Goal: Task Accomplishment & Management: Use online tool/utility

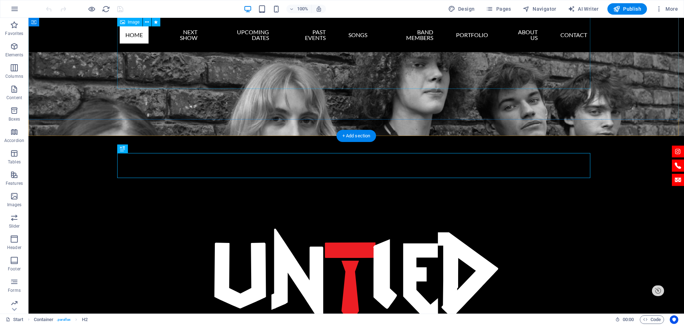
scroll to position [71, 0]
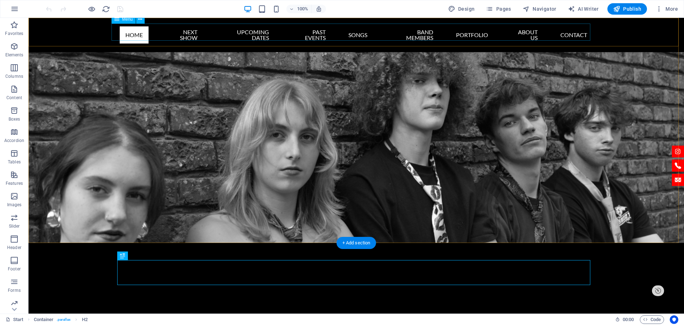
click at [121, 25] on nav "Home Next Show UPCOMING DATES PAST EVENTS Songs band members PORTFOLIO About us…" at bounding box center [356, 35] width 473 height 23
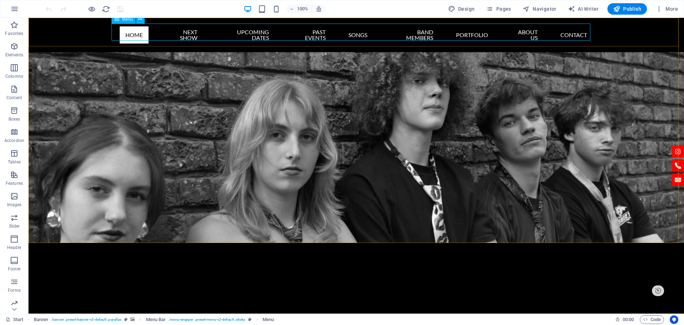
click at [122, 22] on div "Menu" at bounding box center [124, 19] width 24 height 9
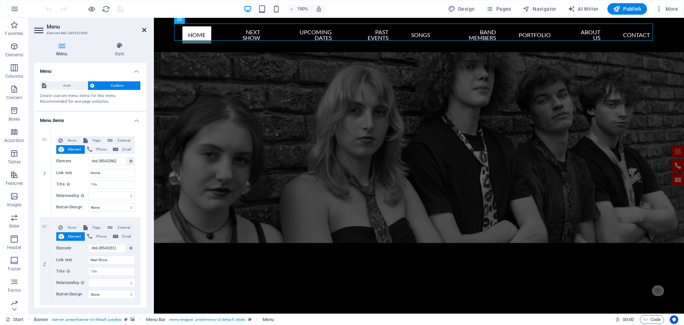
click at [144, 30] on icon at bounding box center [144, 30] width 4 height 6
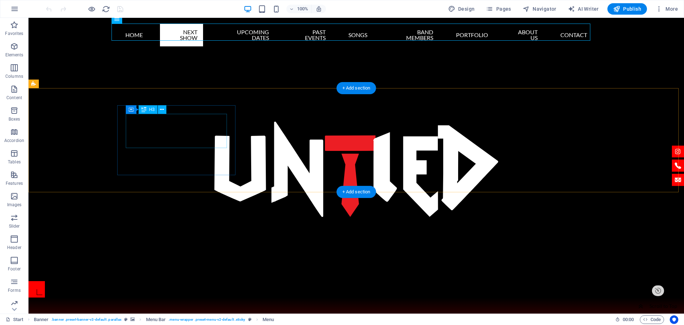
scroll to position [249, 0]
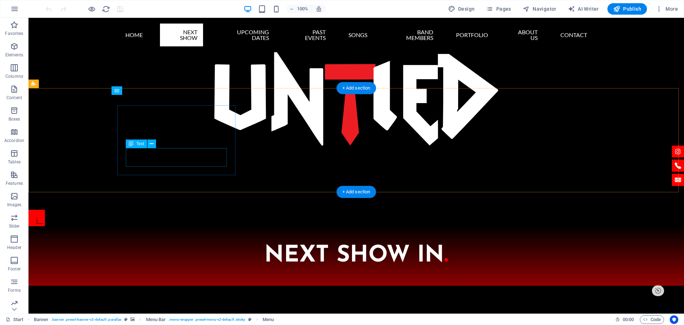
scroll to position [177, 0]
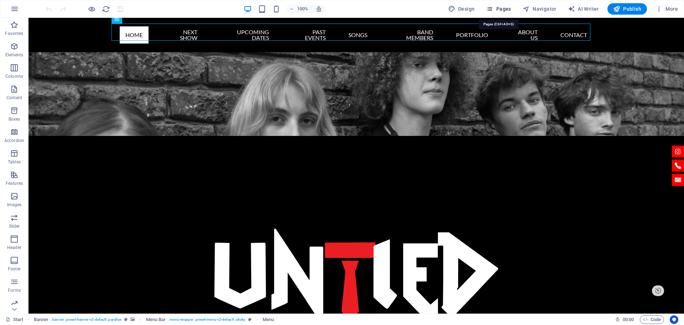
click at [496, 9] on span "Pages" at bounding box center [498, 8] width 25 height 7
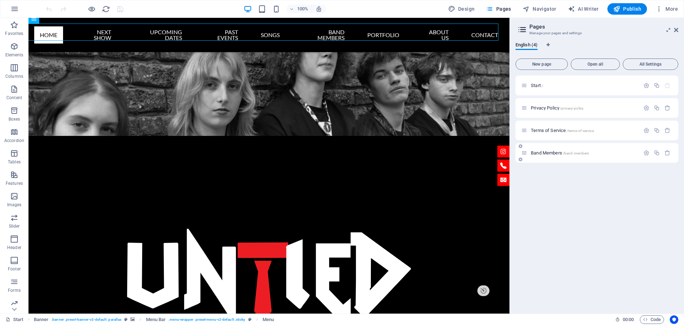
click at [555, 151] on span "Band Members /band-members" at bounding box center [560, 152] width 58 height 5
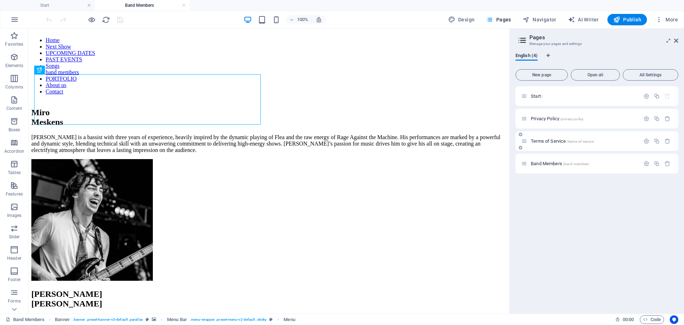
scroll to position [0, 0]
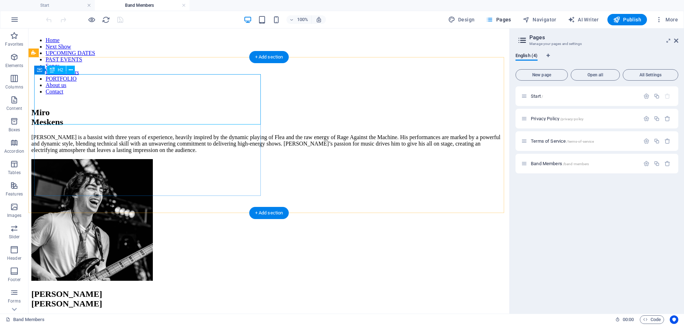
click at [172, 108] on div "[PERSON_NAME]" at bounding box center [268, 117] width 475 height 19
click at [67, 108] on div "[PERSON_NAME]" at bounding box center [268, 117] width 475 height 19
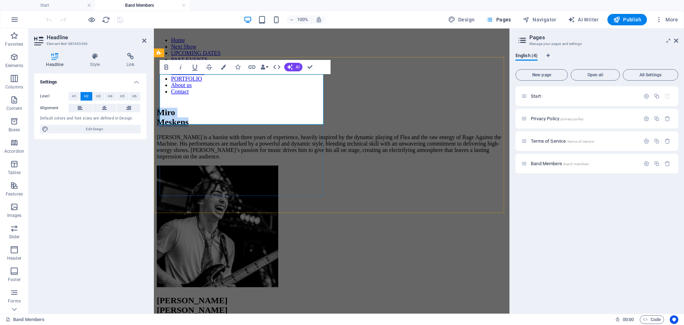
click at [170, 108] on h2 "[PERSON_NAME]" at bounding box center [332, 117] width 350 height 19
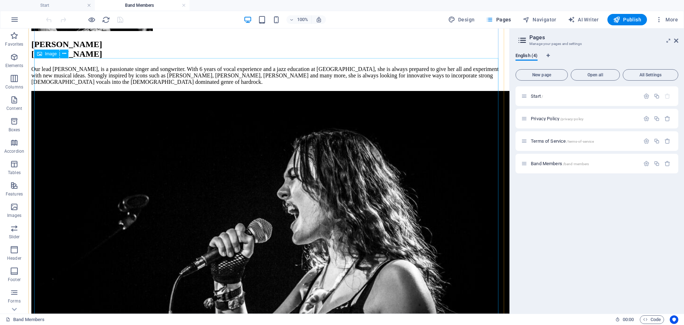
click at [268, 162] on figure at bounding box center [268, 251] width 475 height 321
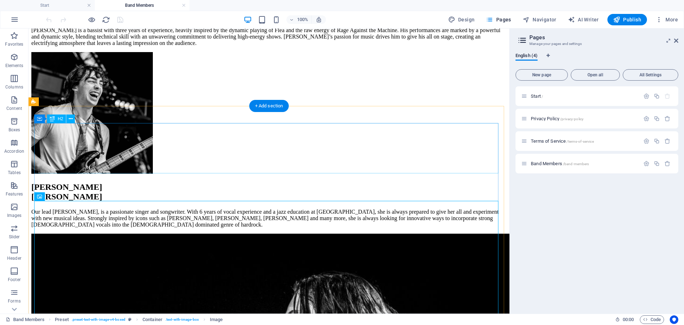
click at [154, 182] on div "[PERSON_NAME]" at bounding box center [268, 191] width 475 height 19
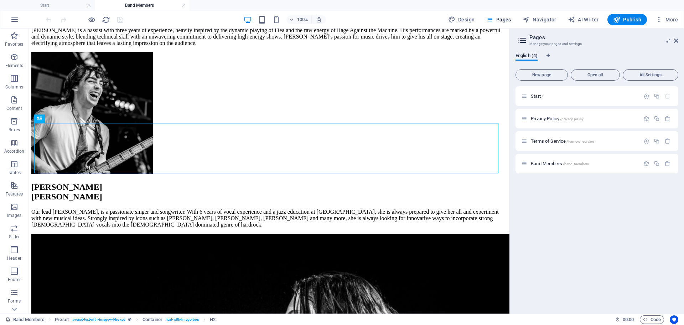
click at [679, 43] on aside "Pages Manage your pages and settings English (4) New page Open all All Settings…" at bounding box center [597, 171] width 175 height 285
click at [677, 43] on link at bounding box center [676, 41] width 4 height 6
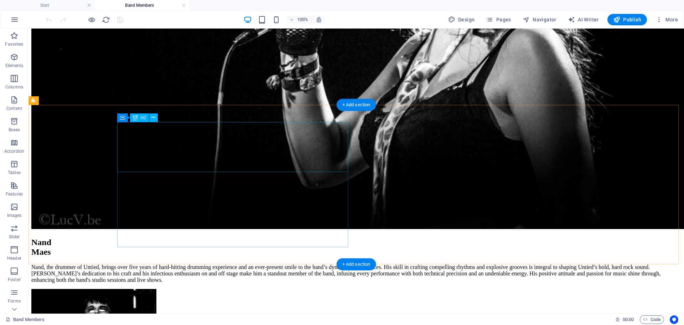
scroll to position [499, 0]
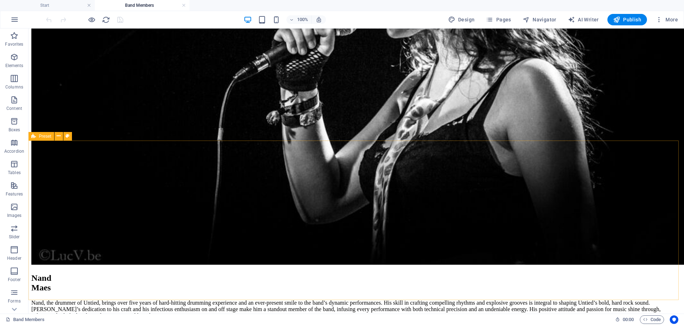
click at [46, 136] on span "Preset" at bounding box center [45, 136] width 12 height 4
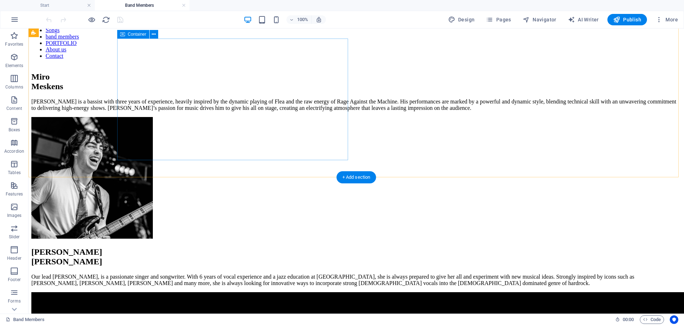
scroll to position [0, 0]
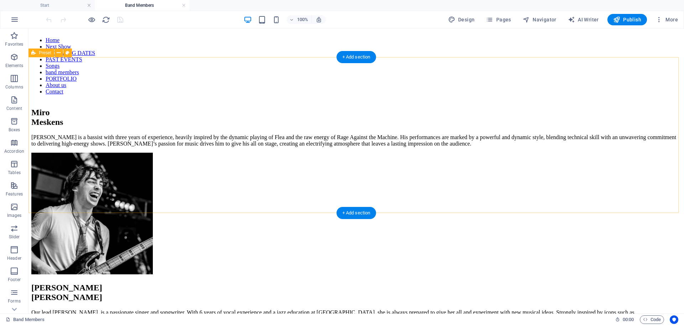
click at [75, 108] on div "[PERSON_NAME] is a bassist with three years of experience, heavily inspired by …" at bounding box center [356, 192] width 650 height 168
click at [37, 52] on div "Preset" at bounding box center [42, 52] width 26 height 9
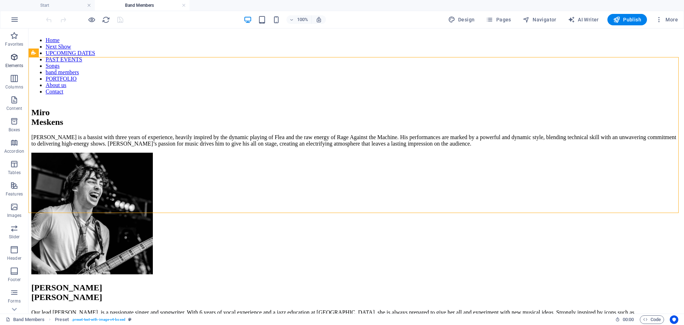
click at [12, 52] on button "Elements" at bounding box center [14, 60] width 29 height 21
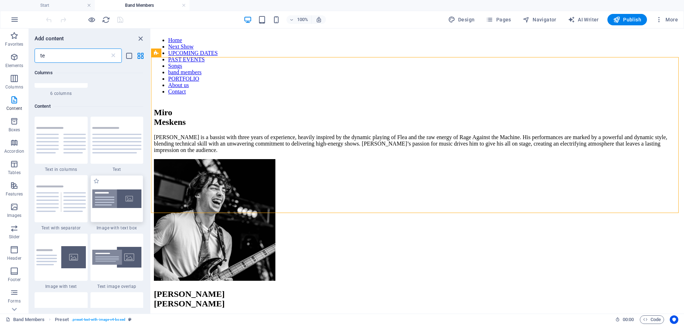
scroll to position [249, 0]
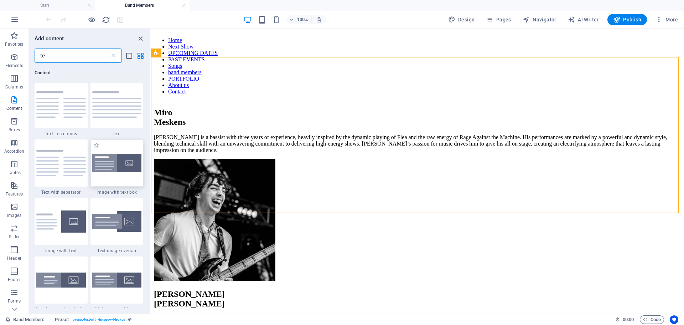
type input "te"
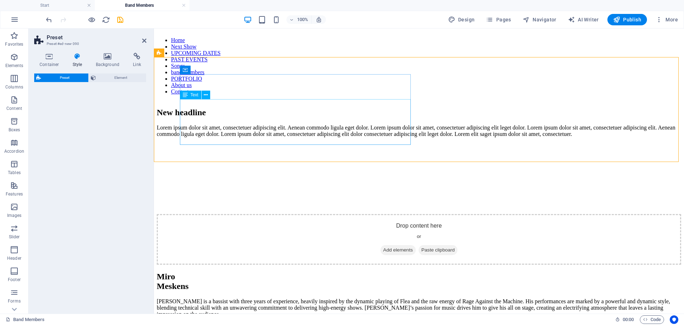
select select "rem"
select select "px"
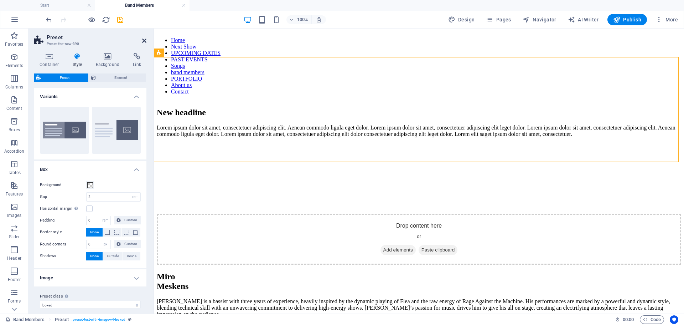
click at [145, 40] on icon at bounding box center [144, 41] width 4 height 6
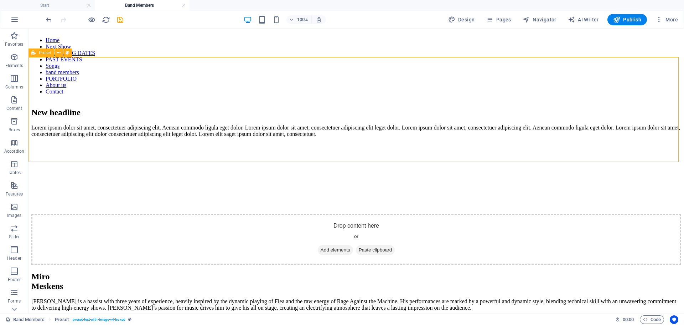
click at [46, 51] on span "Preset" at bounding box center [45, 53] width 12 height 4
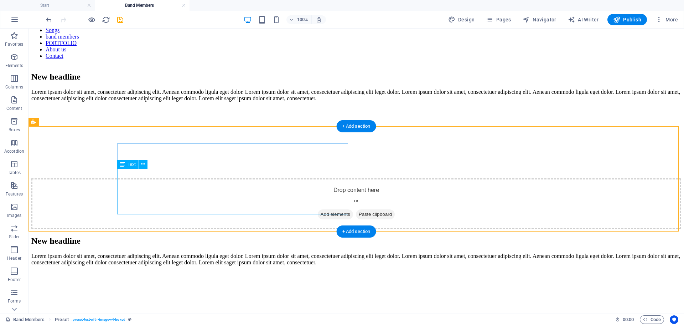
scroll to position [71, 0]
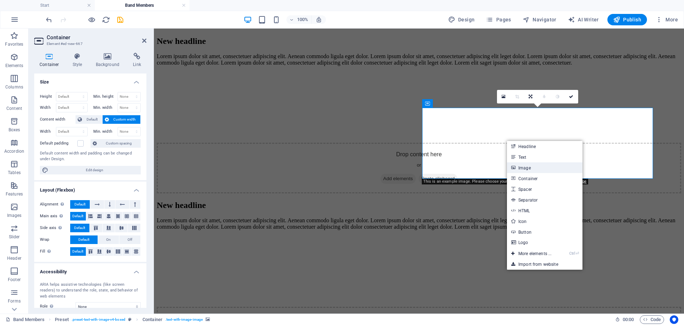
drag, startPoint x: 371, startPoint y: 138, endPoint x: 525, endPoint y: 165, distance: 157.1
click at [525, 165] on link "Image" at bounding box center [545, 167] width 76 height 11
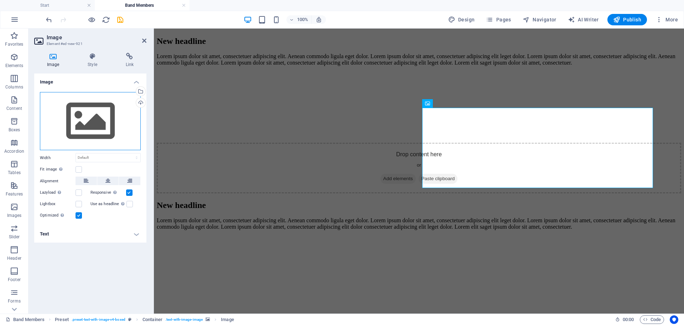
click at [93, 117] on div "Drag files here, click to choose files or select files from Files or our free s…" at bounding box center [90, 121] width 101 height 58
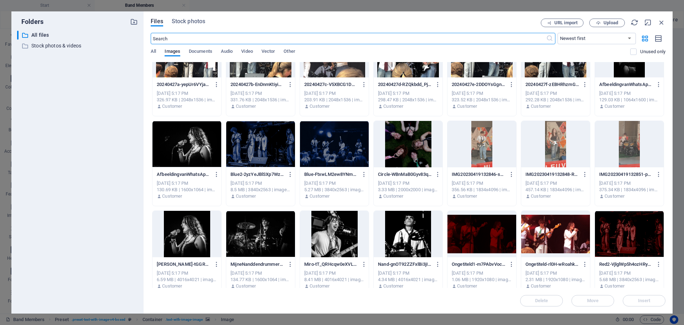
scroll to position [713, 0]
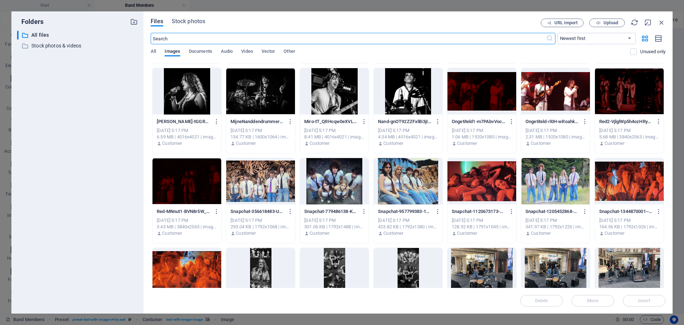
click at [329, 91] on div at bounding box center [334, 91] width 69 height 46
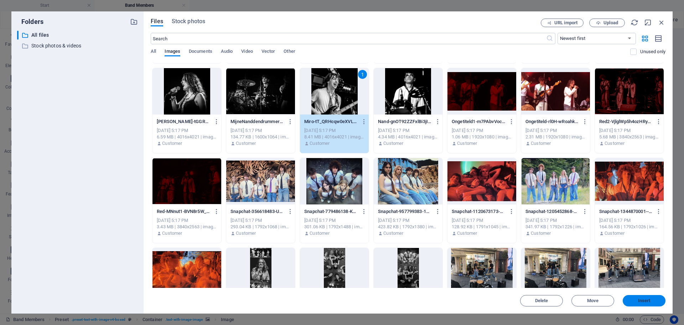
click at [639, 298] on span "Insert" at bounding box center [644, 300] width 12 height 4
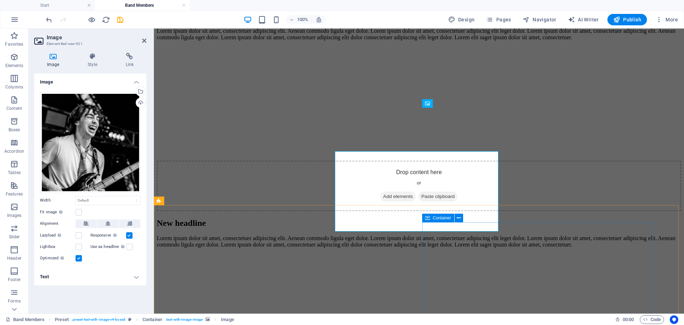
scroll to position [71, 0]
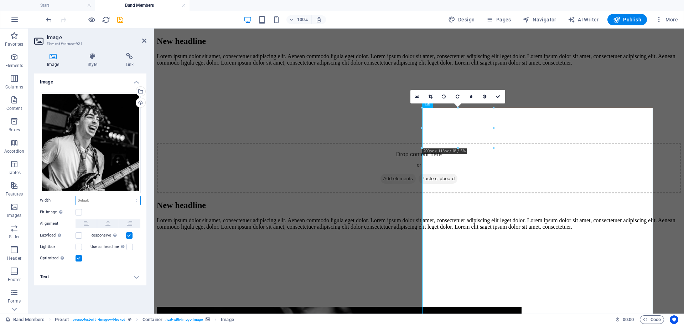
click at [88, 196] on select "Default auto px rem % em vh vw" at bounding box center [108, 200] width 65 height 9
click at [76, 196] on select "Default auto px rem % em vh vw" at bounding box center [108, 200] width 65 height 9
click at [115, 201] on select "Default auto px rem % em vh vw" at bounding box center [108, 200] width 65 height 9
click at [76, 196] on select "Default auto px rem % em vh vw" at bounding box center [108, 200] width 65 height 9
select select "DISABLED_OPTION_VALUE"
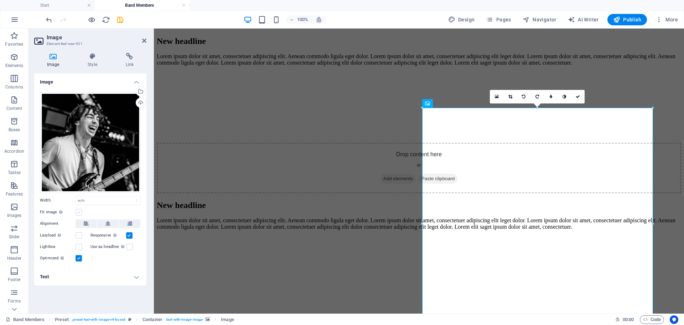
click at [77, 211] on label at bounding box center [79, 212] width 6 height 6
click at [0, 0] on input "Fit image Automatically fit image to a fixed width and height" at bounding box center [0, 0] width 0 height 0
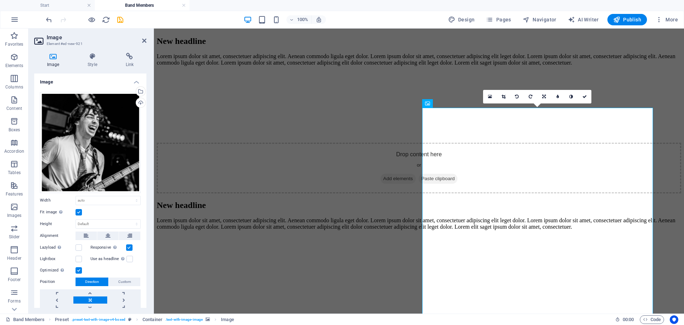
click at [77, 211] on label at bounding box center [79, 212] width 6 height 6
click at [0, 0] on input "Fit image Automatically fit image to a fixed width and height" at bounding box center [0, 0] width 0 height 0
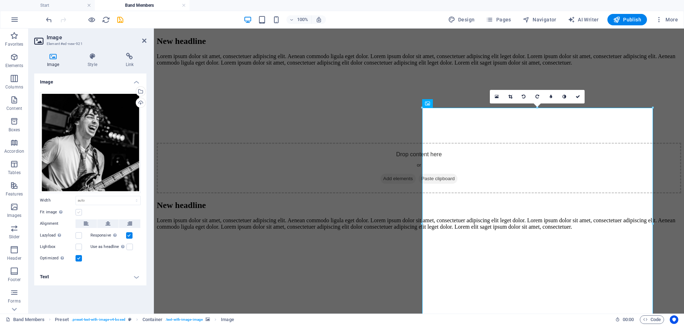
click at [79, 209] on label at bounding box center [79, 212] width 6 height 6
click at [0, 0] on input "Fit image Automatically fit image to a fixed width and height" at bounding box center [0, 0] width 0 height 0
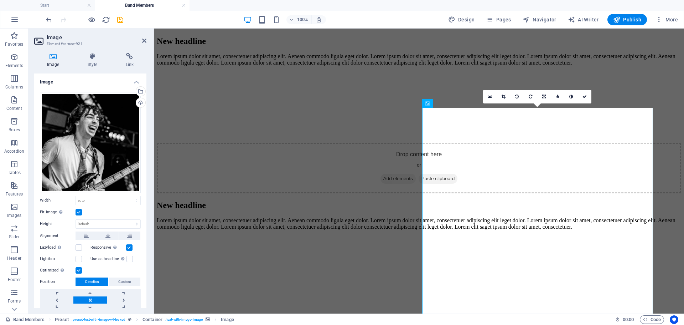
click at [127, 244] on label at bounding box center [129, 247] width 6 height 6
click at [0, 0] on input "Responsive Automatically load retina image and smartphone optimized sizes." at bounding box center [0, 0] width 0 height 0
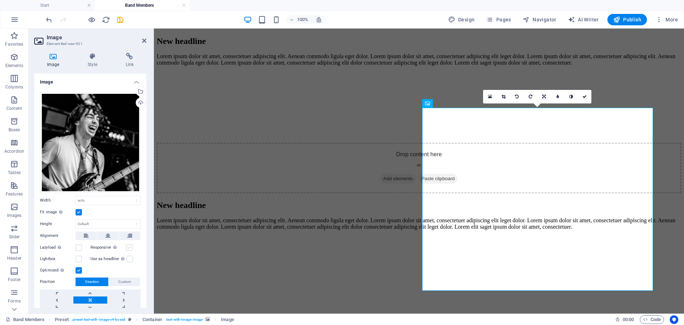
click at [127, 244] on label at bounding box center [129, 247] width 6 height 6
click at [0, 0] on input "Responsive Automatically load retina image and smartphone optimized sizes." at bounding box center [0, 0] width 0 height 0
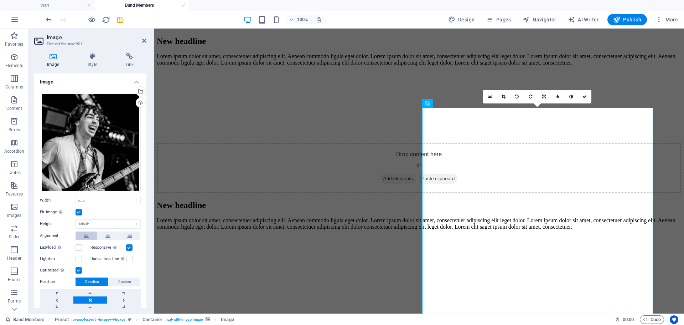
scroll to position [24, 0]
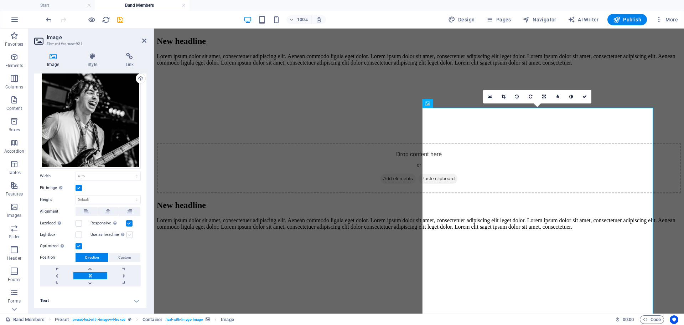
click at [128, 233] on label at bounding box center [130, 234] width 6 height 6
click at [0, 0] on input "Use as headline The image will be wrapped in an H1 headline tag. Useful for giv…" at bounding box center [0, 0] width 0 height 0
click at [128, 233] on label at bounding box center [130, 234] width 6 height 6
click at [0, 0] on input "Use as headline The image will be wrapped in an H1 headline tag. Useful for giv…" at bounding box center [0, 0] width 0 height 0
click at [81, 233] on label at bounding box center [79, 234] width 6 height 6
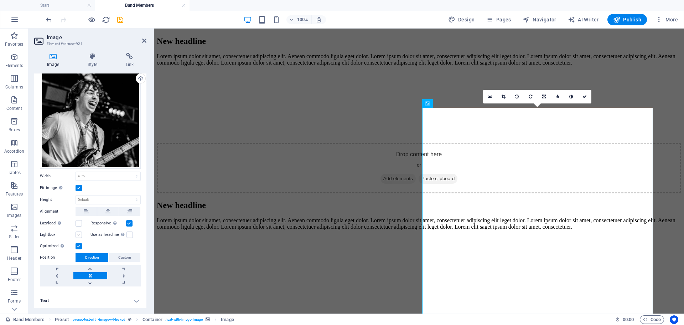
click at [0, 0] on input "Lightbox" at bounding box center [0, 0] width 0 height 0
click at [79, 232] on label at bounding box center [79, 234] width 6 height 6
click at [0, 0] on input "Lightbox" at bounding box center [0, 0] width 0 height 0
click at [78, 245] on label at bounding box center [79, 246] width 6 height 6
click at [0, 0] on input "Optimized Images are compressed to improve page speed." at bounding box center [0, 0] width 0 height 0
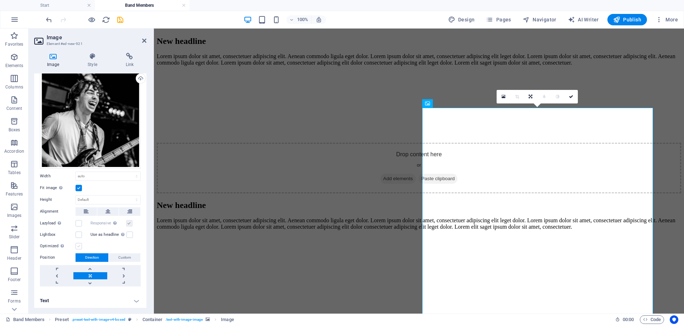
click at [78, 244] on label at bounding box center [79, 246] width 6 height 6
click at [0, 0] on input "Optimized Images are compressed to improve page speed." at bounding box center [0, 0] width 0 height 0
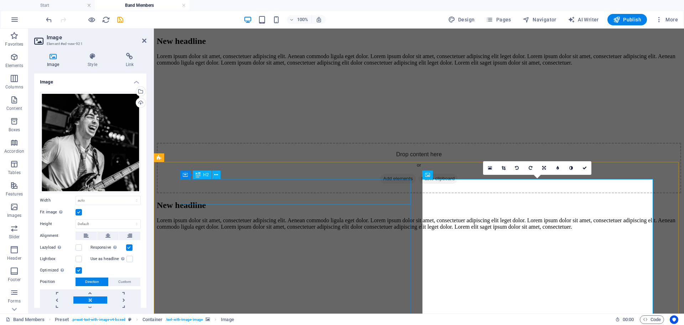
scroll to position [0, 0]
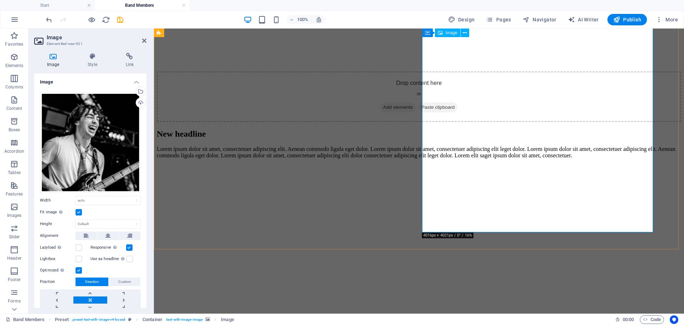
scroll to position [36, 0]
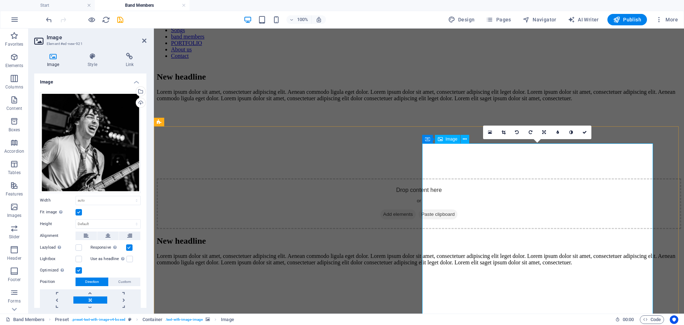
click at [505, 134] on icon at bounding box center [504, 132] width 4 height 4
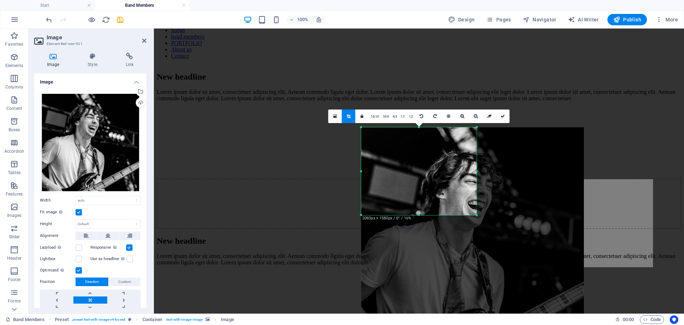
drag, startPoint x: 531, startPoint y: 283, endPoint x: 419, endPoint y: 143, distance: 179.3
click at [419, 143] on div "180 170 160 150 140 130 120 110 100 90 80 70 60 50 40 30 20 10 0 -10 -20 -30 -4…" at bounding box center [418, 171] width 115 height 88
click at [331, 221] on div at bounding box center [288, 223] width 268 height 88
click at [360, 226] on div at bounding box center [472, 238] width 237 height 237
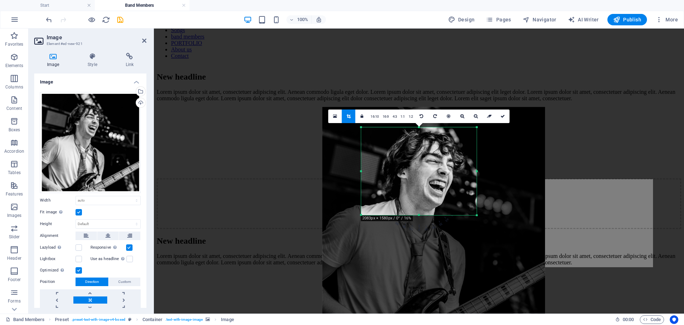
drag, startPoint x: 525, startPoint y: 225, endPoint x: 485, endPoint y: 203, distance: 45.0
click at [485, 204] on div at bounding box center [434, 218] width 223 height 223
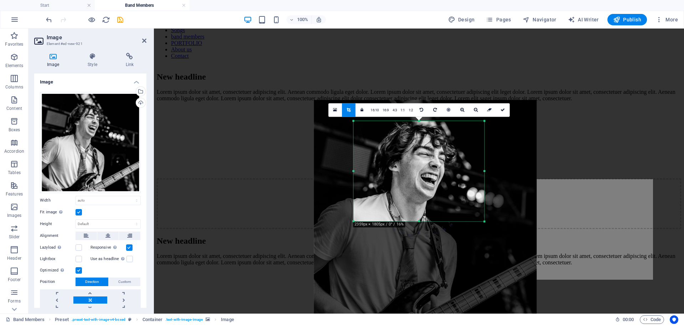
drag, startPoint x: 477, startPoint y: 213, endPoint x: 498, endPoint y: 231, distance: 27.6
click at [484, 221] on div "180 170 160 150 140 130 120 110 100 90 80 70 60 50 40 30 20 10 0 -10 -20 -30 -4…" at bounding box center [419, 171] width 131 height 100
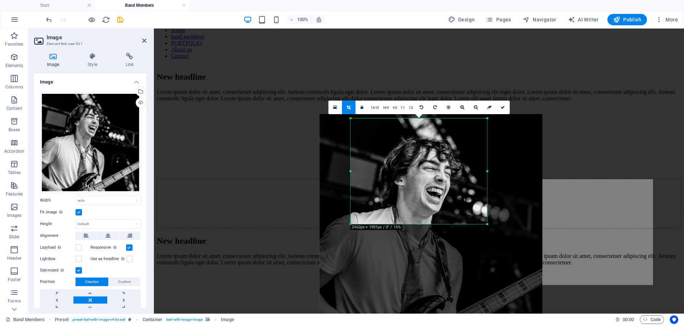
drag, startPoint x: 440, startPoint y: 182, endPoint x: 449, endPoint y: 199, distance: 18.8
click at [449, 199] on div at bounding box center [431, 225] width 223 height 223
click at [502, 106] on icon at bounding box center [503, 107] width 4 height 4
type input "383"
select select "px"
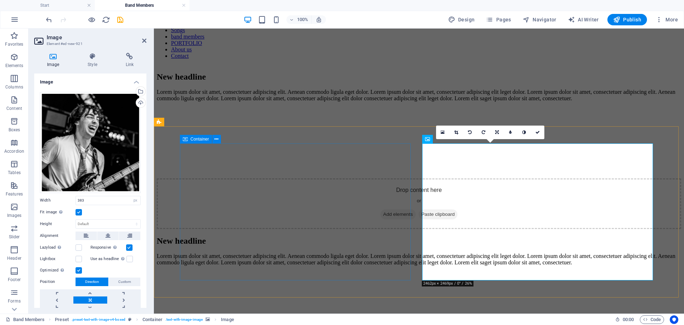
click at [383, 245] on div "New headline Lorem ipsum dolor sit amet, consectetuer adipiscing elit. Aenean c…" at bounding box center [419, 251] width 525 height 30
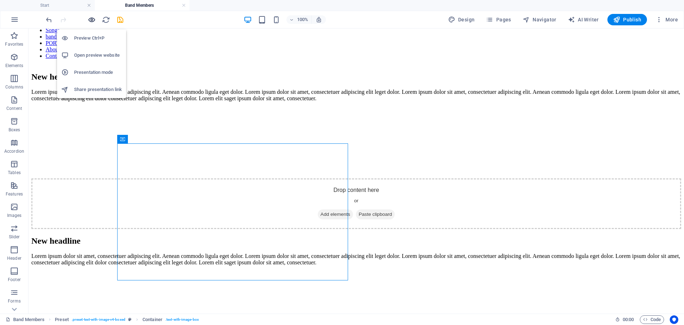
click at [90, 23] on icon "button" at bounding box center [92, 20] width 8 height 8
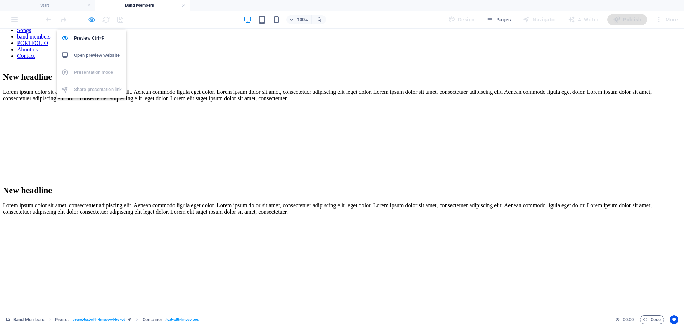
click at [91, 22] on icon "button" at bounding box center [92, 20] width 8 height 8
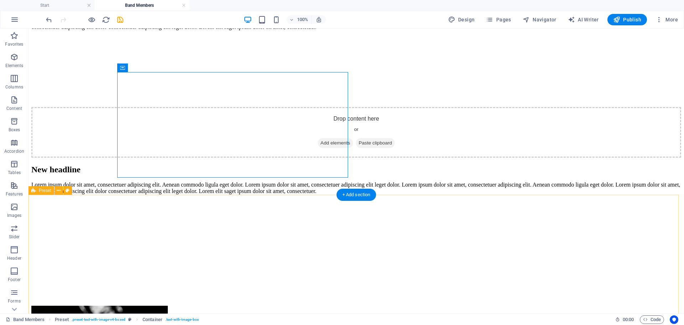
scroll to position [71, 0]
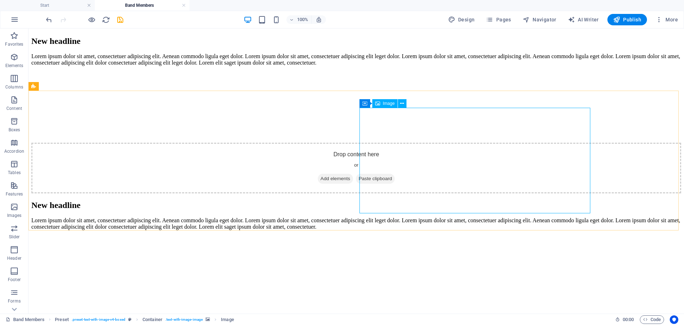
click at [386, 102] on span "Image" at bounding box center [389, 103] width 12 height 4
select select "px"
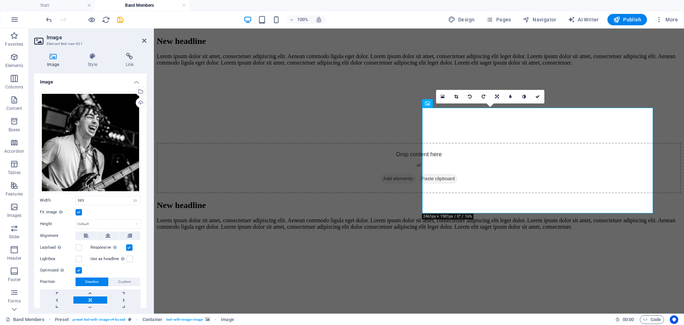
click at [80, 211] on label at bounding box center [79, 212] width 6 height 6
click at [0, 0] on input "Fit image Automatically fit image to a fixed width and height" at bounding box center [0, 0] width 0 height 0
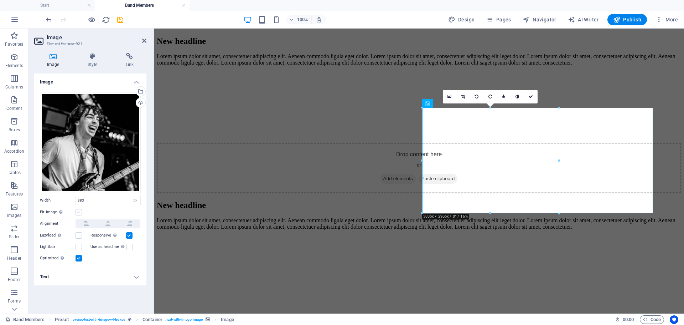
click at [80, 211] on label at bounding box center [79, 212] width 6 height 6
click at [0, 0] on input "Fit image Automatically fit image to a fixed width and height" at bounding box center [0, 0] width 0 height 0
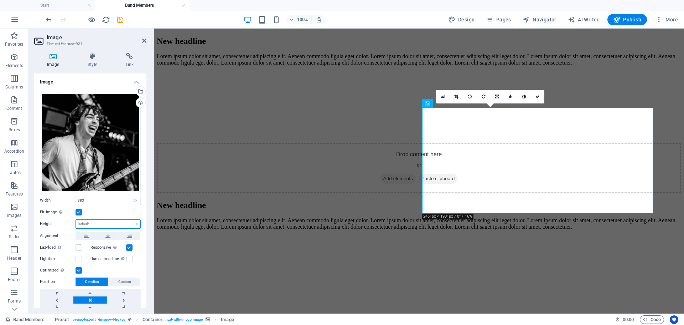
click at [104, 222] on select "Default auto px" at bounding box center [108, 224] width 65 height 9
click at [76, 220] on select "Default auto px" at bounding box center [108, 224] width 65 height 9
select select "DISABLED_OPTION_VALUE"
click at [110, 232] on button at bounding box center [107, 235] width 21 height 9
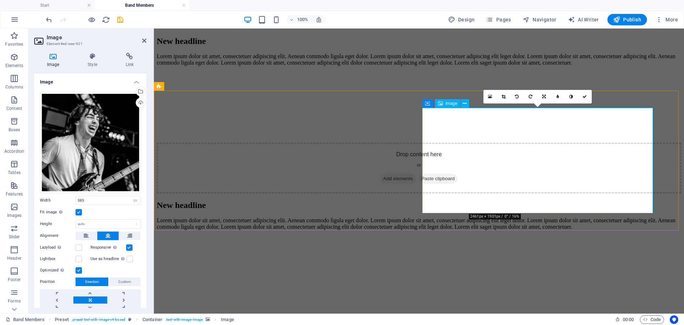
click at [503, 95] on icon at bounding box center [504, 96] width 4 height 4
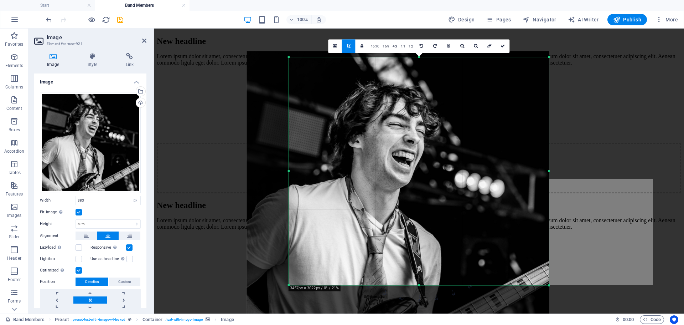
drag, startPoint x: 509, startPoint y: 240, endPoint x: 589, endPoint y: 341, distance: 129.6
click at [589, 324] on html "Untied Start Band Members Favorites Elements Columns Content Boxes Accordion Ta…" at bounding box center [342, 162] width 684 height 325
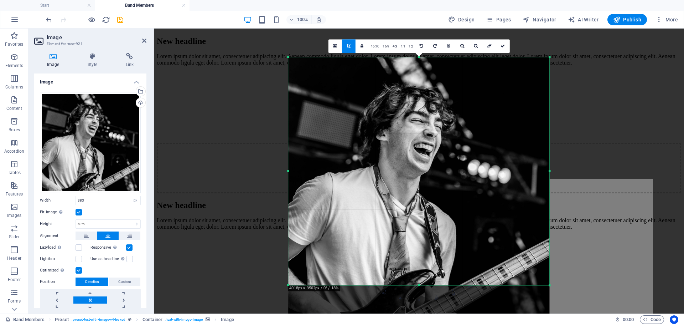
click at [392, 179] on div at bounding box center [419, 188] width 261 height 262
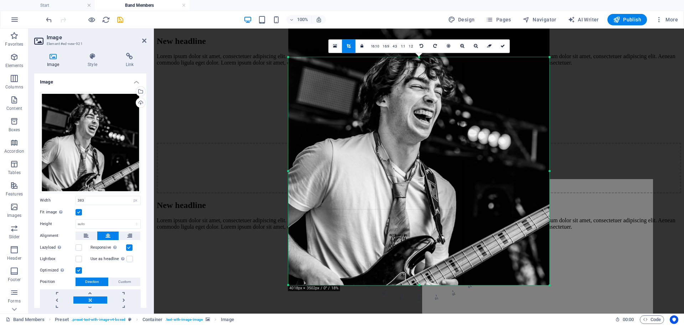
drag, startPoint x: 389, startPoint y: 167, endPoint x: 388, endPoint y: 134, distance: 32.8
click at [388, 134] on div at bounding box center [419, 154] width 261 height 262
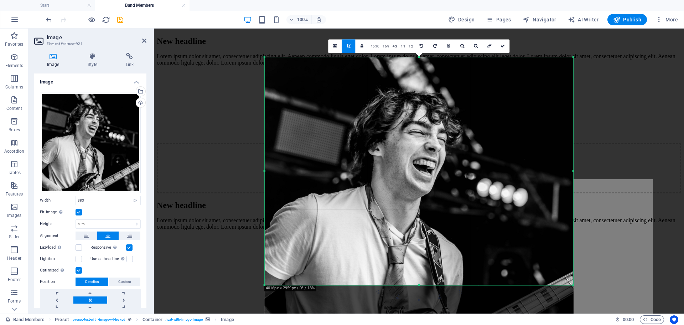
drag, startPoint x: 289, startPoint y: 56, endPoint x: 241, endPoint y: 7, distance: 68.0
click at [241, 29] on div "Start Band Members Favorites Elements Columns Content Boxes Accordion Tables Fe…" at bounding box center [342, 171] width 684 height 285
click at [505, 46] on link at bounding box center [503, 46] width 14 height 14
type input "866"
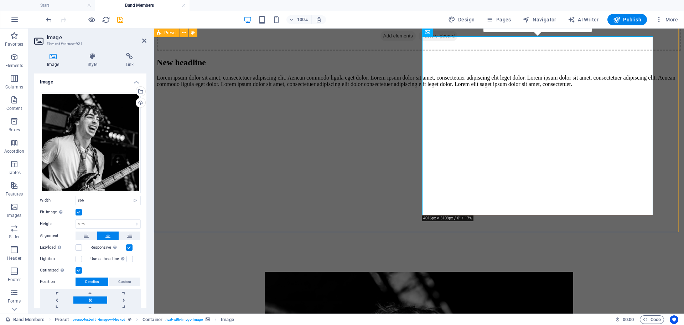
scroll to position [107, 0]
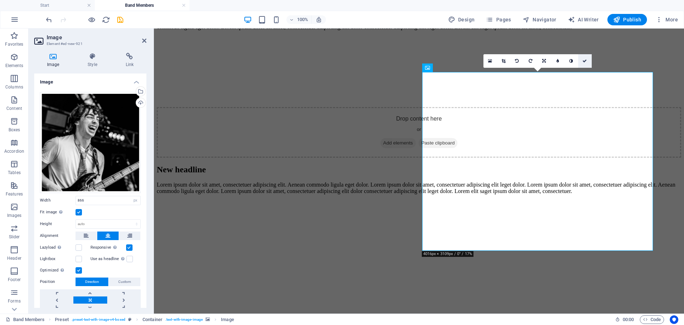
click at [583, 61] on link at bounding box center [585, 61] width 14 height 14
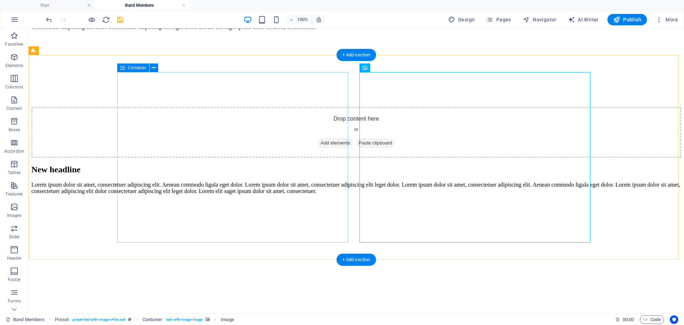
click at [312, 194] on div "New headline Lorem ipsum dolor sit amet, consectetuer adipiscing elit. Aenean c…" at bounding box center [356, 180] width 650 height 30
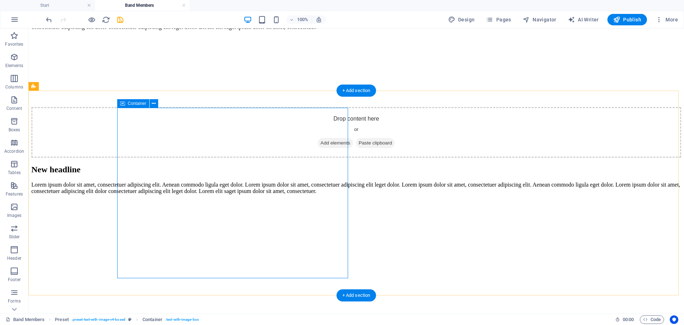
scroll to position [36, 0]
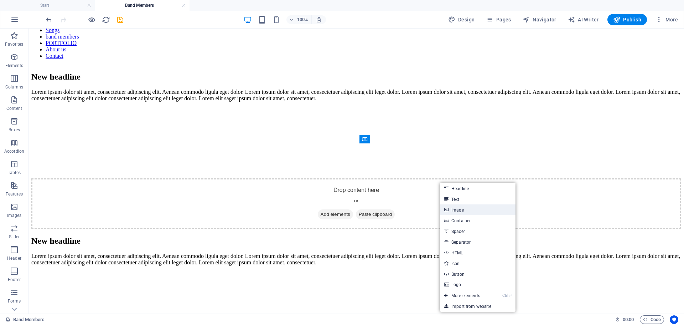
drag, startPoint x: 464, startPoint y: 207, endPoint x: 55, endPoint y: 151, distance: 412.2
click at [464, 207] on link "Image" at bounding box center [478, 209] width 76 height 11
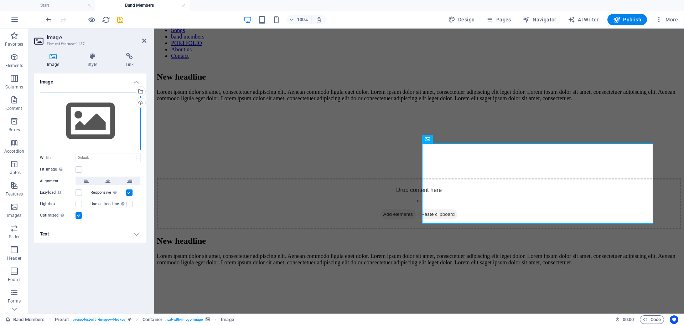
click at [90, 130] on div "Drag files here, click to choose files or select files from Files or our free s…" at bounding box center [90, 121] width 101 height 58
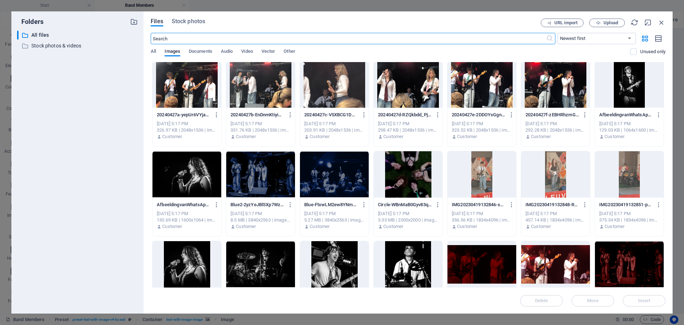
scroll to position [576, 0]
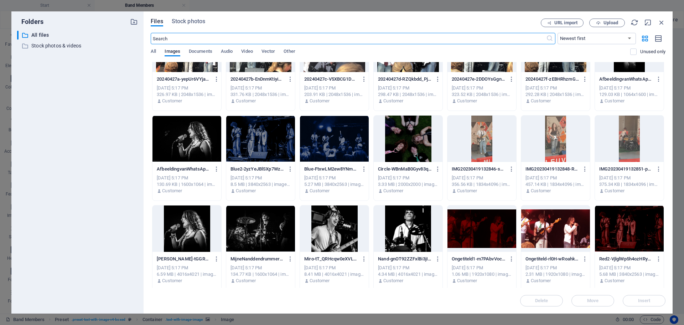
click at [336, 224] on div at bounding box center [334, 228] width 69 height 46
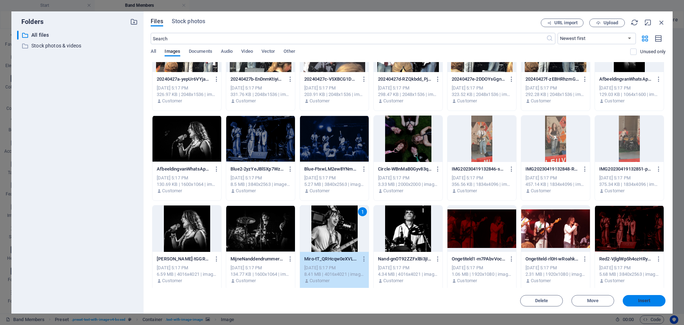
click at [640, 298] on span "Insert" at bounding box center [644, 300] width 12 height 4
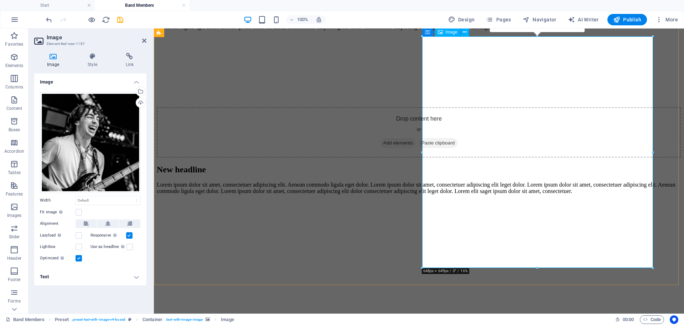
scroll to position [71, 0]
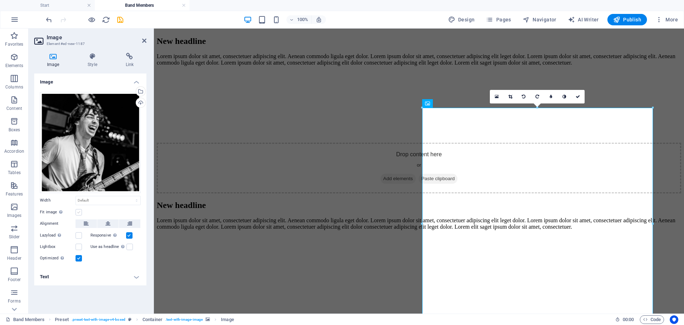
click at [78, 211] on label at bounding box center [79, 212] width 6 height 6
click at [0, 0] on input "Fit image Automatically fit image to a fixed width and height" at bounding box center [0, 0] width 0 height 0
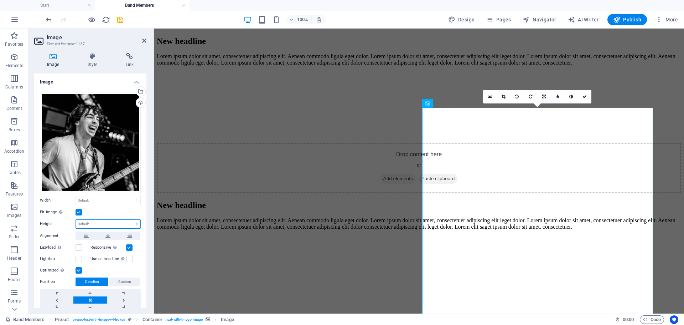
click at [90, 221] on select "Default auto px" at bounding box center [108, 224] width 65 height 9
click at [76, 220] on select "Default auto px" at bounding box center [108, 224] width 65 height 9
select select "DISABLED_OPTION_VALUE"
click at [108, 233] on icon at bounding box center [107, 235] width 5 height 9
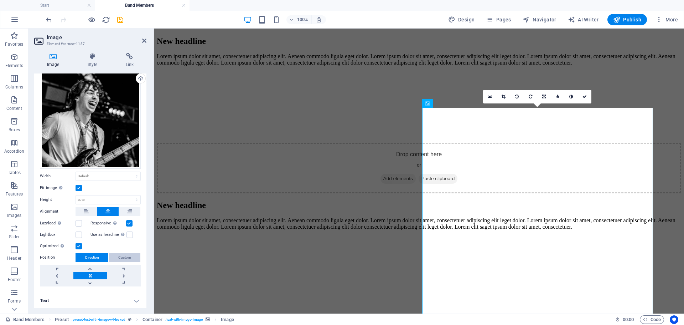
click at [118, 255] on span "Custom" at bounding box center [124, 257] width 13 height 9
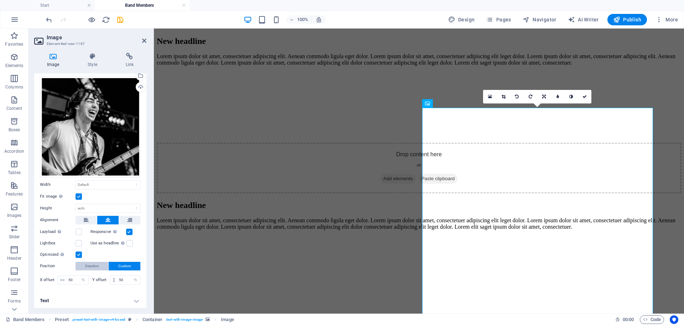
click at [97, 262] on span "Direction" at bounding box center [92, 266] width 14 height 9
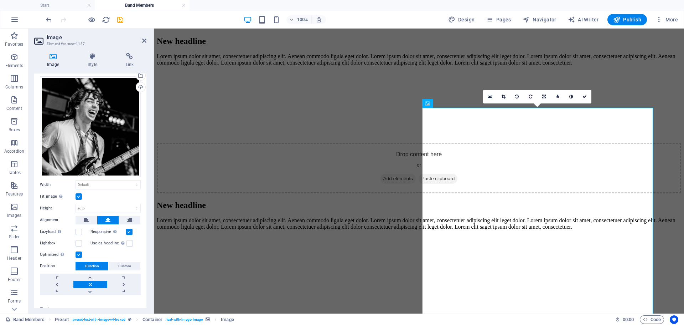
scroll to position [0, 0]
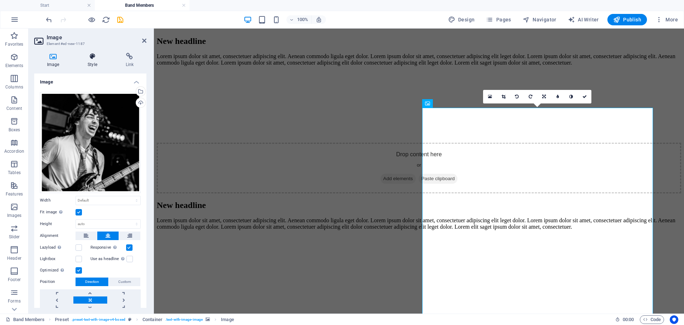
click at [93, 56] on icon at bounding box center [92, 56] width 35 height 7
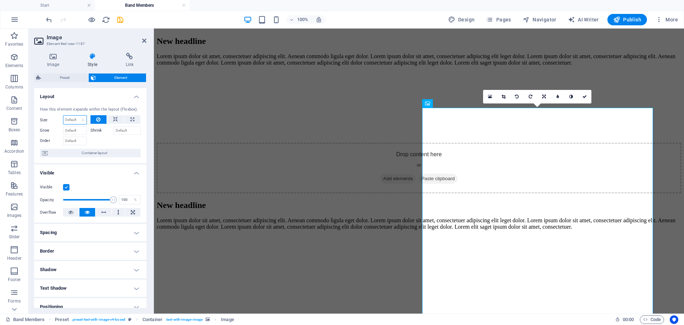
click at [73, 121] on select "Default auto px % 1/1 1/2 1/3 1/4 1/5 1/6 1/7 1/8 1/9 1/10" at bounding box center [74, 119] width 23 height 9
click at [63, 115] on select "Default auto px % 1/1 1/2 1/3 1/4 1/5 1/6 1/7 1/8 1/9 1/10" at bounding box center [74, 119] width 23 height 9
select select "DISABLED_OPTION_VALUE"
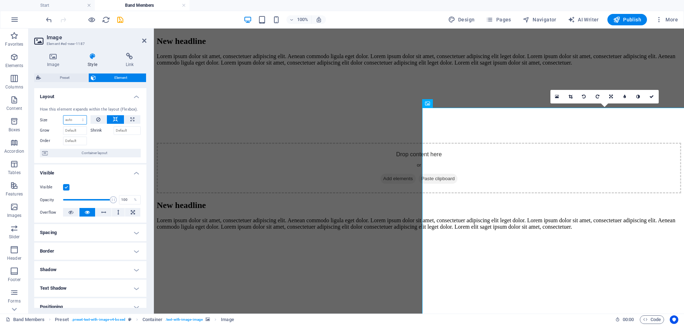
click at [72, 123] on select "Default auto px % 1/1 1/2 1/3 1/4 1/5 1/6 1/7 1/8 1/9 1/10" at bounding box center [74, 119] width 23 height 9
click at [130, 116] on icon at bounding box center [132, 119] width 4 height 9
type input "100"
select select "%"
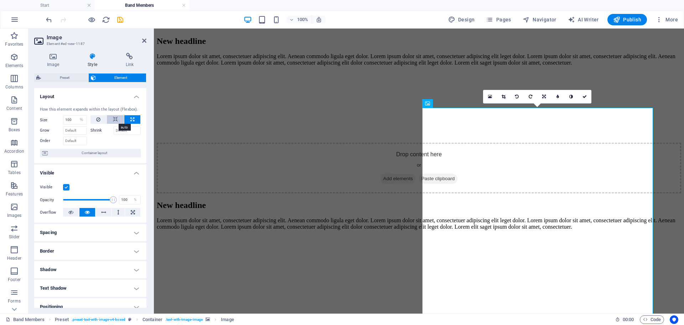
click at [110, 119] on button at bounding box center [115, 119] width 17 height 9
select select "DISABLED_OPTION_VALUE"
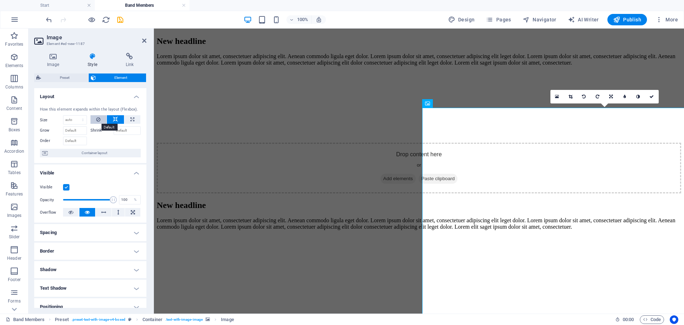
click at [102, 119] on button at bounding box center [99, 119] width 16 height 9
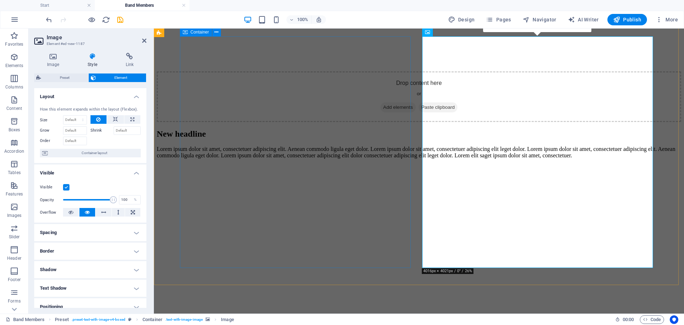
scroll to position [107, 0]
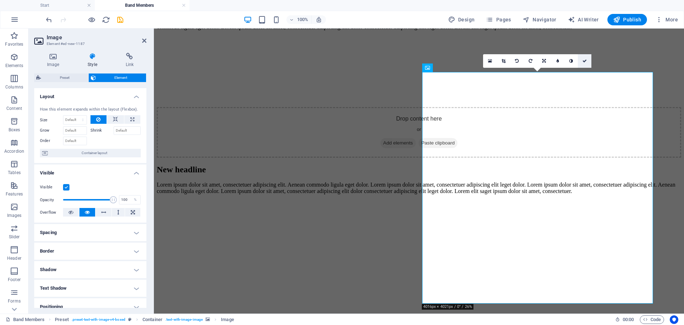
click at [583, 58] on link at bounding box center [585, 61] width 14 height 14
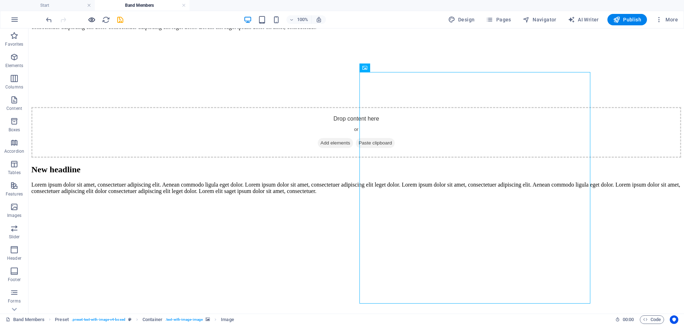
click at [91, 20] on icon "button" at bounding box center [92, 20] width 8 height 8
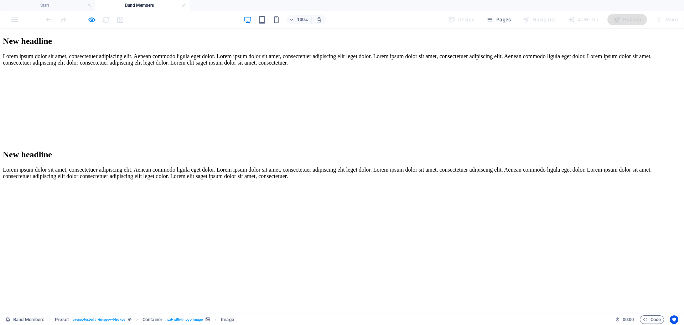
scroll to position [36, 0]
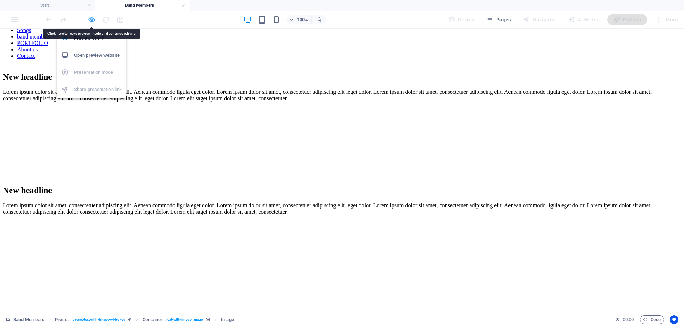
click at [92, 17] on icon "button" at bounding box center [92, 20] width 8 height 8
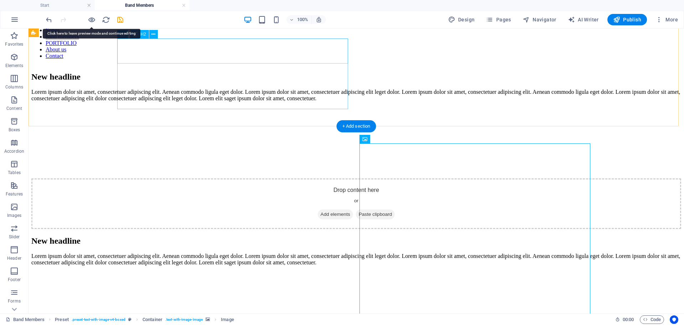
scroll to position [107, 0]
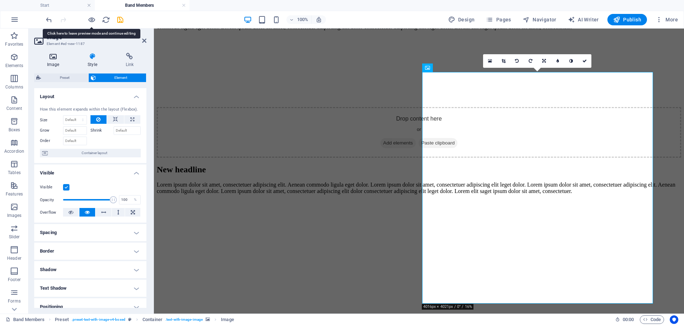
click at [56, 56] on icon at bounding box center [53, 56] width 38 height 7
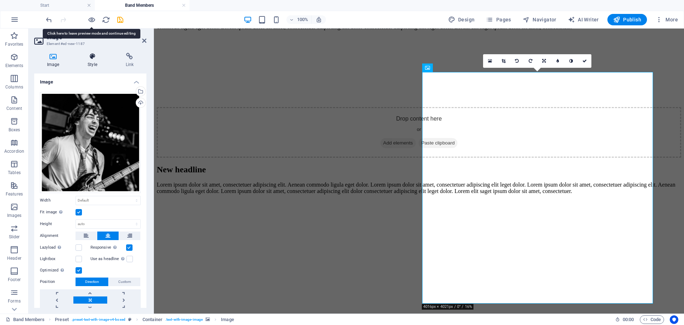
click at [84, 58] on icon at bounding box center [92, 56] width 35 height 7
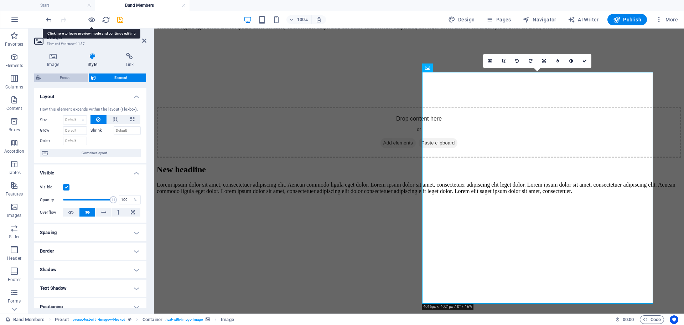
click at [76, 74] on span "Preset" at bounding box center [64, 77] width 43 height 9
select select "rem"
select select "px"
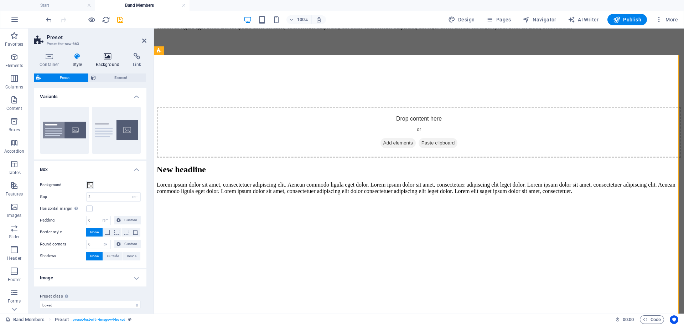
click at [100, 57] on icon at bounding box center [108, 56] width 35 height 7
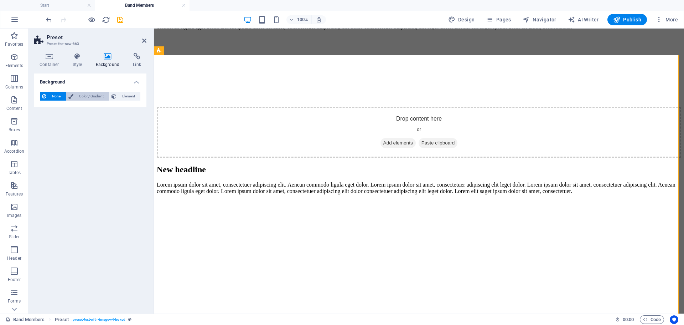
click at [86, 94] on span "Color / Gradient" at bounding box center [91, 96] width 31 height 9
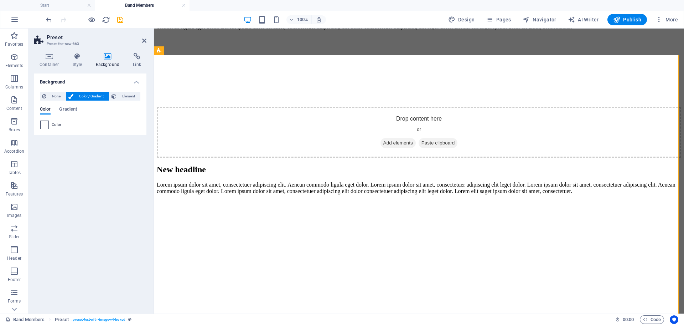
click at [44, 126] on span at bounding box center [45, 125] width 8 height 8
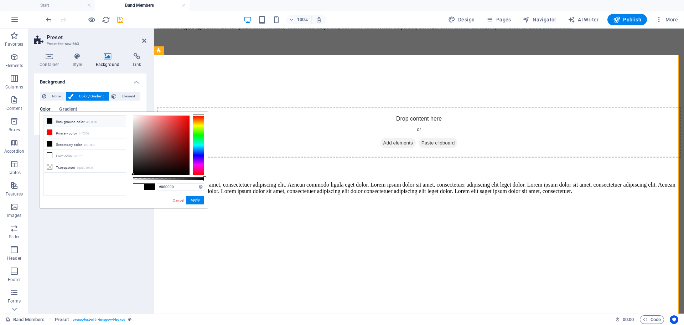
drag, startPoint x: 124, startPoint y: 203, endPoint x: 121, endPoint y: 212, distance: 9.1
click at [119, 215] on body "Untied Start Band Members Favorites Elements Columns Content Boxes Accordion Ta…" at bounding box center [342, 162] width 684 height 325
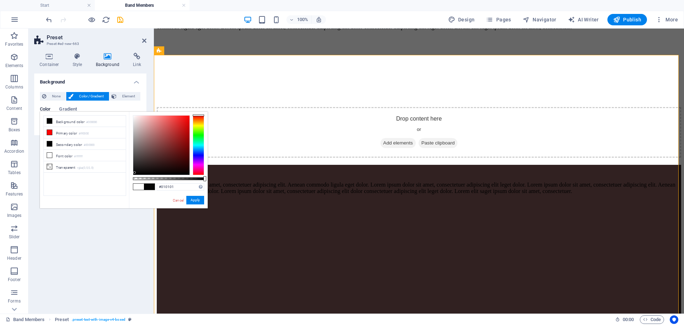
type input "#000000"
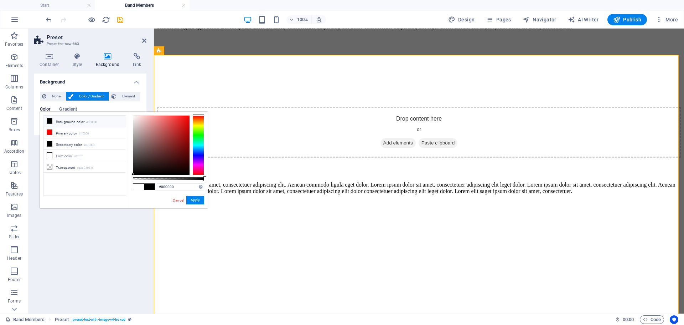
drag, startPoint x: 187, startPoint y: 127, endPoint x: 122, endPoint y: 196, distance: 95.0
click at [122, 196] on div "less Background color #000000 Primary color #ff0000 Secondary color #000000 Fon…" at bounding box center [124, 160] width 168 height 97
click at [198, 200] on button "Apply" at bounding box center [195, 200] width 18 height 9
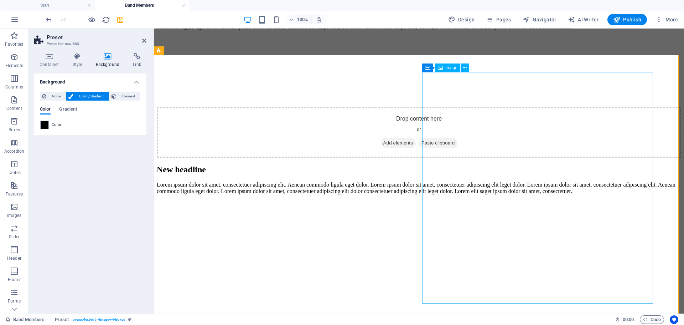
click at [448, 69] on span "Image" at bounding box center [452, 68] width 12 height 4
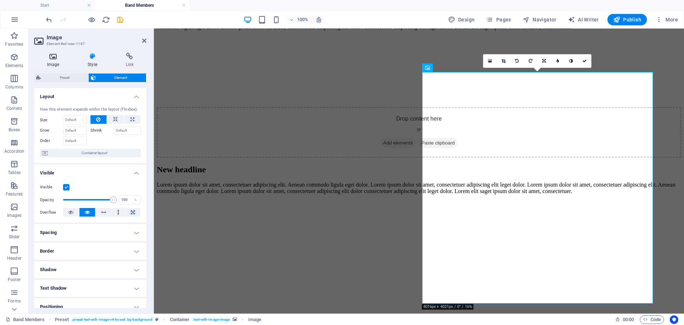
click at [43, 61] on h4 "Image" at bounding box center [54, 60] width 41 height 15
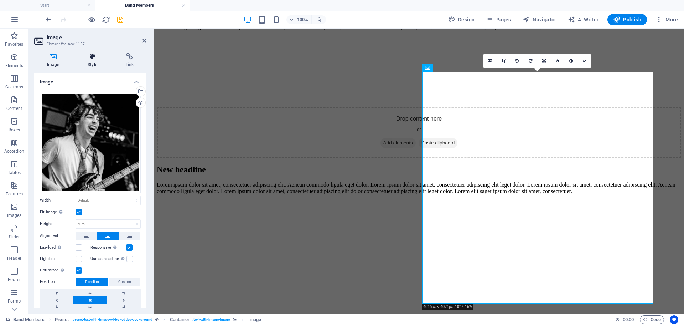
click at [88, 58] on icon at bounding box center [92, 56] width 35 height 7
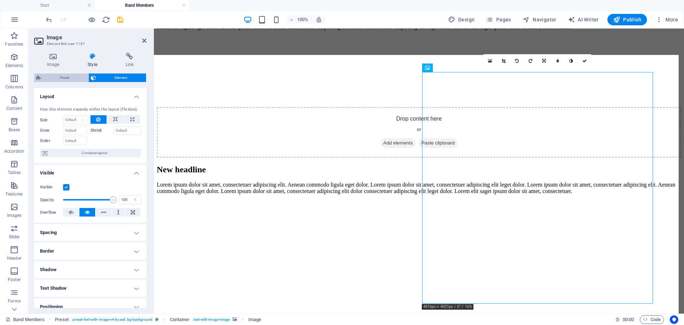
click at [58, 75] on span "Preset" at bounding box center [64, 77] width 43 height 9
select select "rem"
select select "px"
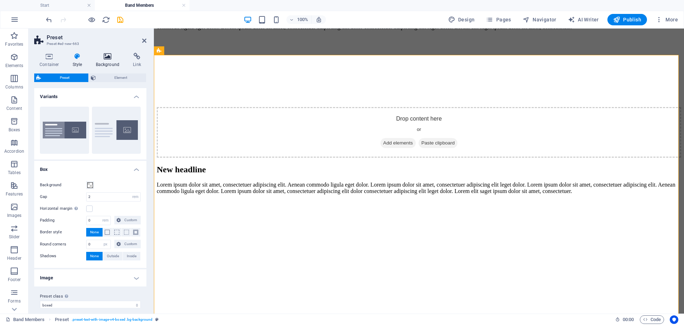
click at [101, 61] on h4 "Background" at bounding box center [109, 60] width 37 height 15
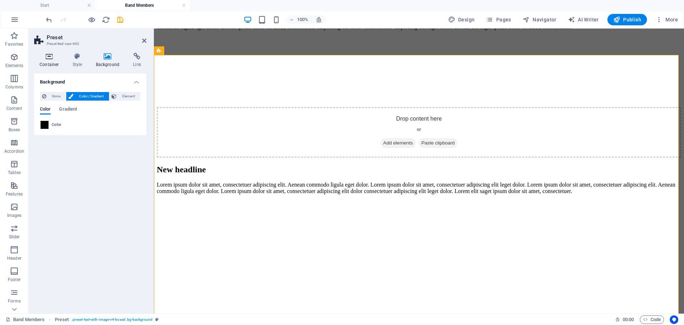
click at [65, 60] on h4 "Container" at bounding box center [50, 60] width 33 height 15
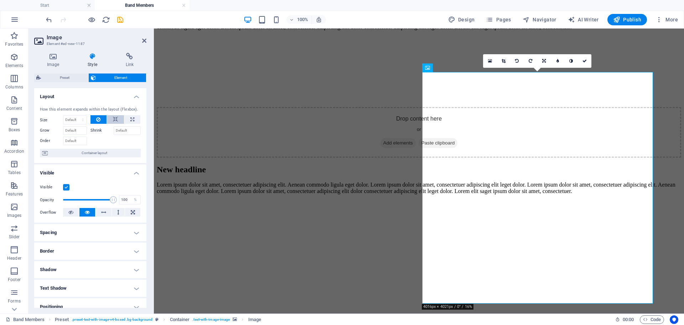
click at [110, 119] on button at bounding box center [115, 119] width 17 height 9
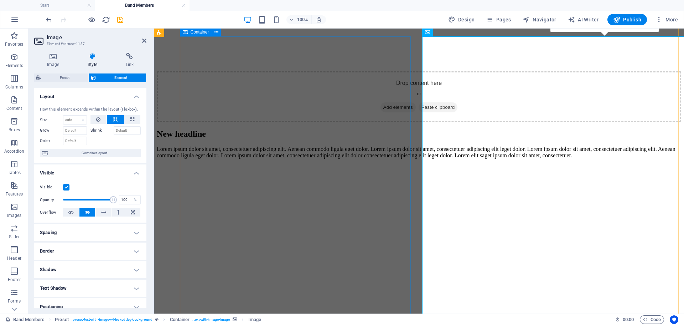
scroll to position [178, 0]
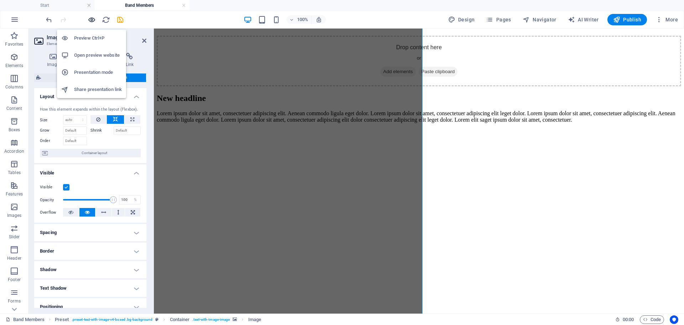
click at [90, 19] on icon "button" at bounding box center [92, 20] width 8 height 8
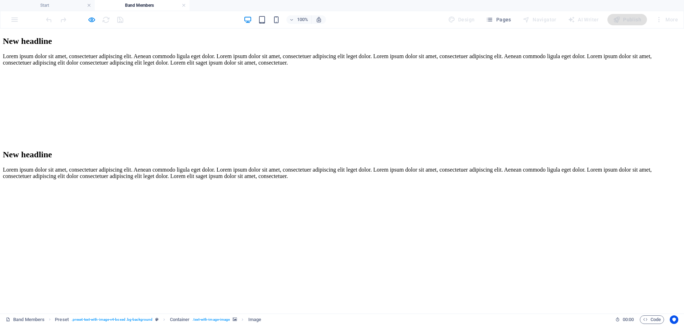
scroll to position [107, 0]
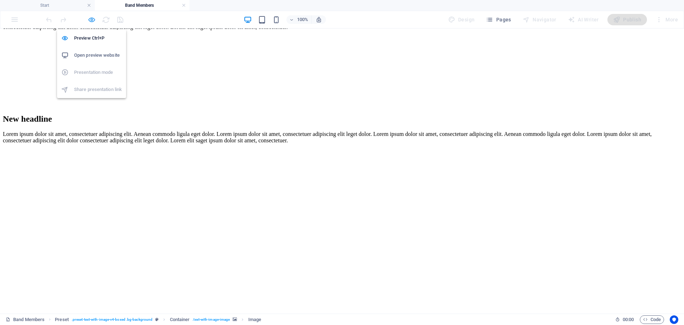
click at [93, 19] on icon "button" at bounding box center [92, 20] width 8 height 8
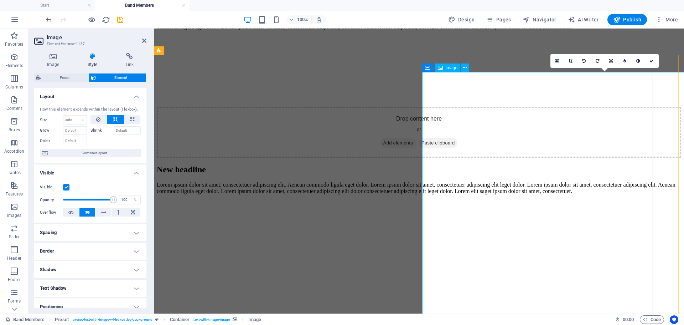
click at [91, 117] on button at bounding box center [99, 119] width 16 height 9
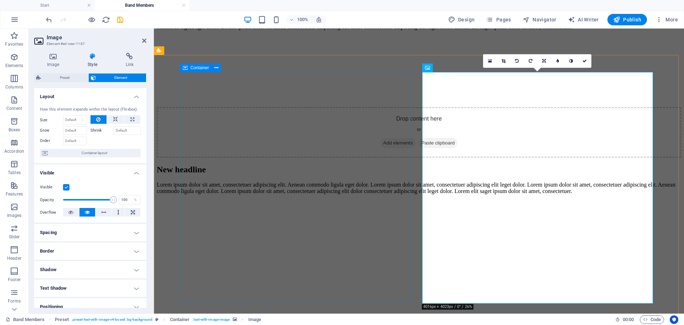
click at [244, 184] on div "New headline Lorem ipsum dolor sit amet, consectetuer adipiscing elit. Aenean c…" at bounding box center [419, 180] width 525 height 30
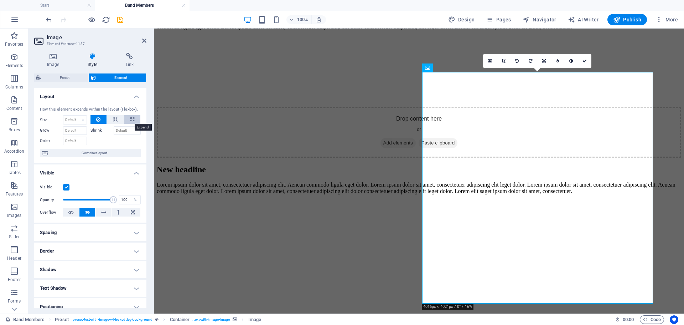
click at [131, 119] on icon at bounding box center [132, 119] width 4 height 9
type input "100"
select select "%"
click at [72, 119] on input "100" at bounding box center [74, 119] width 23 height 9
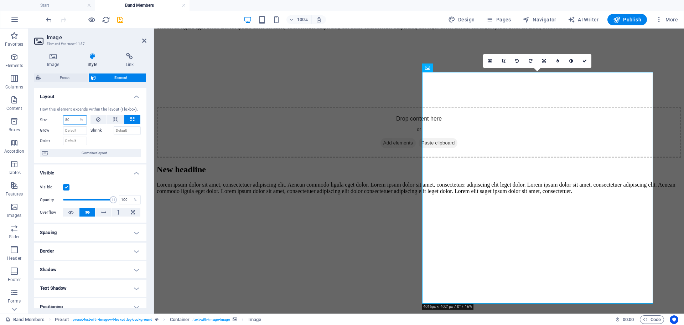
type input "50"
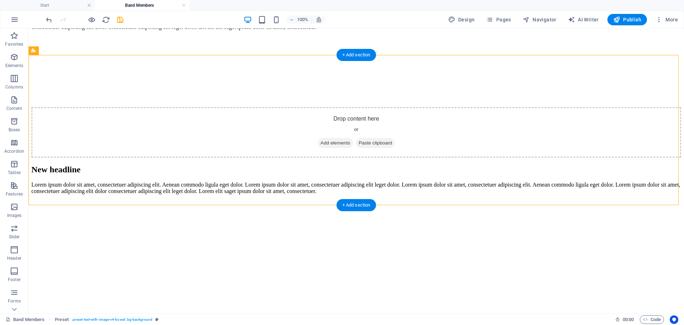
click at [510, 200] on figure at bounding box center [356, 200] width 650 height 0
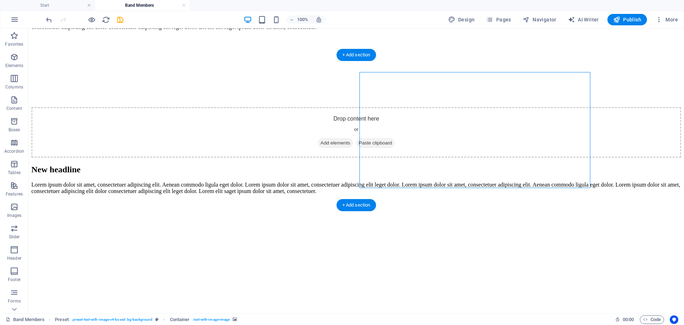
click at [550, 200] on figure at bounding box center [356, 200] width 650 height 0
click at [573, 200] on figure at bounding box center [356, 200] width 650 height 0
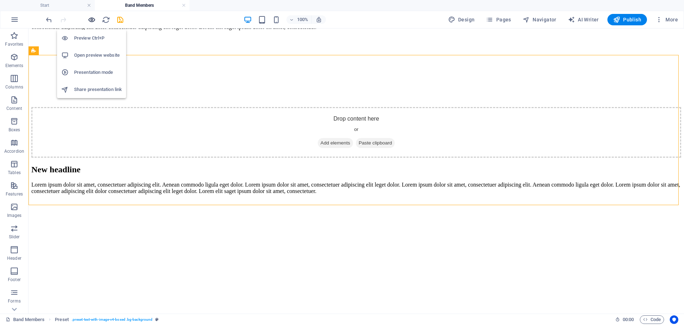
click at [92, 21] on icon "button" at bounding box center [92, 20] width 8 height 8
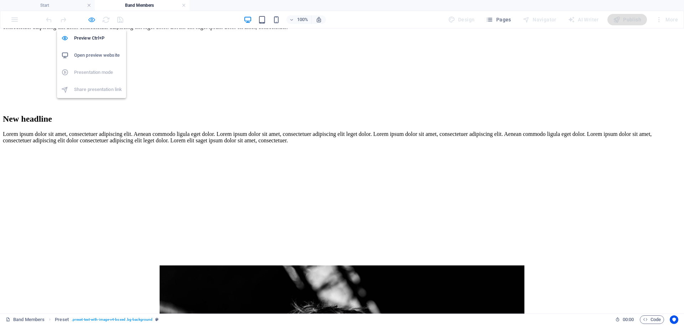
click at [92, 21] on icon "button" at bounding box center [92, 20] width 8 height 8
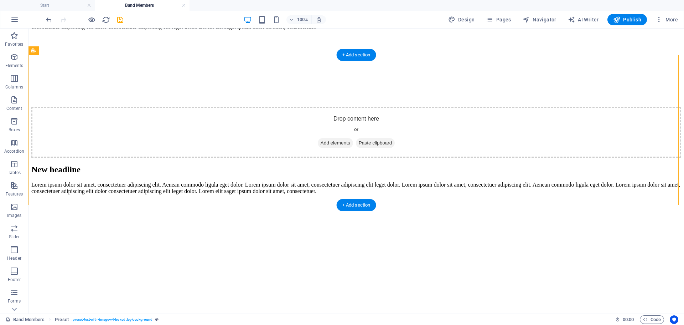
click at [562, 200] on figure at bounding box center [356, 200] width 650 height 0
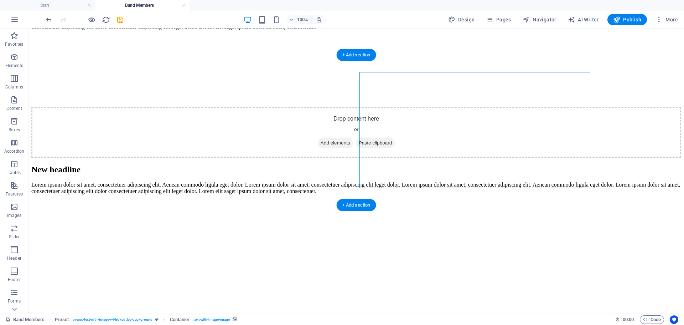
click at [564, 200] on figure at bounding box center [356, 200] width 650 height 0
click at [589, 200] on figure at bounding box center [356, 200] width 650 height 0
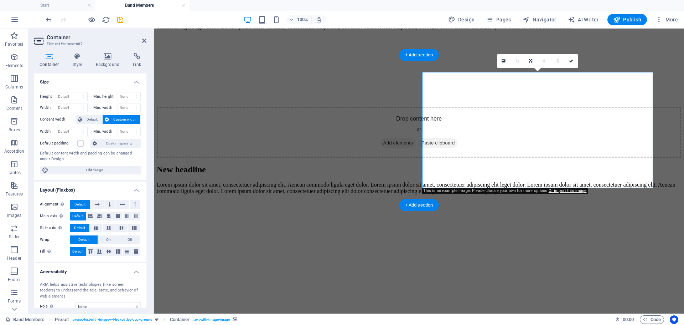
click at [602, 200] on figure at bounding box center [419, 200] width 525 height 0
click at [562, 200] on figure at bounding box center [419, 200] width 525 height 0
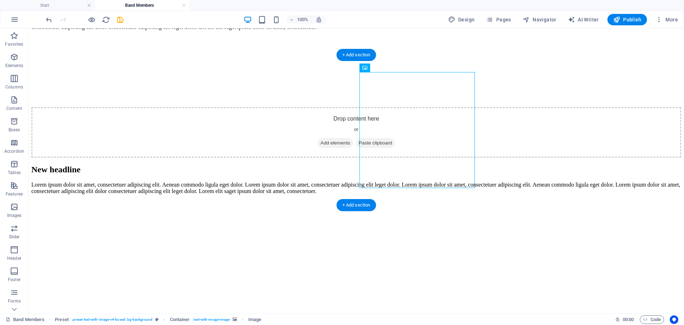
click at [498, 200] on figure at bounding box center [356, 200] width 650 height 0
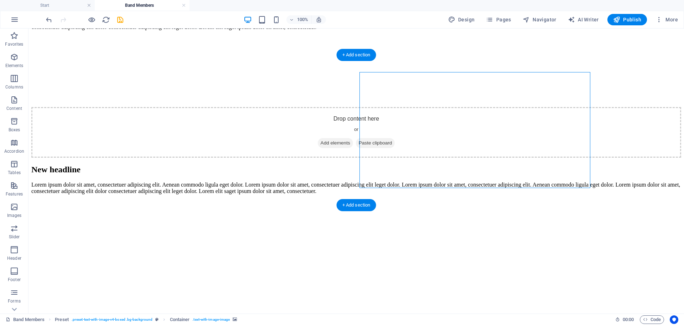
click at [494, 200] on figure at bounding box center [356, 200] width 650 height 0
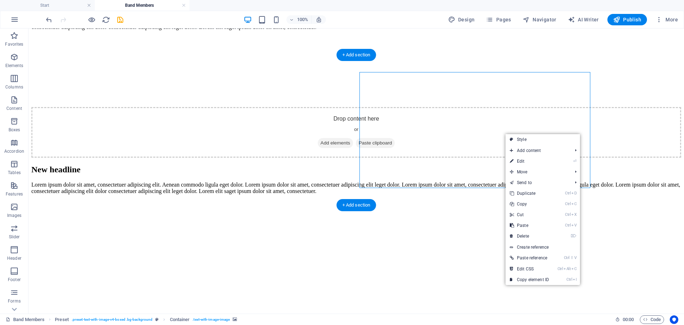
click at [505, 200] on figure at bounding box center [356, 200] width 650 height 0
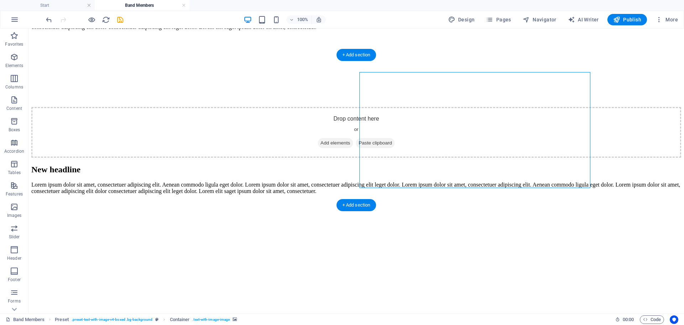
click at [512, 200] on figure at bounding box center [356, 200] width 650 height 0
drag, startPoint x: 512, startPoint y: 126, endPoint x: 387, endPoint y: 125, distance: 125.1
click at [512, 200] on figure at bounding box center [356, 200] width 650 height 0
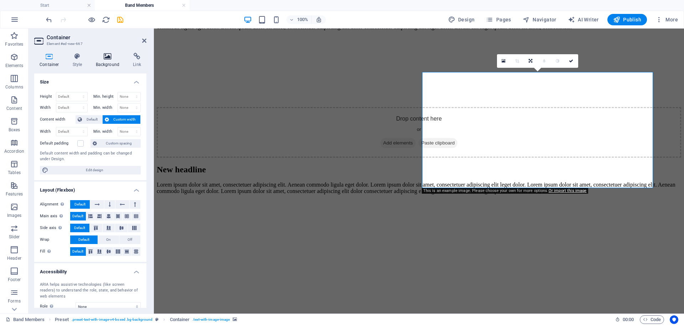
click at [102, 60] on h4 "Background" at bounding box center [109, 60] width 37 height 15
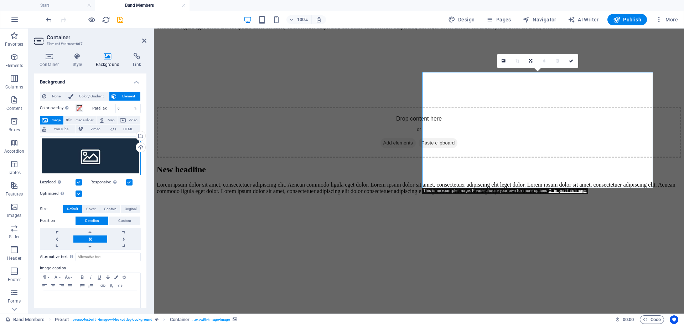
click at [93, 140] on div "Drag files here, click to choose files or select files from Files or our free s…" at bounding box center [90, 155] width 101 height 38
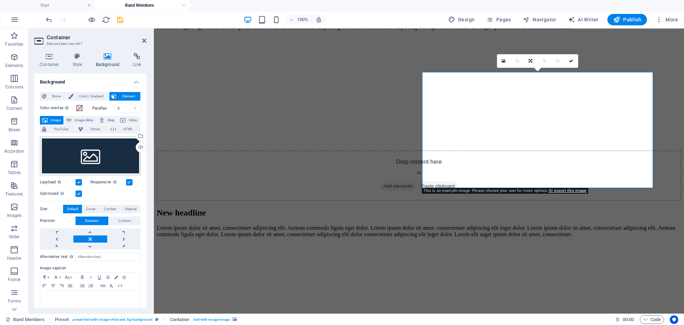
scroll to position [132, 0]
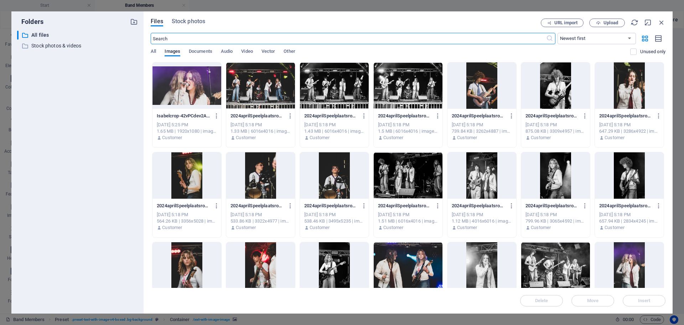
click at [663, 23] on icon "button" at bounding box center [662, 23] width 8 height 8
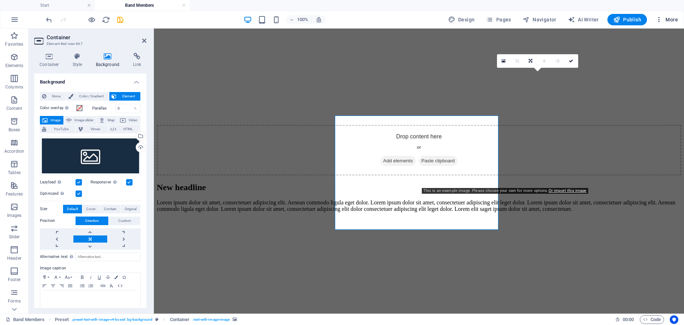
scroll to position [107, 0]
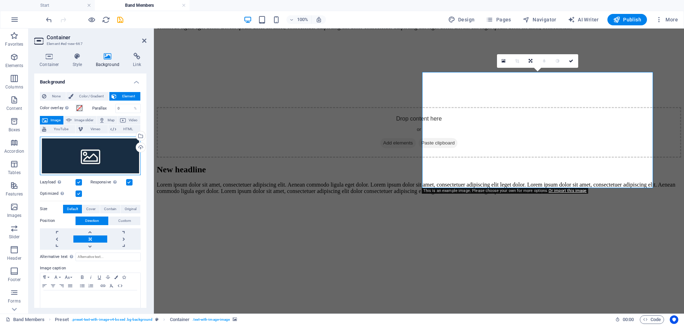
click at [101, 153] on div "Drag files here, click to choose files or select files from Files or our free s…" at bounding box center [90, 155] width 101 height 38
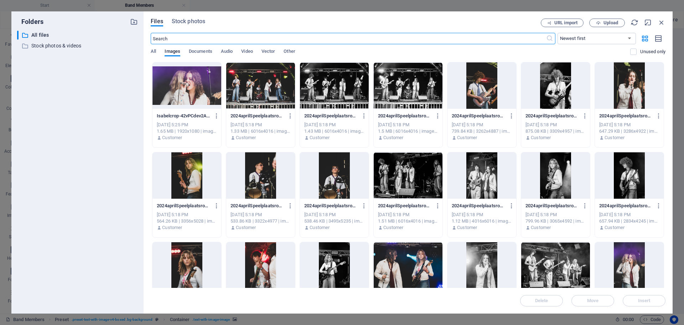
scroll to position [132, 0]
click at [659, 23] on icon "button" at bounding box center [662, 23] width 8 height 8
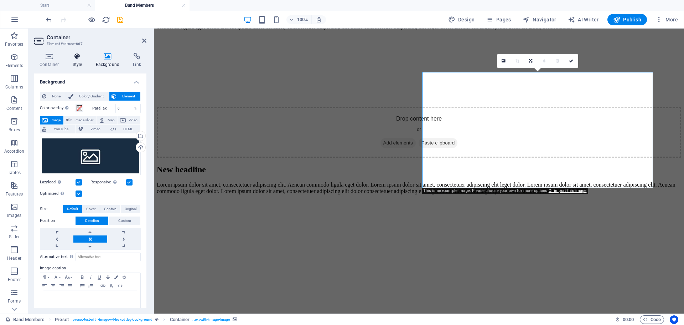
click at [77, 58] on icon at bounding box center [77, 56] width 20 height 7
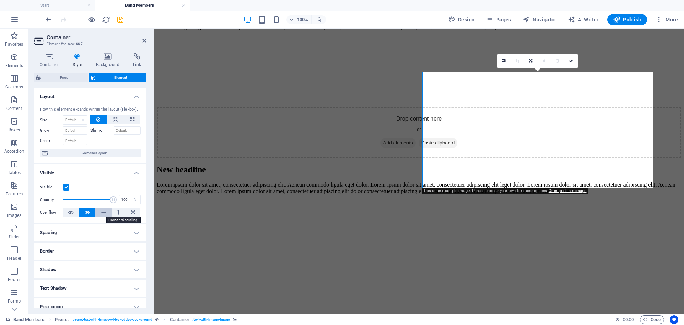
click at [104, 212] on icon at bounding box center [103, 212] width 5 height 9
click at [88, 212] on icon at bounding box center [87, 212] width 5 height 9
click at [100, 56] on icon at bounding box center [108, 56] width 35 height 7
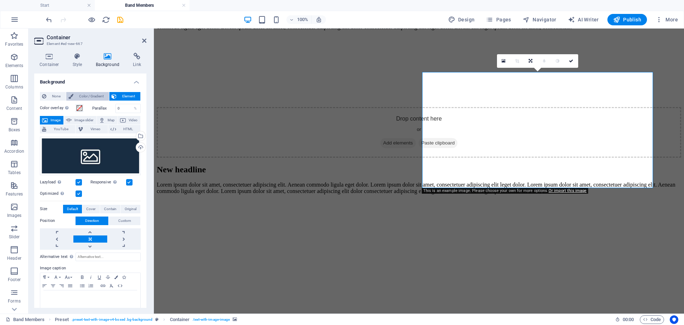
click at [80, 97] on span "Color / Gradient" at bounding box center [91, 96] width 31 height 9
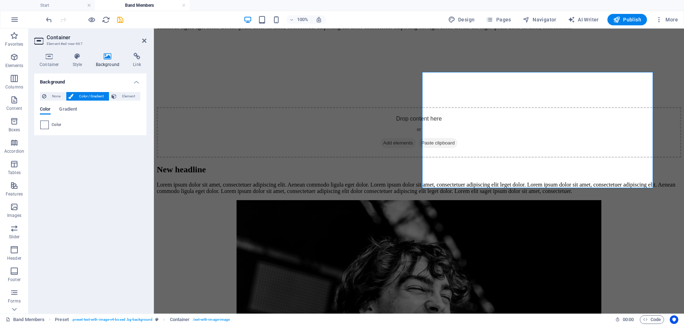
click at [47, 126] on span at bounding box center [45, 125] width 8 height 8
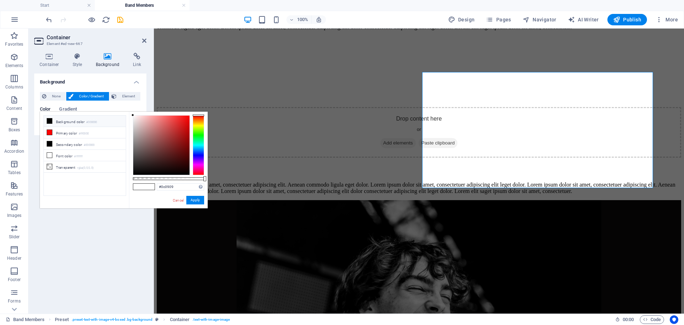
type input "#000000"
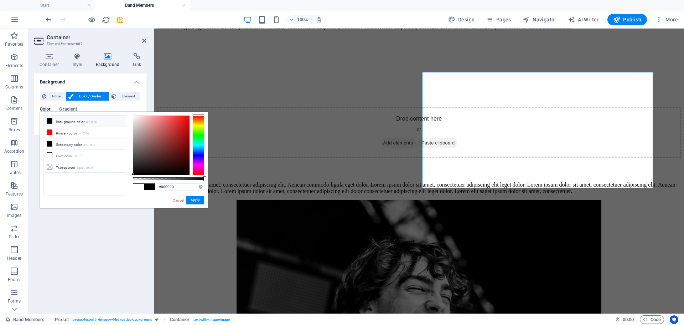
drag, startPoint x: 145, startPoint y: 171, endPoint x: 116, endPoint y: 189, distance: 33.9
click at [116, 189] on div "less Background color #000000 Primary color #ff0000 Secondary color #000000 Fon…" at bounding box center [124, 160] width 168 height 97
click at [199, 200] on button "Apply" at bounding box center [195, 200] width 18 height 9
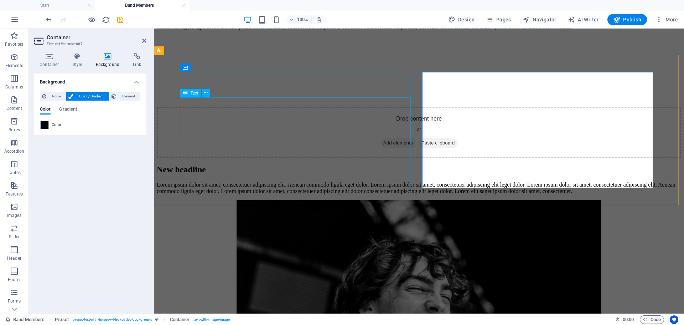
click at [228, 181] on div "Lorem ipsum dolor sit amet, consectetuer adipiscing elit. Aenean commodo ligula…" at bounding box center [419, 187] width 525 height 13
click at [316, 165] on div "New headline" at bounding box center [419, 170] width 525 height 10
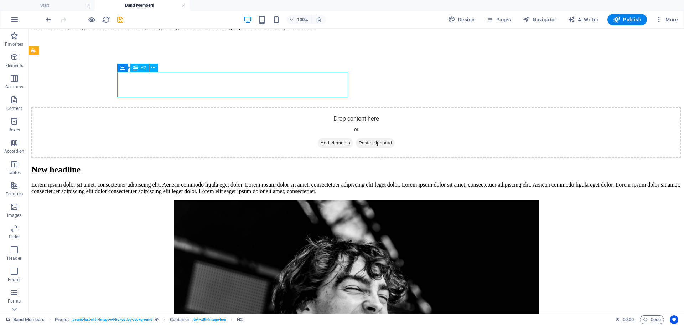
click at [125, 165] on div "New headline" at bounding box center [356, 170] width 650 height 10
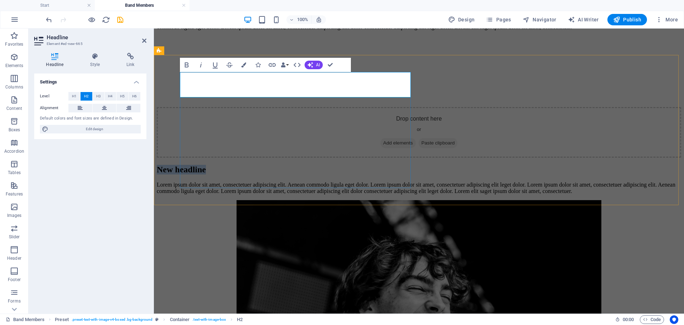
click at [185, 165] on h2 "New headline" at bounding box center [419, 170] width 525 height 10
click at [218, 165] on div "New headline Lorem ipsum dolor sit amet, consectetuer adipiscing elit. Aenean c…" at bounding box center [419, 180] width 525 height 30
click at [215, 169] on div "New headline Lorem ipsum dolor sit amet, consectetuer adipiscing elit. Aenean c…" at bounding box center [419, 180] width 525 height 30
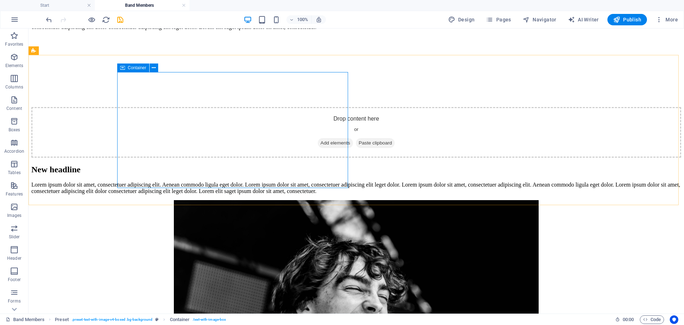
click at [123, 67] on icon at bounding box center [122, 67] width 5 height 9
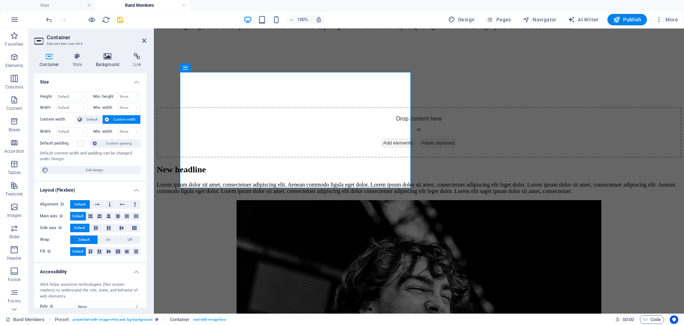
click at [113, 58] on icon at bounding box center [108, 56] width 35 height 7
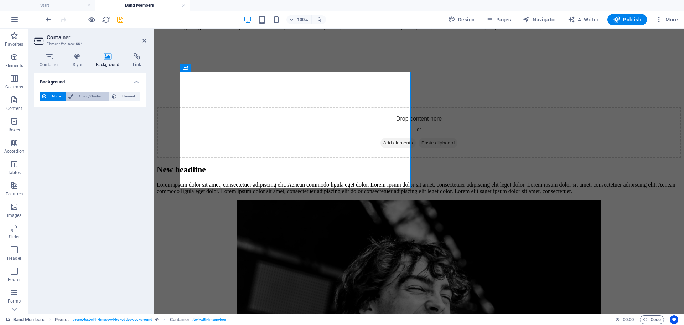
click at [91, 93] on span "Color / Gradient" at bounding box center [91, 96] width 31 height 9
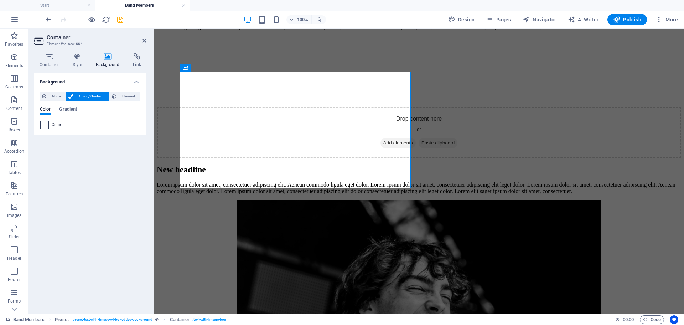
click at [42, 125] on span at bounding box center [45, 125] width 8 height 8
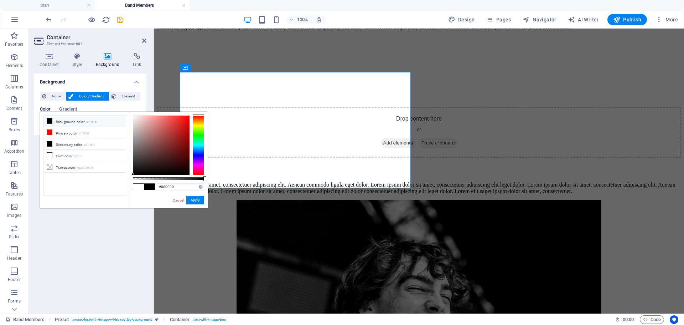
drag, startPoint x: 195, startPoint y: 115, endPoint x: 121, endPoint y: 187, distance: 103.8
click at [121, 187] on div "less Background color #000000 Primary color #ff0000 Secondary color #000000 Fon…" at bounding box center [124, 160] width 168 height 97
click at [140, 187] on span at bounding box center [138, 187] width 11 height 6
click at [98, 107] on div "Color Gradient" at bounding box center [90, 114] width 101 height 14
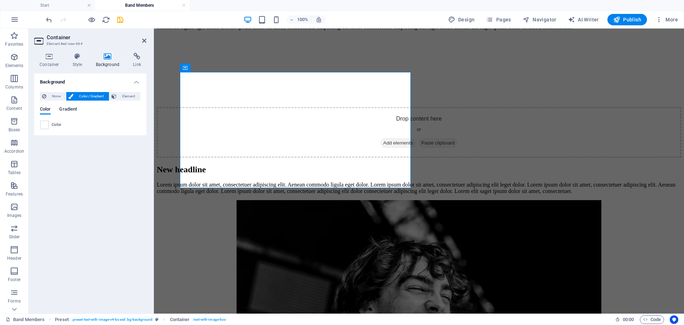
click at [65, 109] on span "Gradient" at bounding box center [68, 110] width 18 height 10
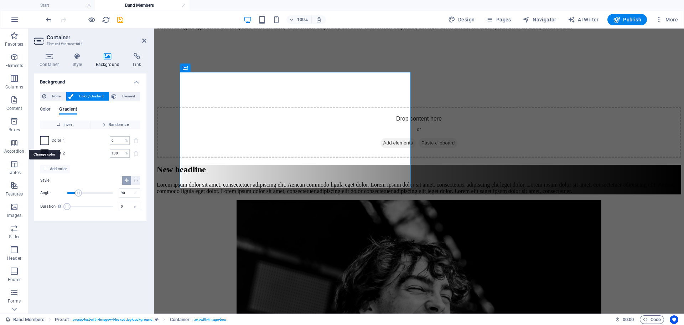
click at [45, 140] on span at bounding box center [45, 140] width 8 height 8
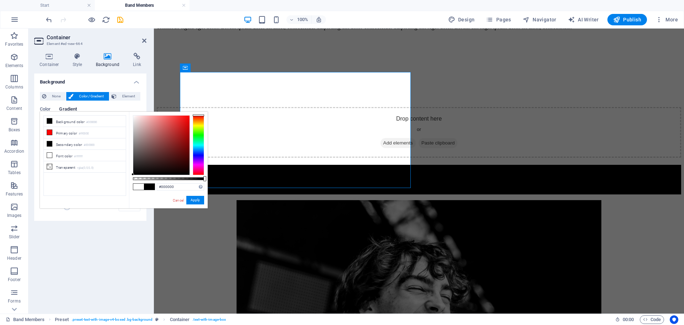
drag, startPoint x: 146, startPoint y: 159, endPoint x: 119, endPoint y: 196, distance: 45.9
click at [119, 196] on div "less Background color #000000 Primary color #ff0000 Secondary color #000000 Fon…" at bounding box center [124, 160] width 168 height 97
click at [191, 200] on button "Apply" at bounding box center [195, 200] width 18 height 9
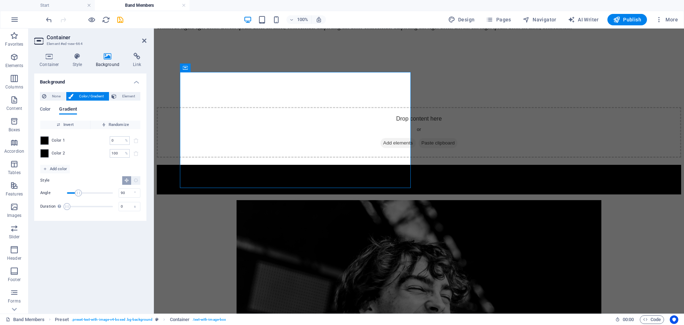
click at [49, 154] on div "Color 2 100 % ​" at bounding box center [90, 153] width 100 height 9
click at [45, 153] on span at bounding box center [45, 153] width 8 height 8
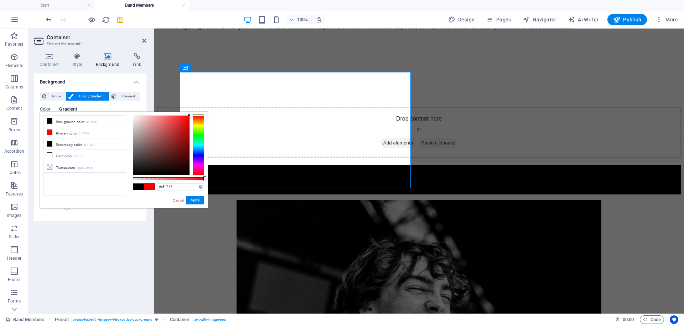
type input "#ff0000"
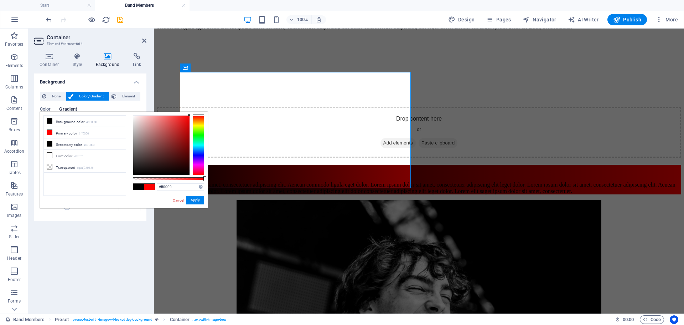
drag, startPoint x: 199, startPoint y: 113, endPoint x: 230, endPoint y: 99, distance: 34.8
click at [230, 99] on body "Untied Start Band Members Favorites Elements Columns Content Boxes Accordion Ta…" at bounding box center [342, 162] width 684 height 325
drag, startPoint x: 194, startPoint y: 200, endPoint x: 40, endPoint y: 171, distance: 156.9
click at [194, 200] on button "Apply" at bounding box center [195, 200] width 18 height 9
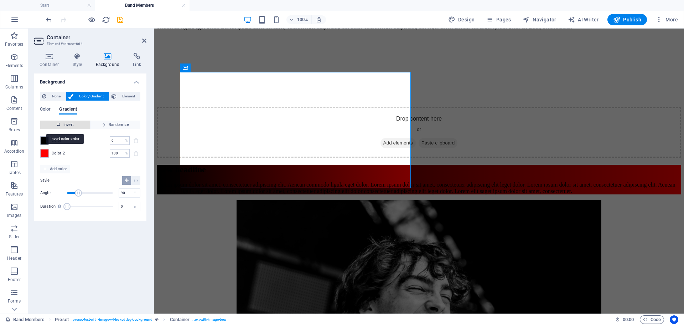
click at [69, 125] on span "Invert" at bounding box center [65, 124] width 44 height 9
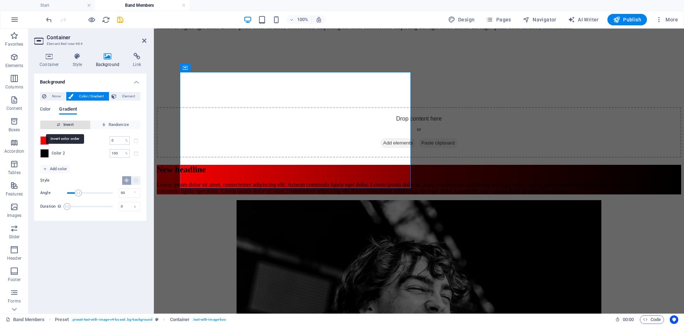
click at [69, 125] on span "Invert" at bounding box center [65, 124] width 44 height 9
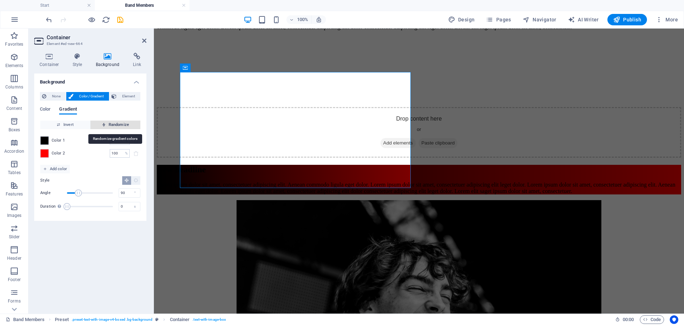
click at [110, 123] on span "Randomize" at bounding box center [115, 124] width 44 height 9
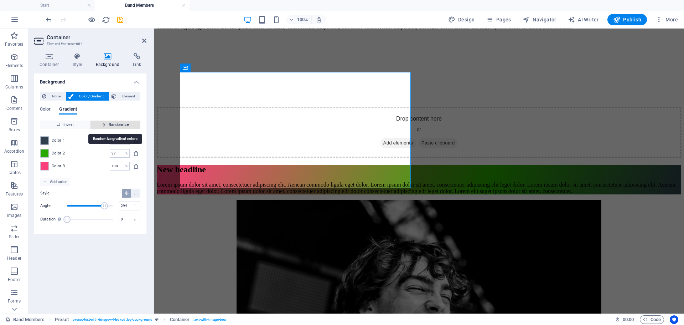
type input "37"
type input "294"
click at [110, 123] on span "Randomize" at bounding box center [115, 124] width 44 height 9
type input "54"
type input "170"
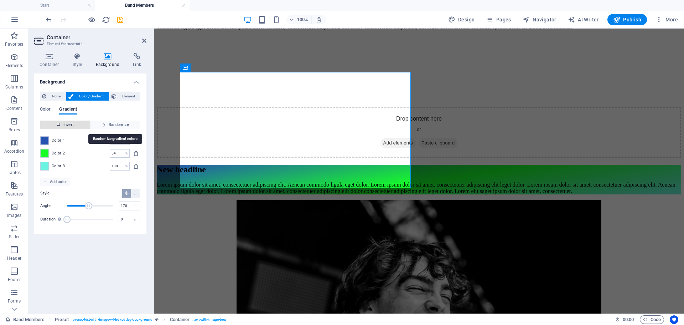
click at [76, 125] on span "Invert" at bounding box center [65, 124] width 44 height 9
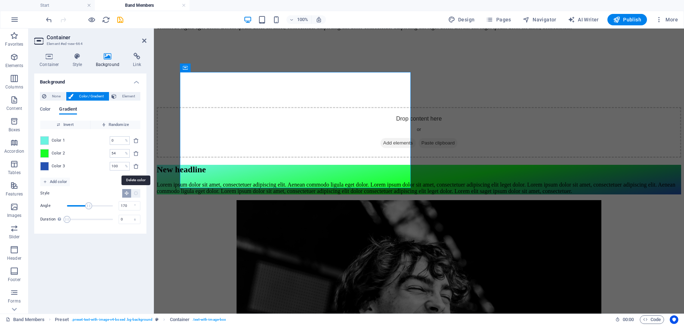
click at [135, 165] on icon "delete" at bounding box center [136, 166] width 6 height 6
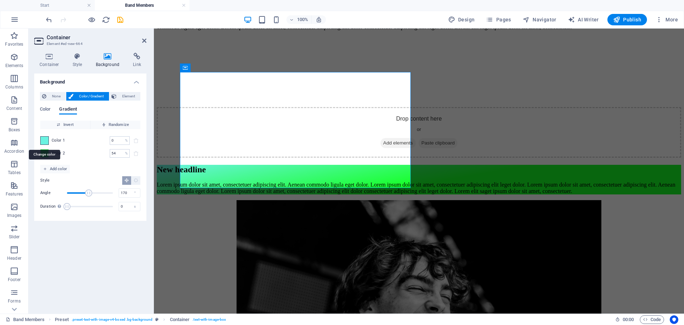
click at [45, 141] on span at bounding box center [45, 140] width 8 height 8
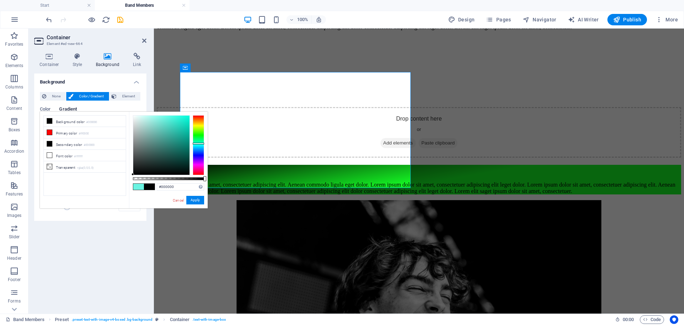
click at [120, 187] on div "less Background color #000000 Primary color #ff0000 Secondary color #000000 Fon…" at bounding box center [124, 160] width 168 height 97
click at [196, 198] on button "Apply" at bounding box center [195, 200] width 18 height 9
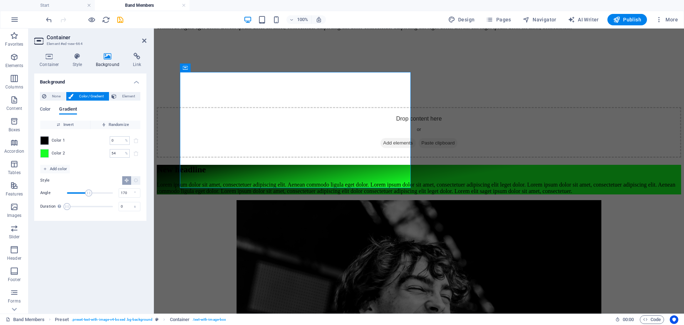
click at [50, 154] on div "Color 2 54 % ​" at bounding box center [90, 153] width 100 height 9
click at [46, 154] on span at bounding box center [45, 153] width 8 height 8
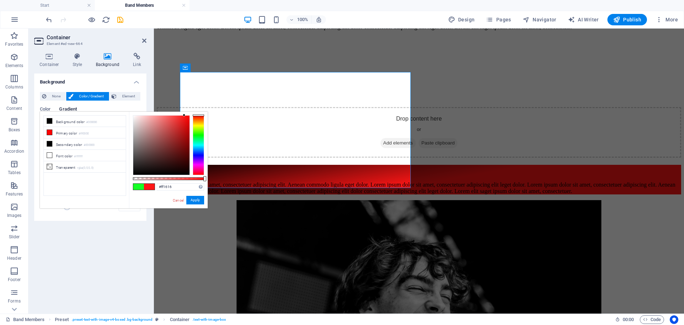
drag, startPoint x: 206, startPoint y: 111, endPoint x: 206, endPoint y: 105, distance: 6.1
click at [206, 105] on body "Untied Start Band Members Favorites Elements Columns Content Boxes Accordion Ta…" at bounding box center [342, 162] width 684 height 325
type input "#ff0000"
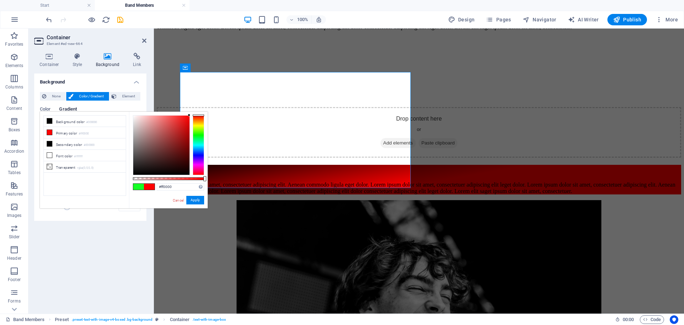
drag, startPoint x: 193, startPoint y: 114, endPoint x: 47, endPoint y: 82, distance: 149.5
click at [200, 110] on body "Untied Start Band Members Favorites Elements Columns Content Boxes Accordion Ta…" at bounding box center [342, 162] width 684 height 325
click at [203, 198] on button "Apply" at bounding box center [195, 200] width 18 height 9
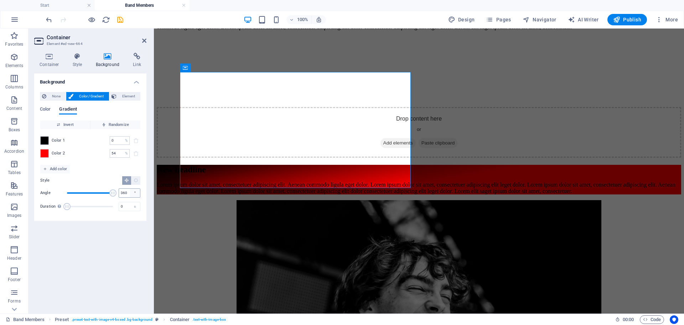
drag, startPoint x: 91, startPoint y: 191, endPoint x: 140, endPoint y: 191, distance: 48.8
click at [138, 191] on div "Angle 360 °" at bounding box center [90, 192] width 100 height 11
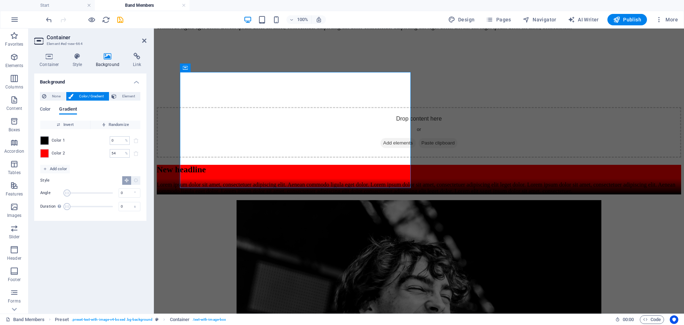
drag, startPoint x: 108, startPoint y: 190, endPoint x: 49, endPoint y: 192, distance: 59.2
click at [50, 192] on div "Angle 0 °" at bounding box center [90, 192] width 100 height 11
drag, startPoint x: 65, startPoint y: 192, endPoint x: 62, endPoint y: 195, distance: 4.3
click at [49, 192] on div "Angle 0 °" at bounding box center [90, 192] width 100 height 11
drag, startPoint x: 66, startPoint y: 193, endPoint x: 83, endPoint y: 194, distance: 17.8
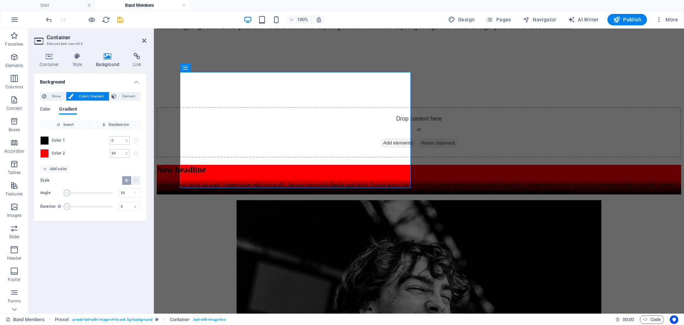
click at [71, 194] on span "Angle" at bounding box center [66, 192] width 7 height 7
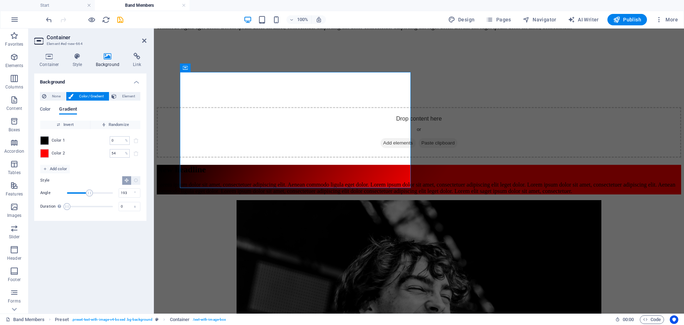
drag, startPoint x: 88, startPoint y: 194, endPoint x: 93, endPoint y: 194, distance: 5.0
click at [92, 194] on span "Angle" at bounding box center [89, 192] width 7 height 7
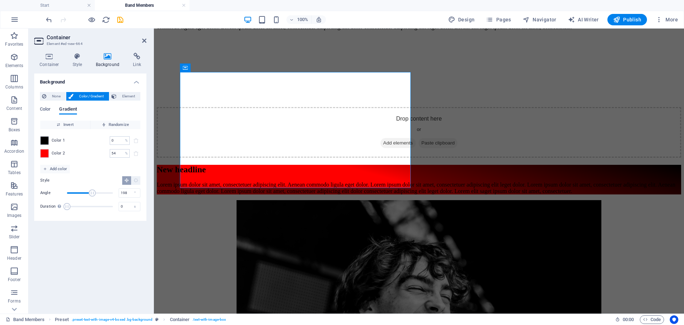
drag, startPoint x: 90, startPoint y: 194, endPoint x: 80, endPoint y: 194, distance: 10.0
click at [89, 194] on span "Angle" at bounding box center [92, 192] width 7 height 7
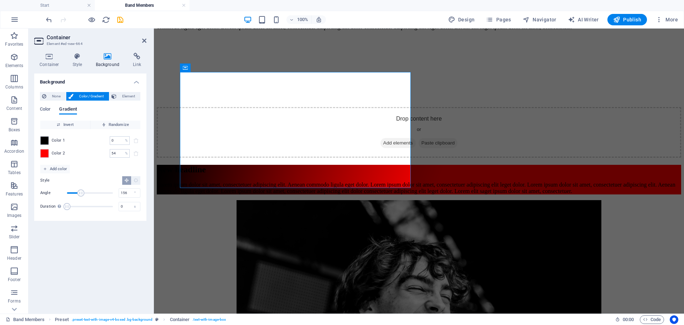
drag, startPoint x: 81, startPoint y: 193, endPoint x: 88, endPoint y: 193, distance: 6.4
click at [84, 194] on span "Angle" at bounding box center [80, 192] width 7 height 7
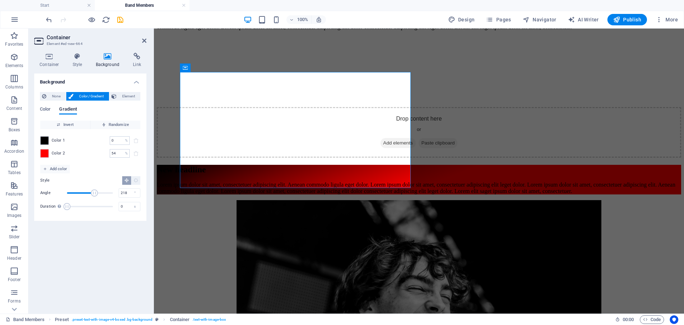
drag, startPoint x: 92, startPoint y: 194, endPoint x: 96, endPoint y: 194, distance: 3.9
click at [95, 194] on span "Angle" at bounding box center [94, 192] width 7 height 7
type input "220"
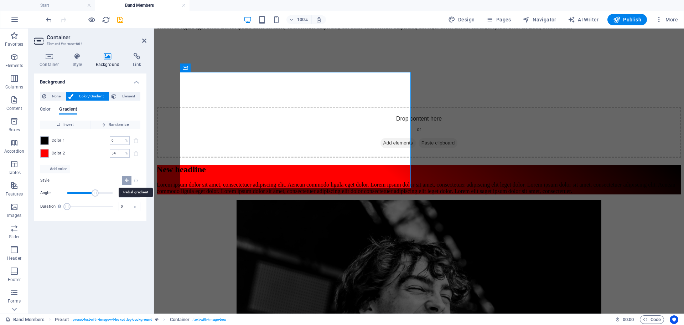
click at [138, 182] on icon "Radial gradient" at bounding box center [136, 180] width 5 height 5
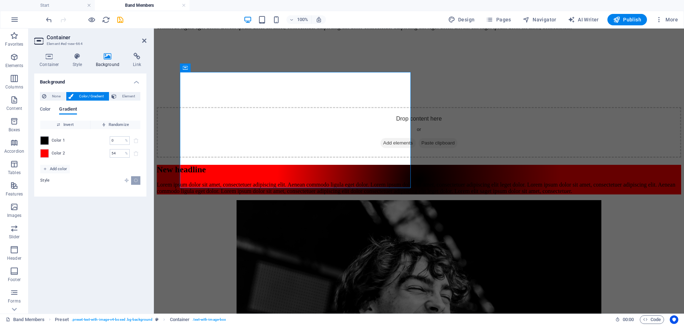
click at [127, 182] on icon "Linear gradient" at bounding box center [126, 180] width 5 height 5
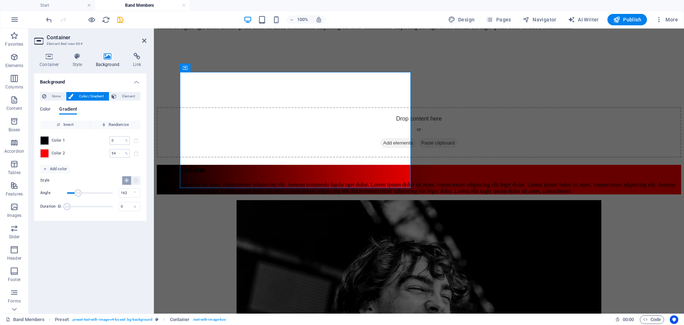
drag, startPoint x: 78, startPoint y: 191, endPoint x: 88, endPoint y: 192, distance: 10.4
click at [82, 192] on span "Angle" at bounding box center [77, 192] width 7 height 7
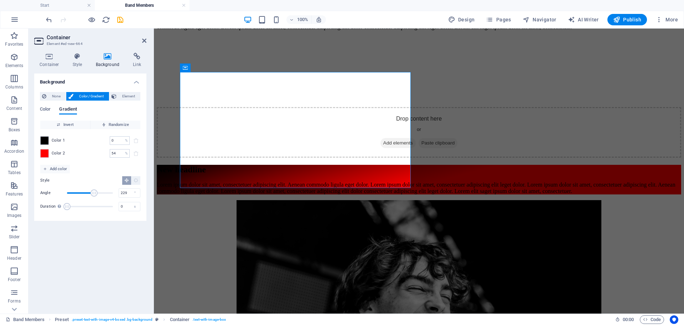
click at [96, 193] on span "Angle" at bounding box center [94, 192] width 7 height 7
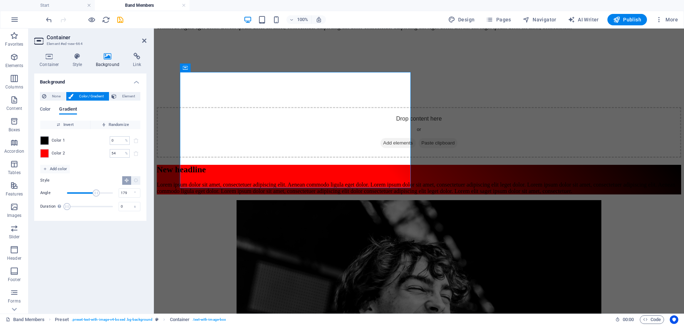
click at [93, 193] on span "Angle" at bounding box center [96, 192] width 7 height 7
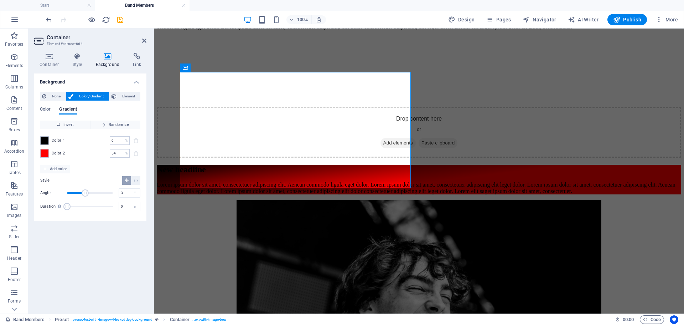
type input "0"
drag, startPoint x: 85, startPoint y: 192, endPoint x: 42, endPoint y: 185, distance: 44.1
click at [41, 190] on div "Angle 0 °" at bounding box center [90, 192] width 100 height 11
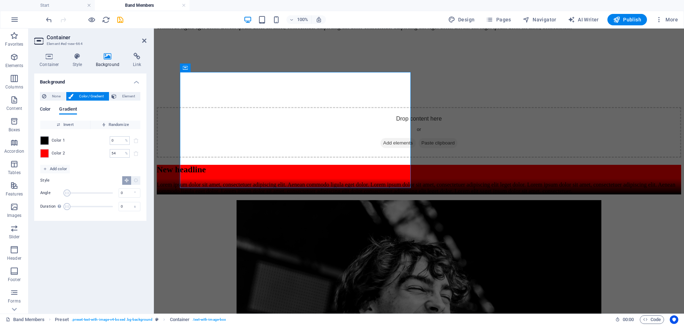
click at [47, 107] on span "Color" at bounding box center [45, 110] width 11 height 10
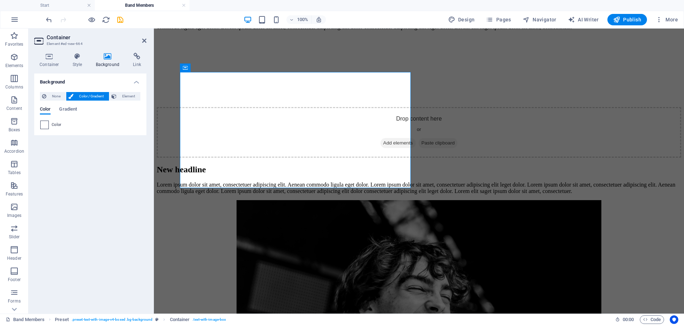
click at [45, 126] on span at bounding box center [45, 125] width 8 height 8
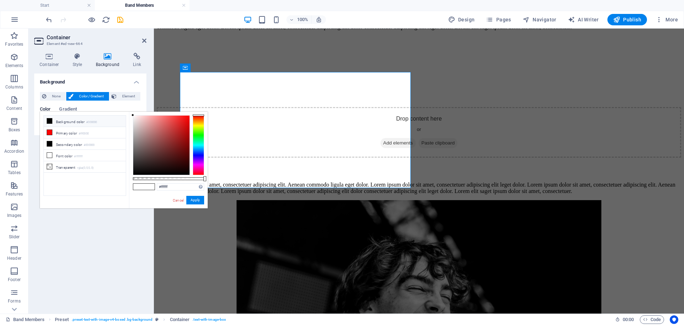
click at [66, 124] on li "Background color #000000" at bounding box center [85, 120] width 82 height 11
type input "#000000"
click at [194, 200] on button "Apply" at bounding box center [195, 200] width 18 height 9
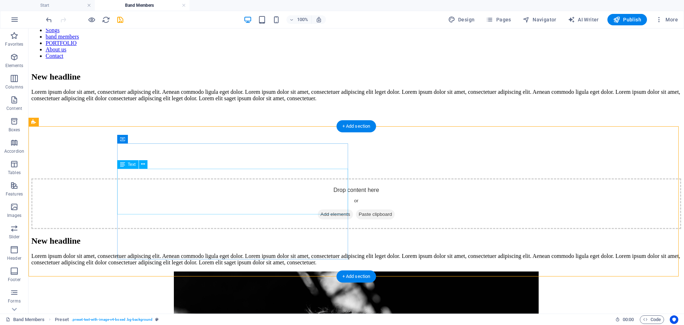
scroll to position [0, 0]
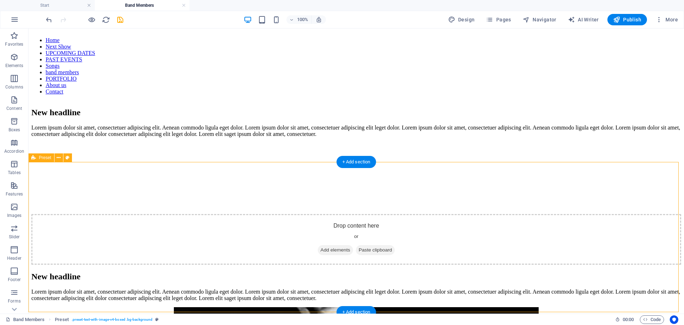
click at [46, 156] on span "Preset" at bounding box center [45, 157] width 12 height 4
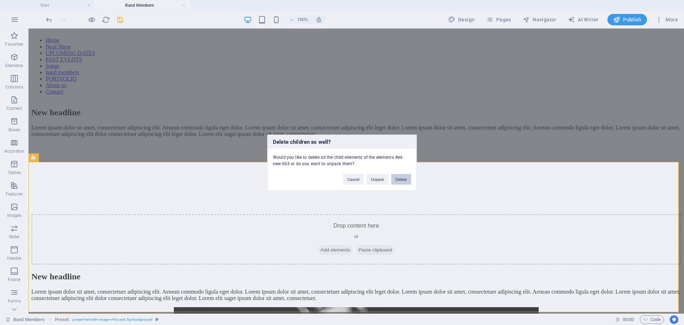
click at [402, 176] on button "Delete" at bounding box center [401, 179] width 20 height 11
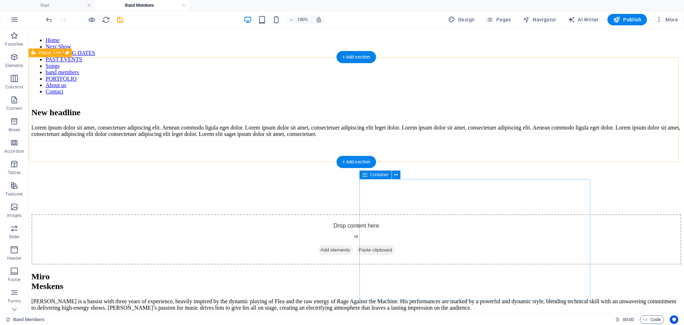
click at [62, 108] on div "New headline Lorem ipsum dolor sit amet, consectetuer adipiscing elit. Aenean c…" at bounding box center [356, 186] width 650 height 157
click at [47, 54] on span "Preset" at bounding box center [45, 53] width 12 height 4
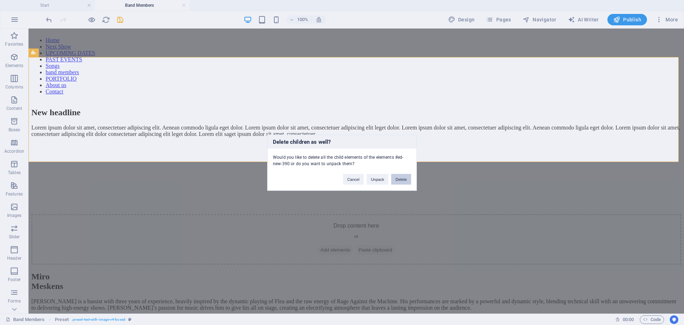
click at [397, 177] on button "Delete" at bounding box center [401, 179] width 20 height 11
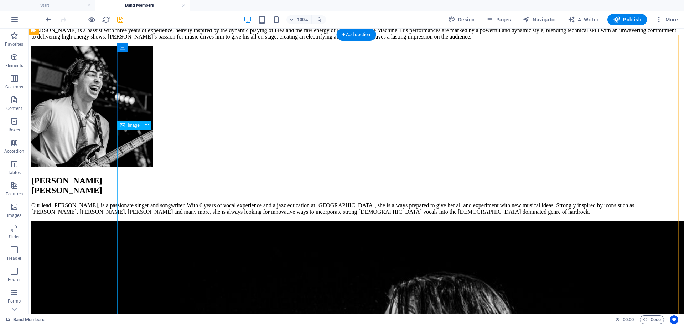
scroll to position [71, 0]
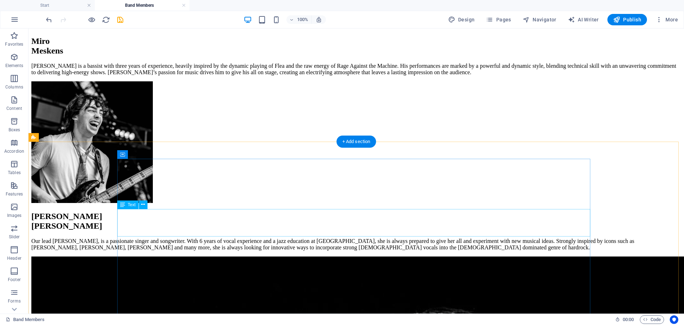
click at [155, 238] on div "Our lead [PERSON_NAME], is a passionate singer and songwriter. With 6 years of …" at bounding box center [356, 244] width 650 height 13
click at [277, 238] on div "Our lead [PERSON_NAME], is a passionate singer and songwriter. With 6 years of …" at bounding box center [356, 244] width 650 height 13
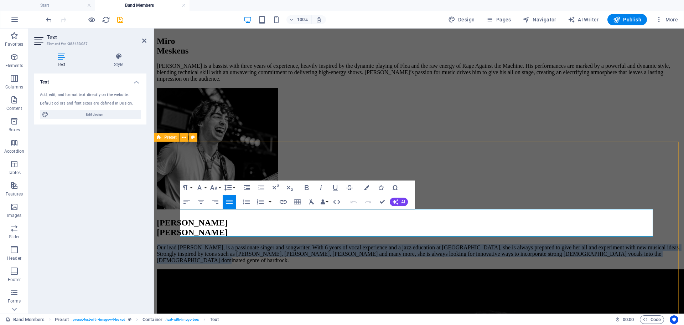
drag, startPoint x: 229, startPoint y: 227, endPoint x: 164, endPoint y: 210, distance: 66.6
copy span "Our lead [PERSON_NAME], is a passionate singer and songwriter. With 6 years of …"
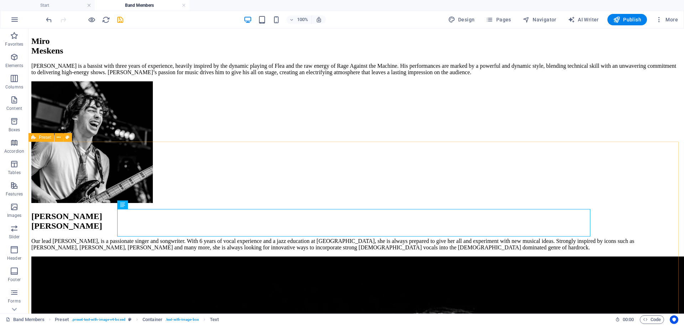
click at [47, 139] on span "Preset" at bounding box center [45, 137] width 12 height 4
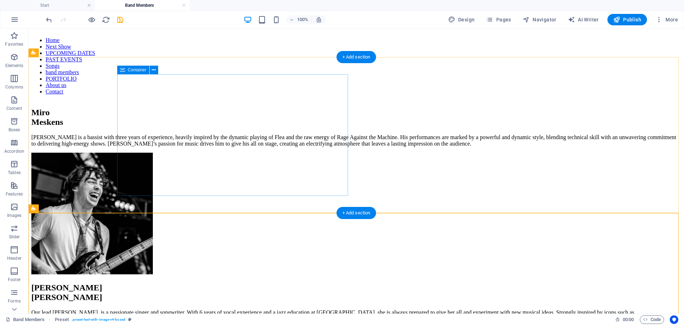
scroll to position [107, 0]
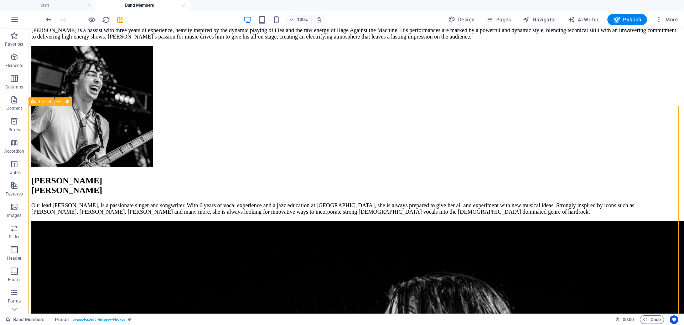
click at [38, 100] on div "Preset" at bounding box center [42, 101] width 26 height 9
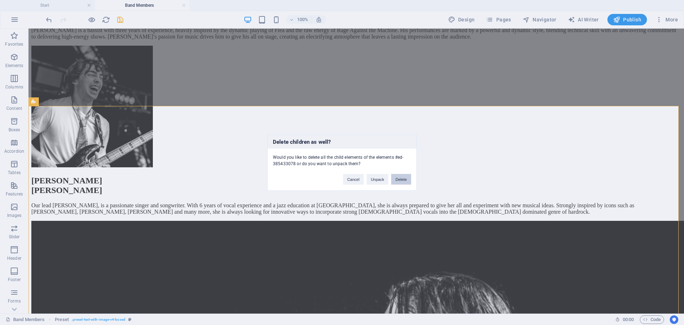
click at [405, 180] on button "Delete" at bounding box center [401, 179] width 20 height 11
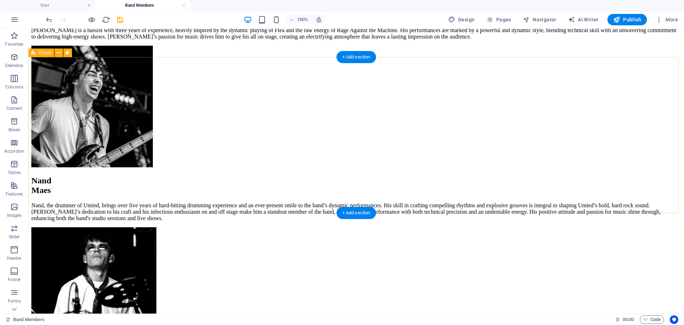
scroll to position [0, 0]
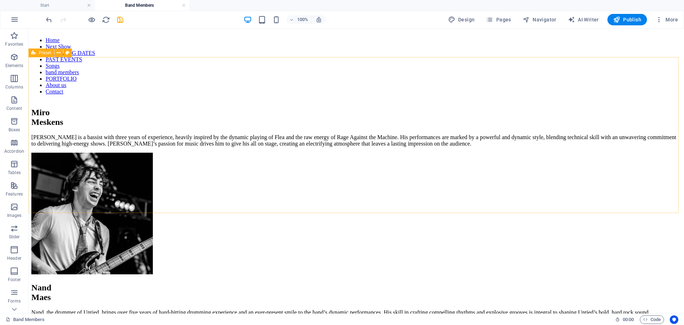
click at [42, 53] on span "Preset" at bounding box center [45, 53] width 12 height 4
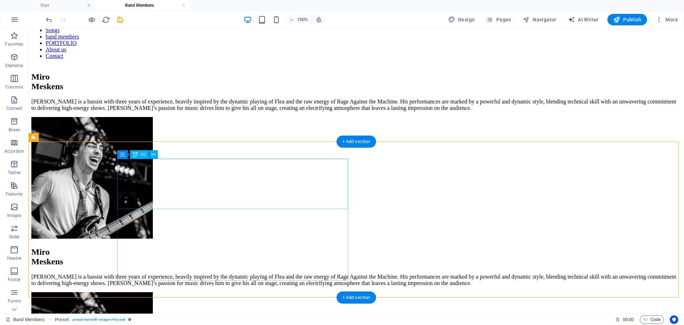
scroll to position [71, 0]
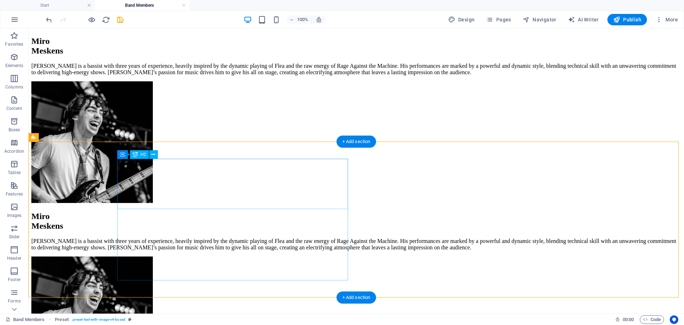
click at [239, 211] on div "[PERSON_NAME]" at bounding box center [356, 220] width 650 height 19
click at [231, 211] on div "[PERSON_NAME]" at bounding box center [356, 220] width 650 height 19
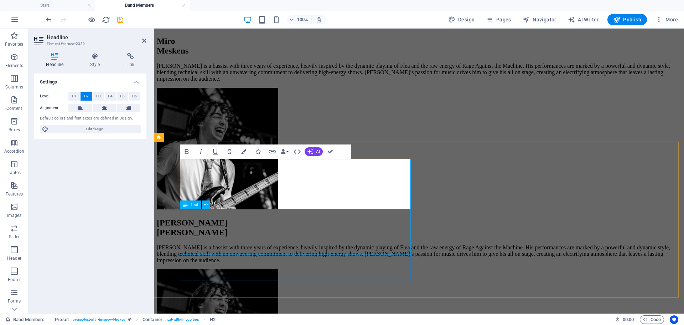
click at [248, 244] on div "[PERSON_NAME] is a bassist with three years of experience, heavily inspired by …" at bounding box center [419, 253] width 525 height 19
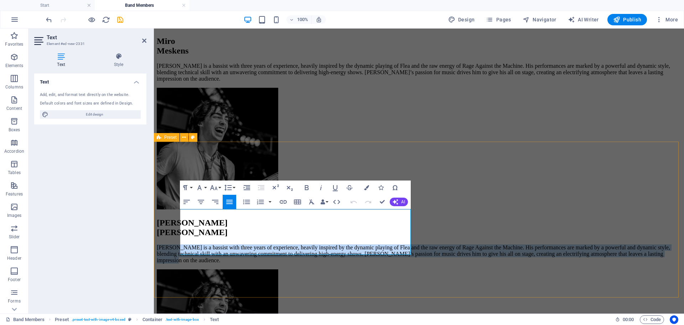
drag, startPoint x: 366, startPoint y: 252, endPoint x: 158, endPoint y: 210, distance: 211.6
click at [158, 218] on div "[PERSON_NAME] is a bassist with three years of experience, heavily inspired by …" at bounding box center [419, 305] width 525 height 174
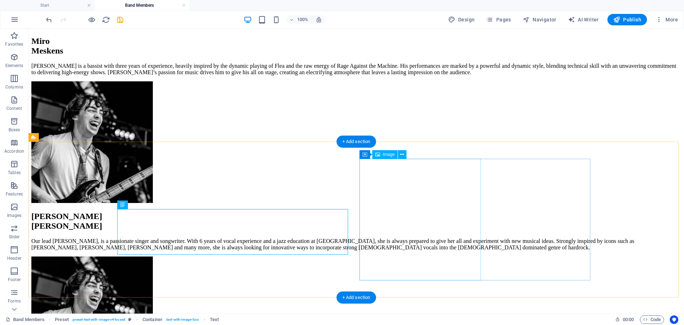
click at [413, 256] on figure at bounding box center [356, 317] width 650 height 123
click at [409, 256] on figure at bounding box center [356, 317] width 650 height 123
select select "px"
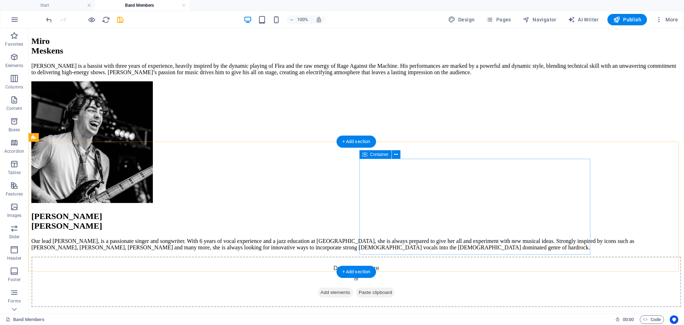
click at [353, 287] on span "Add elements" at bounding box center [335, 292] width 35 height 10
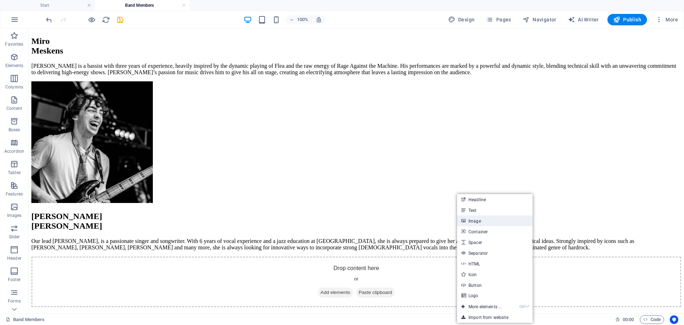
click at [474, 221] on link "Image" at bounding box center [495, 220] width 76 height 11
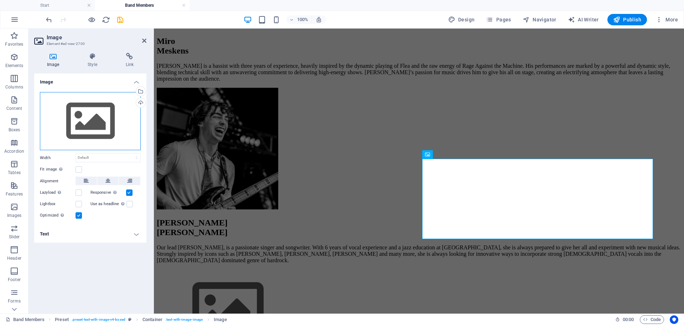
click at [87, 127] on div "Drag files here, click to choose files or select files from Files or our free s…" at bounding box center [90, 121] width 101 height 58
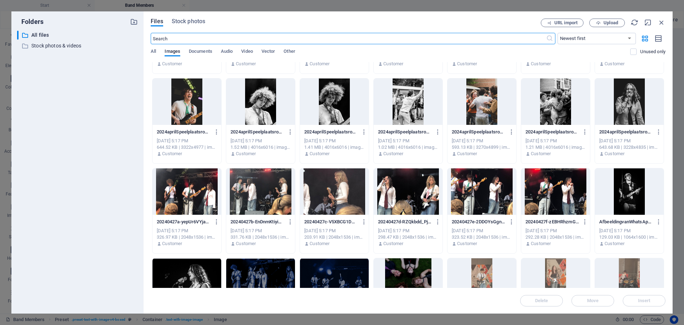
scroll to position [540, 0]
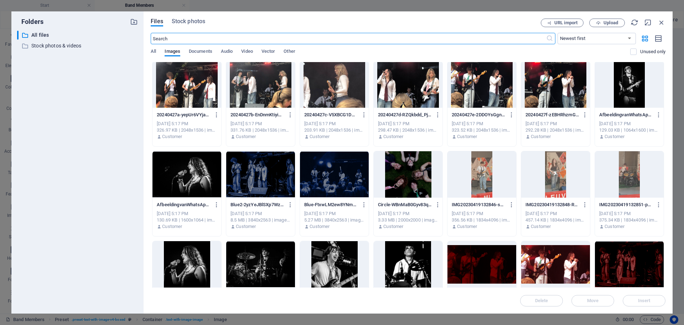
click at [204, 175] on div at bounding box center [187, 174] width 69 height 46
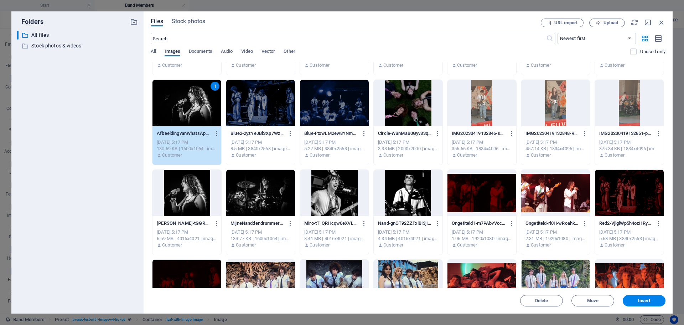
scroll to position [647, 0]
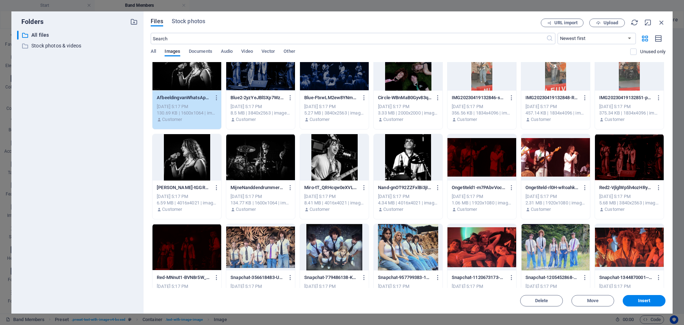
click at [176, 160] on div at bounding box center [187, 157] width 69 height 46
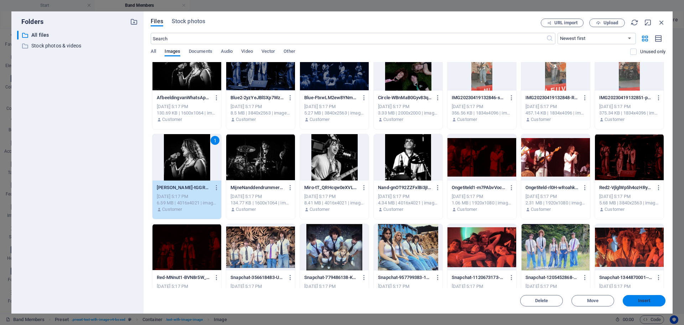
click at [638, 296] on button "Insert" at bounding box center [644, 300] width 43 height 11
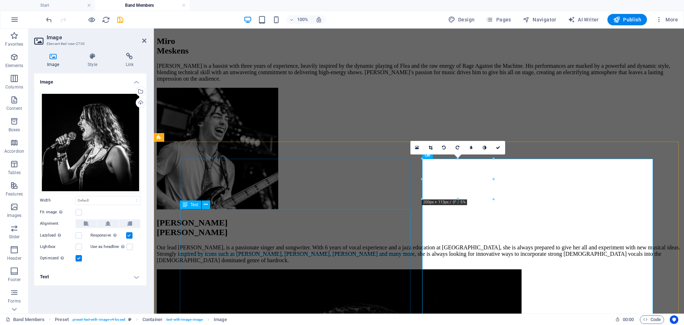
scroll to position [107, 0]
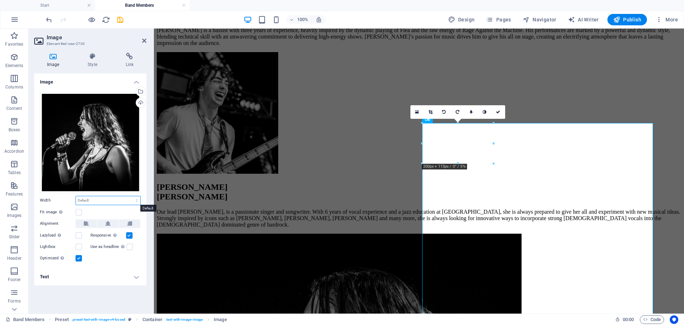
click at [99, 197] on select "Default auto px rem % em vh vw" at bounding box center [108, 200] width 65 height 9
click at [76, 196] on select "Default auto px rem % em vh vw" at bounding box center [108, 200] width 65 height 9
select select "DISABLED_OPTION_VALUE"
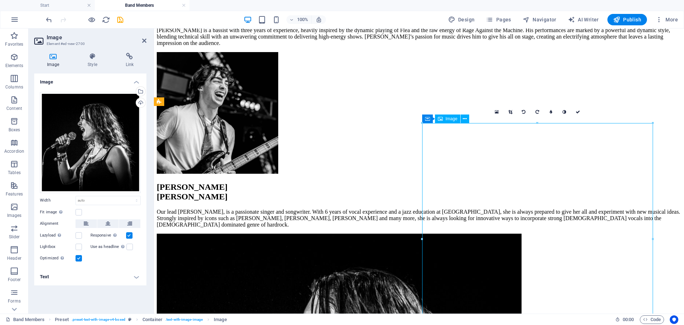
click at [451, 118] on span "Image" at bounding box center [452, 119] width 12 height 4
click at [107, 222] on icon at bounding box center [107, 223] width 5 height 9
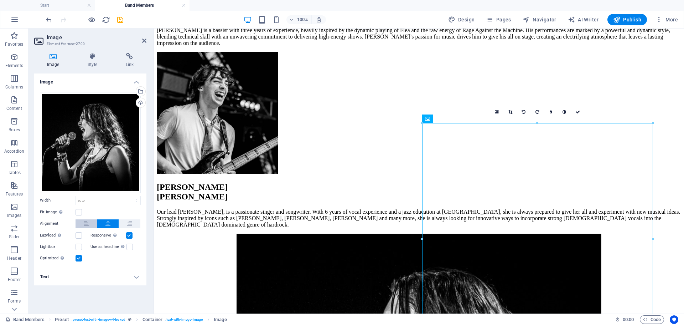
click at [84, 224] on icon at bounding box center [86, 223] width 5 height 9
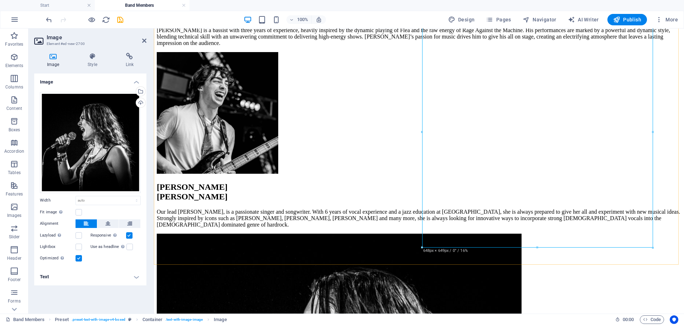
scroll to position [214, 0]
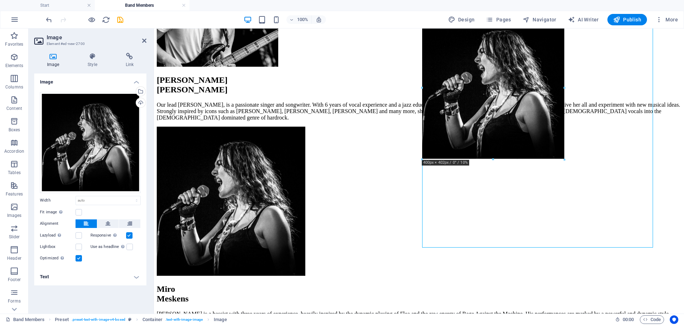
drag, startPoint x: 653, startPoint y: 248, endPoint x: 543, endPoint y: 160, distance: 140.5
type input "397"
select select "px"
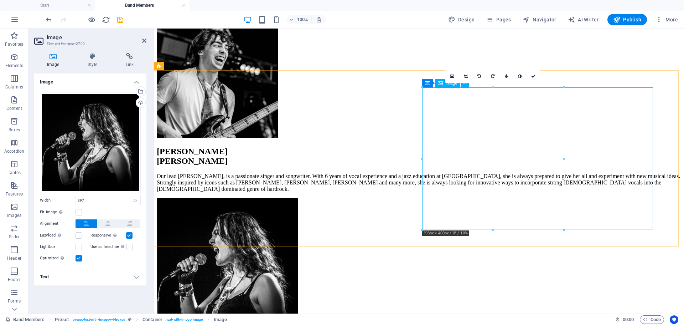
scroll to position [71, 0]
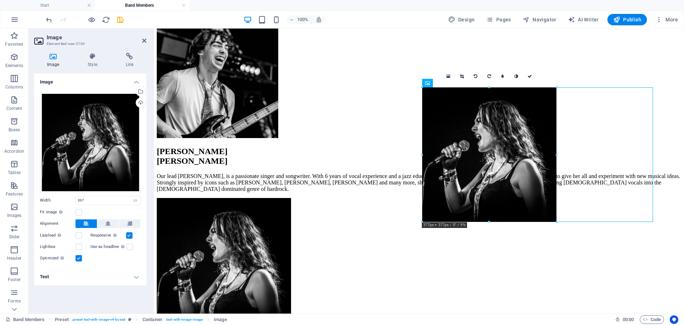
drag, startPoint x: 564, startPoint y: 230, endPoint x: 554, endPoint y: 223, distance: 12.3
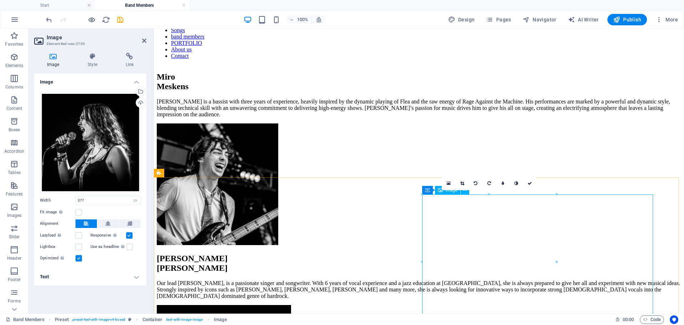
scroll to position [0, 0]
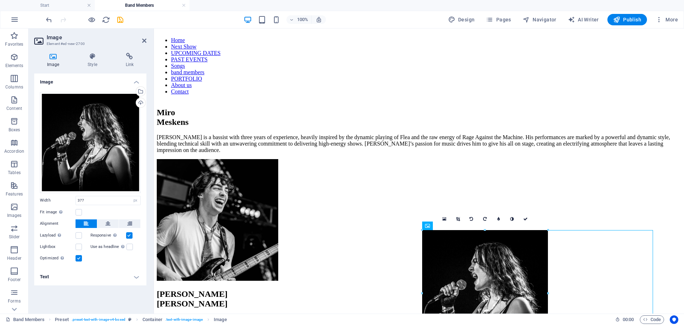
drag, startPoint x: 557, startPoint y: 230, endPoint x: 381, endPoint y: 208, distance: 177.3
type input "353"
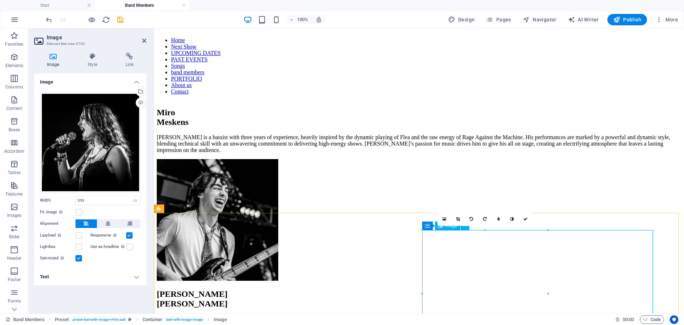
scroll to position [107, 0]
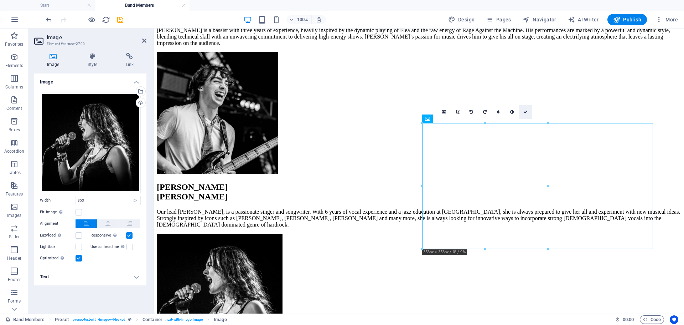
click at [525, 112] on icon at bounding box center [526, 112] width 4 height 4
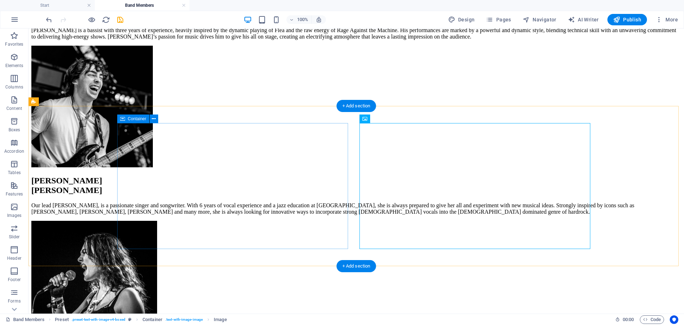
click at [275, 215] on div "[PERSON_NAME] Our lead [PERSON_NAME], is a passionate singer and songwriter. Wi…" at bounding box center [356, 195] width 650 height 39
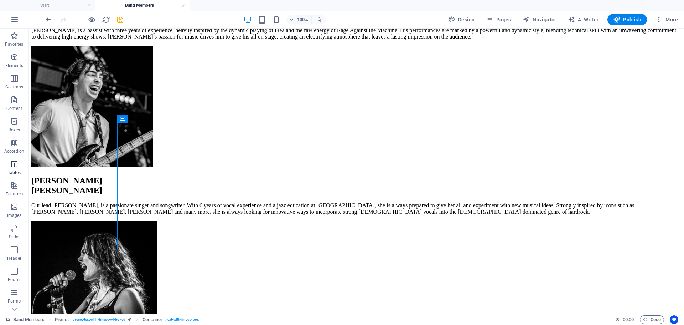
click at [5, 176] on span "Tables" at bounding box center [14, 168] width 29 height 17
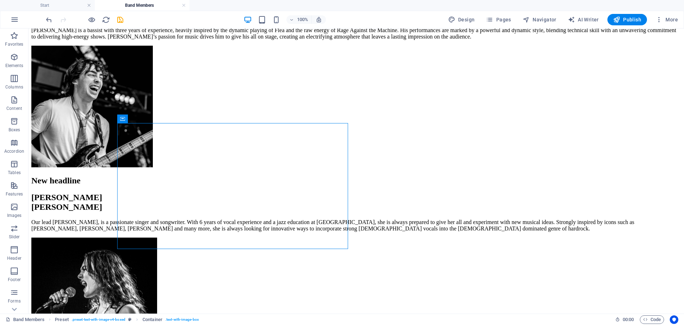
click at [57, 175] on div "Drag here to replace the existing content. Press “Ctrl” if you want to create a…" at bounding box center [357, 171] width 656 height 285
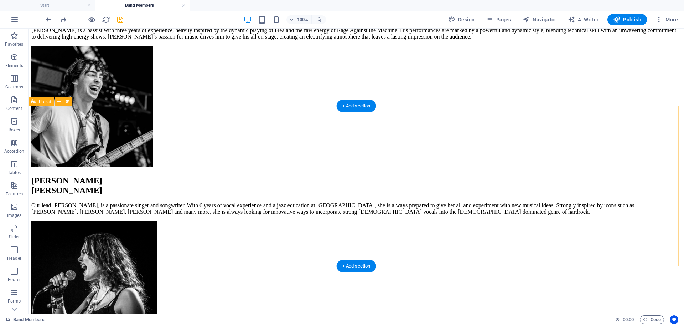
click at [45, 176] on div "[PERSON_NAME] Our lead [PERSON_NAME], is a passionate singer and songwriter. Wi…" at bounding box center [356, 262] width 650 height 172
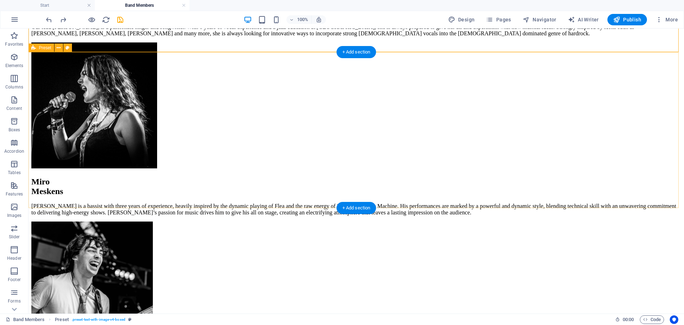
scroll to position [249, 0]
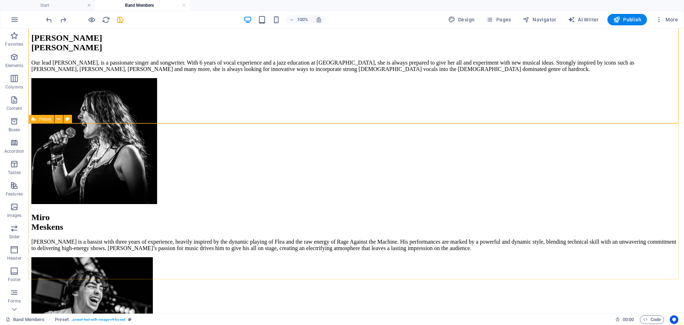
click at [39, 118] on span "Preset" at bounding box center [45, 119] width 12 height 4
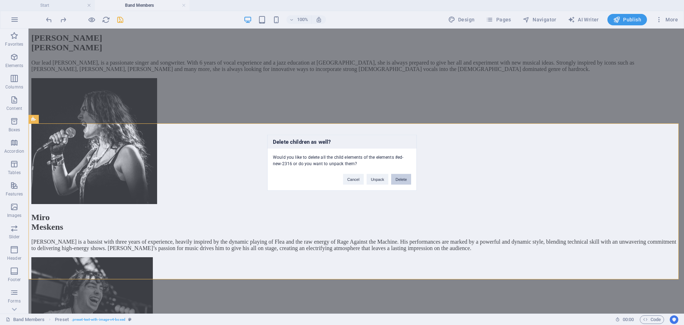
click at [406, 178] on button "Delete" at bounding box center [401, 179] width 20 height 11
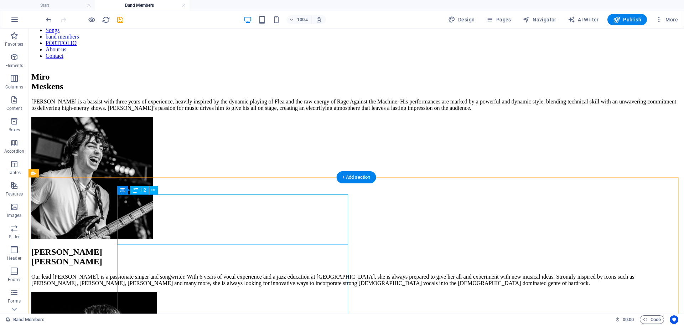
scroll to position [0, 0]
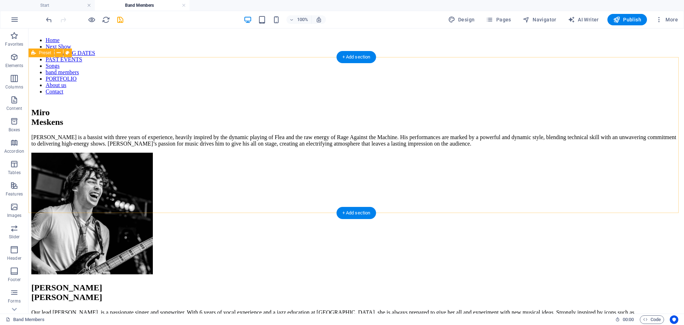
click at [53, 108] on div "[PERSON_NAME] is a bassist with three years of experience, heavily inspired by …" at bounding box center [356, 192] width 650 height 168
click at [54, 108] on div "[PERSON_NAME] is a bassist with three years of experience, heavily inspired by …" at bounding box center [356, 192] width 650 height 168
click at [43, 52] on span "Preset" at bounding box center [45, 53] width 12 height 4
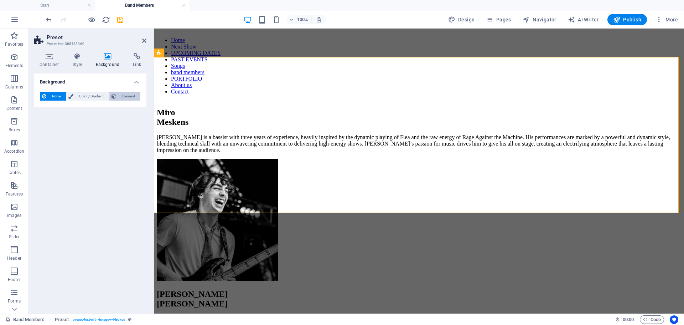
click at [119, 94] on span "Element" at bounding box center [129, 96] width 20 height 9
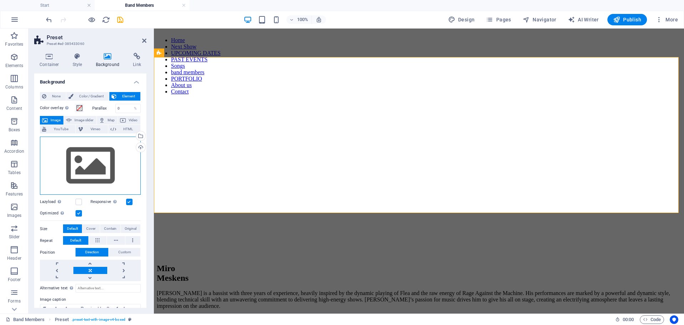
click at [82, 151] on div "Drag files here, click to choose files or select files from Files or our free s…" at bounding box center [90, 165] width 101 height 58
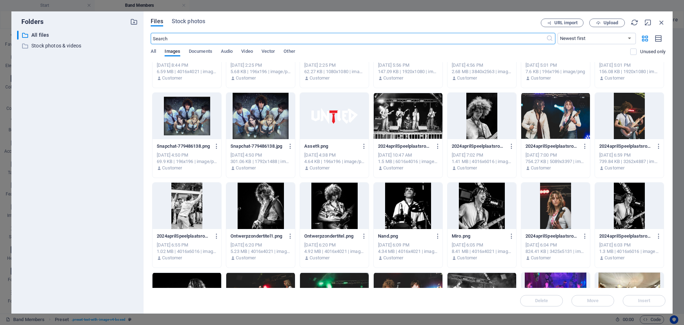
scroll to position [1640, 0]
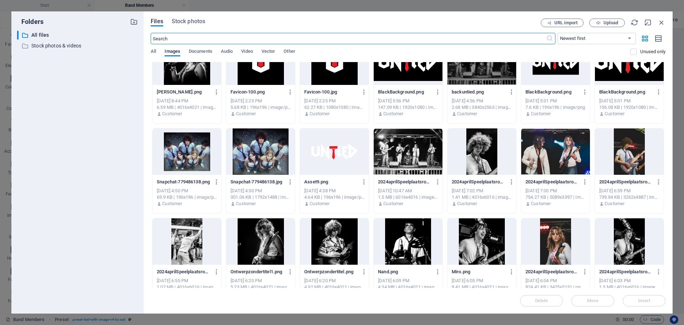
click at [334, 152] on div at bounding box center [334, 151] width 69 height 46
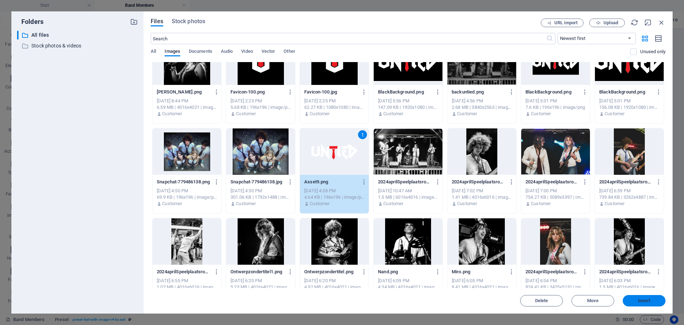
click at [642, 296] on button "Insert" at bounding box center [644, 300] width 43 height 11
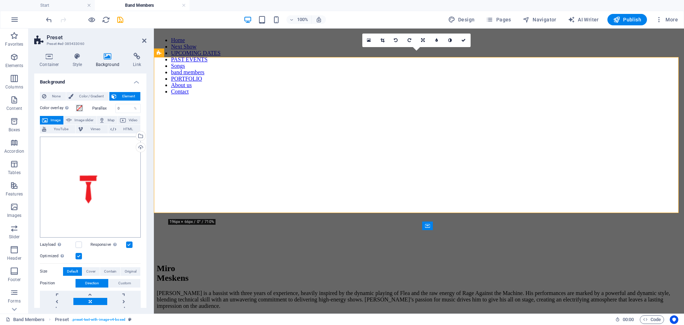
scroll to position [36, 0]
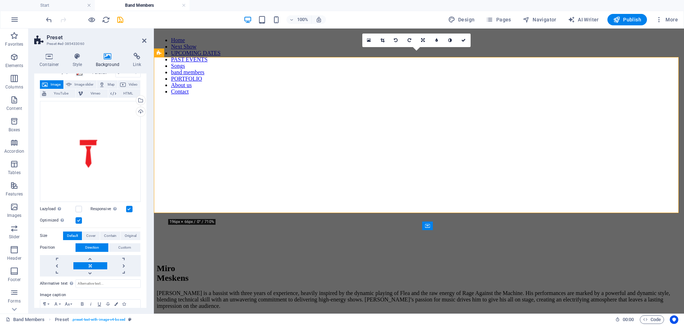
click at [127, 206] on label at bounding box center [129, 209] width 6 height 6
click at [0, 0] on input "Responsive Automatically load retina image and smartphone optimized sizes." at bounding box center [0, 0] width 0 height 0
click at [127, 206] on label at bounding box center [129, 209] width 6 height 6
click at [0, 0] on input "Responsive Automatically load retina image and smartphone optimized sizes." at bounding box center [0, 0] width 0 height 0
click at [78, 222] on label at bounding box center [79, 220] width 6 height 6
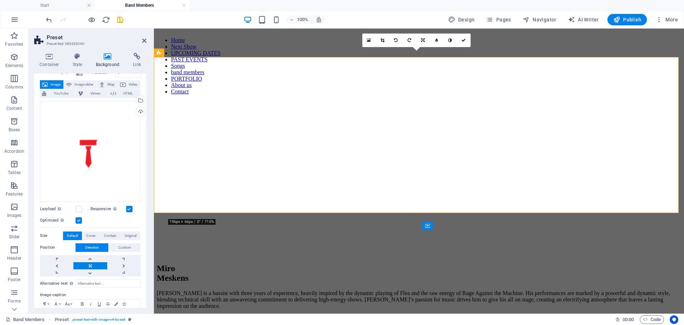
click at [0, 0] on input "Optimized Images are compressed to improve page speed." at bounding box center [0, 0] width 0 height 0
click at [78, 220] on label at bounding box center [79, 220] width 6 height 6
click at [0, 0] on input "Optimized Images are compressed to improve page speed." at bounding box center [0, 0] width 0 height 0
click at [79, 221] on label at bounding box center [79, 220] width 6 height 6
click at [0, 0] on input "Optimized Images are compressed to improve page speed." at bounding box center [0, 0] width 0 height 0
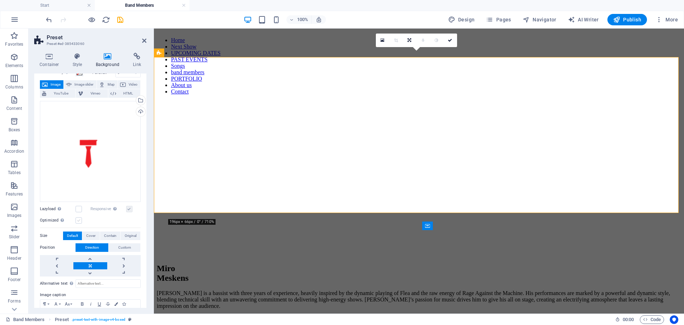
click at [79, 221] on label at bounding box center [79, 220] width 6 height 6
click at [0, 0] on input "Optimized Images are compressed to improve page speed." at bounding box center [0, 0] width 0 height 0
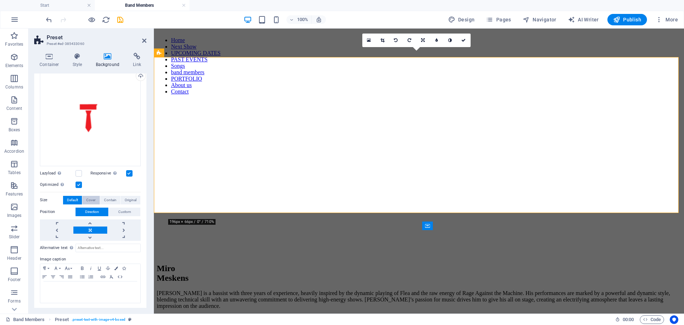
click at [93, 196] on span "Cover" at bounding box center [90, 200] width 9 height 9
click at [104, 196] on span "Contain" at bounding box center [110, 200] width 12 height 9
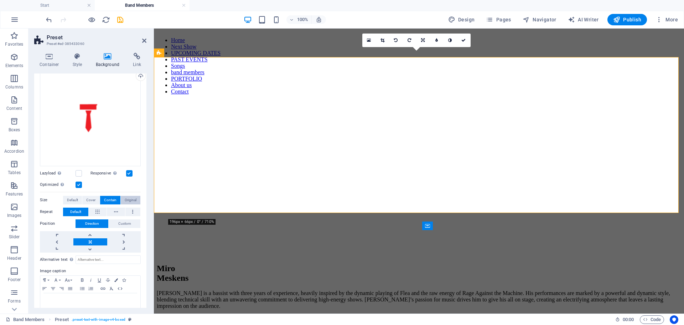
click at [130, 197] on span "Original" at bounding box center [131, 200] width 12 height 9
click at [112, 197] on span "Contain" at bounding box center [110, 200] width 12 height 9
click at [125, 197] on span "Original" at bounding box center [131, 200] width 12 height 9
click at [76, 197] on span "Default" at bounding box center [72, 200] width 11 height 9
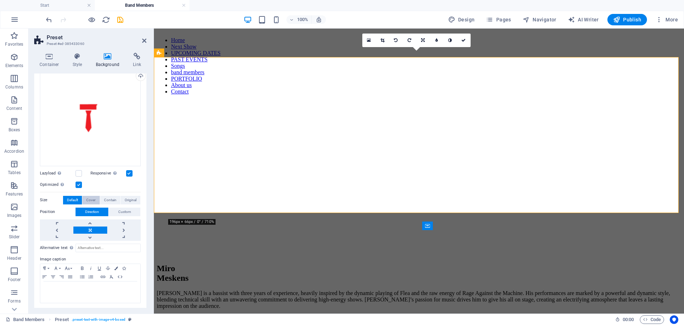
click at [90, 196] on span "Cover" at bounding box center [90, 200] width 9 height 9
click at [70, 196] on span "Default" at bounding box center [72, 200] width 11 height 9
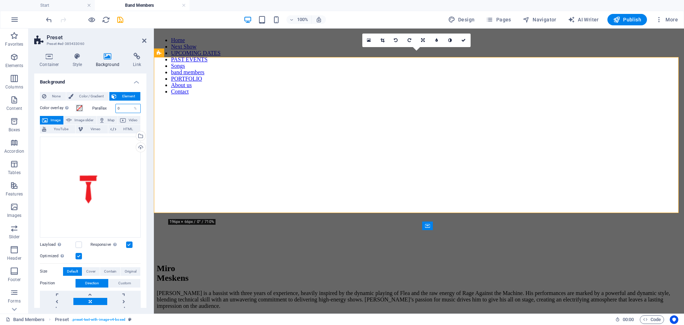
click at [121, 107] on input "0" at bounding box center [128, 108] width 25 height 9
click at [56, 98] on span "None" at bounding box center [55, 96] width 15 height 9
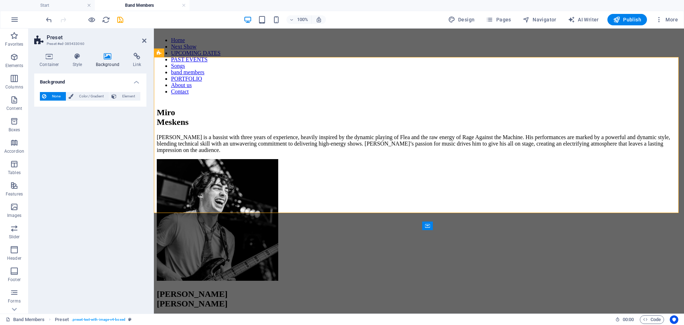
click at [146, 37] on aside "Preset Preset #ed-385433060 Container Style Background Link Size Height Default…" at bounding box center [91, 171] width 125 height 285
click at [146, 40] on aside "Preset Preset #ed-385433060 Container Style Background Link Size Height Default…" at bounding box center [91, 171] width 125 height 285
click at [145, 42] on icon at bounding box center [144, 41] width 4 height 6
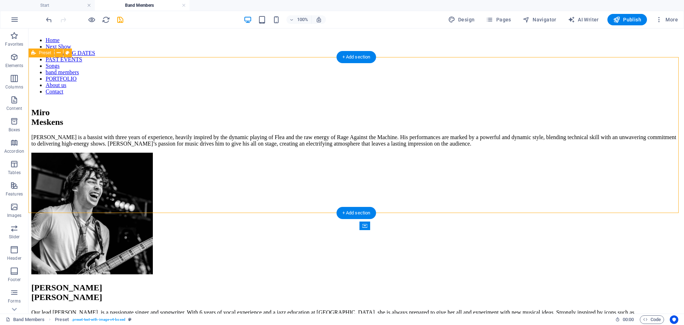
click at [102, 108] on div "[PERSON_NAME] is a bassist with three years of experience, heavily inspired by …" at bounding box center [356, 192] width 650 height 168
click at [213, 108] on div "[PERSON_NAME]" at bounding box center [356, 117] width 650 height 19
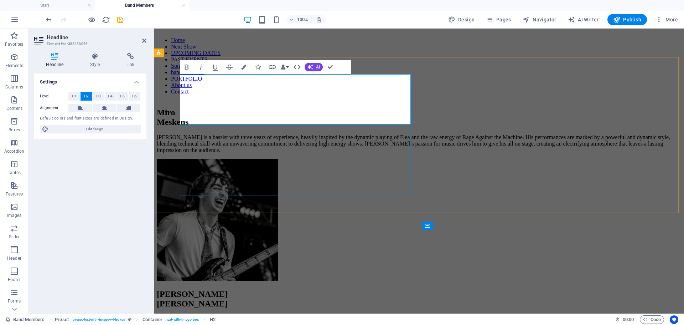
click at [307, 108] on h2 "[PERSON_NAME]" at bounding box center [419, 117] width 525 height 19
click at [302, 108] on h2 "[PERSON_NAME]" at bounding box center [419, 117] width 525 height 19
click at [244, 63] on button "Colors" at bounding box center [244, 67] width 14 height 14
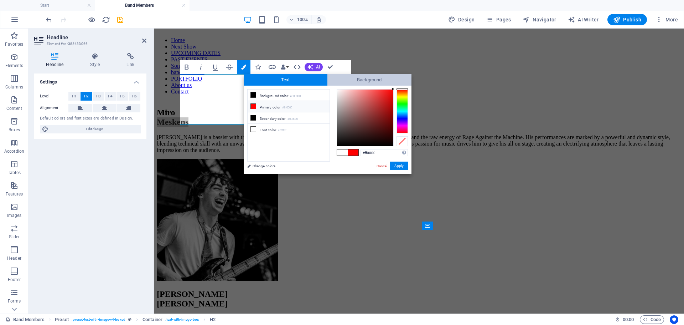
drag, startPoint x: 383, startPoint y: 93, endPoint x: 407, endPoint y: 84, distance: 25.7
click at [406, 83] on div "Text Background less Background color #000000 Primary color #ff0000 Secondary c…" at bounding box center [328, 124] width 168 height 100
type input "#ff0000"
click at [393, 88] on div at bounding box center [393, 89] width 2 height 2
click at [398, 166] on button "Apply" at bounding box center [399, 165] width 18 height 9
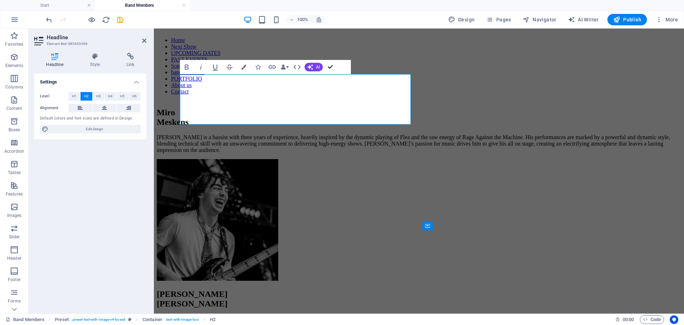
drag, startPoint x: 329, startPoint y: 66, endPoint x: 300, endPoint y: 38, distance: 40.1
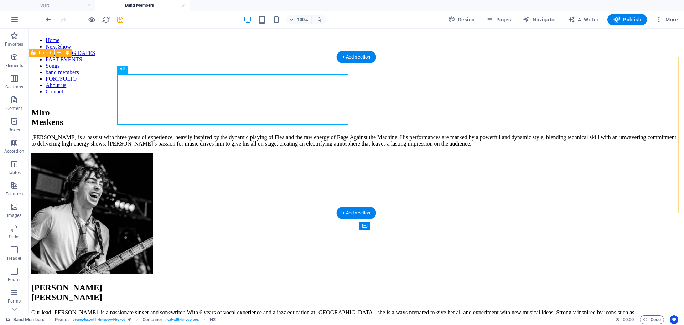
click at [81, 143] on div "[PERSON_NAME] is a bassist with three years of experience, heavily inspired by …" at bounding box center [356, 192] width 650 height 168
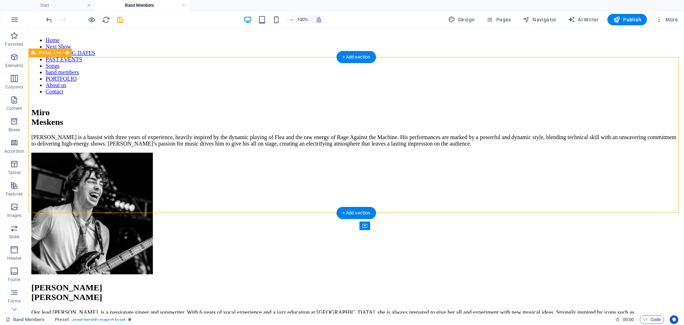
scroll to position [36, 0]
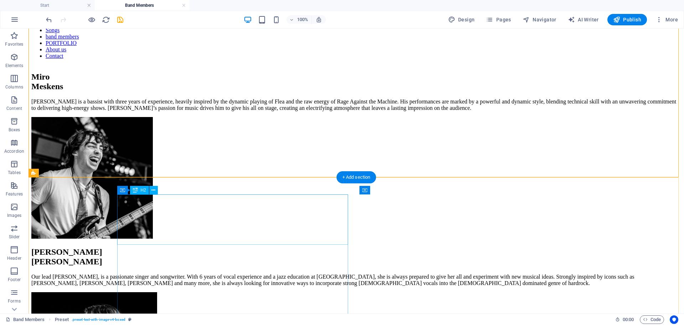
click at [224, 247] on div "[PERSON_NAME]" at bounding box center [356, 256] width 650 height 19
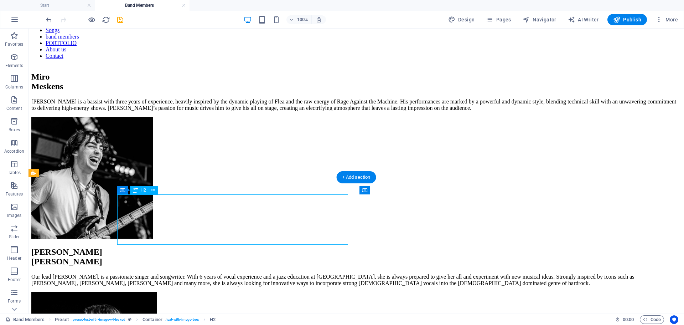
click at [224, 247] on div "[PERSON_NAME]" at bounding box center [356, 256] width 650 height 19
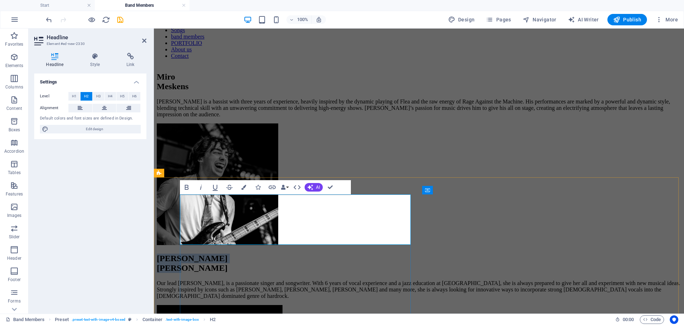
click at [277, 253] on h2 "[PERSON_NAME]" at bounding box center [419, 262] width 525 height 19
click at [246, 186] on icon "button" at bounding box center [243, 187] width 5 height 5
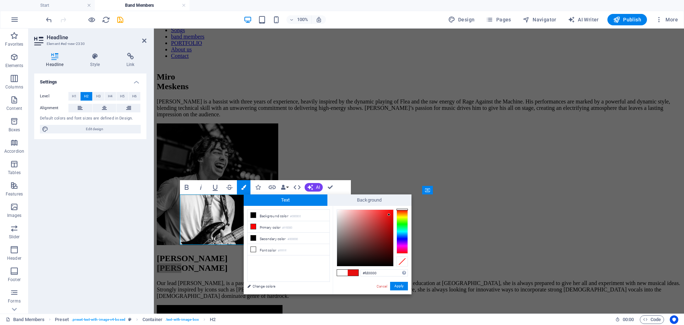
type input "#ff0000"
drag, startPoint x: 389, startPoint y: 215, endPoint x: 394, endPoint y: 209, distance: 7.6
click at [394, 209] on div "#ff0000 Supported formats #0852ed rgb(8, 82, 237) rgba(8, 82, 237, 90%) hsv(221…" at bounding box center [372, 302] width 79 height 192
click at [393, 208] on div at bounding box center [393, 209] width 2 height 2
click at [404, 287] on button "Apply" at bounding box center [399, 286] width 18 height 9
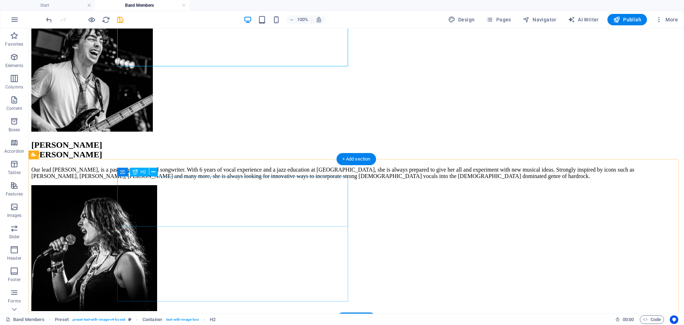
scroll to position [214, 0]
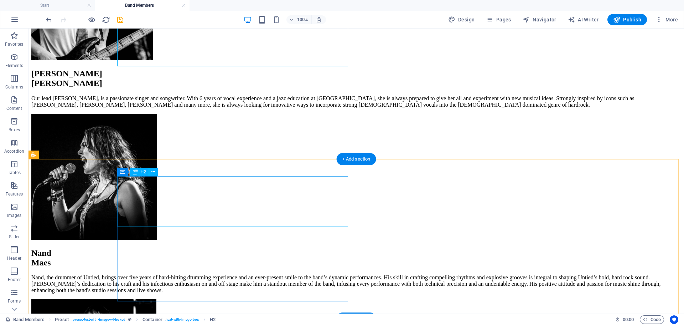
click at [212, 248] on div "[PERSON_NAME]" at bounding box center [356, 257] width 650 height 19
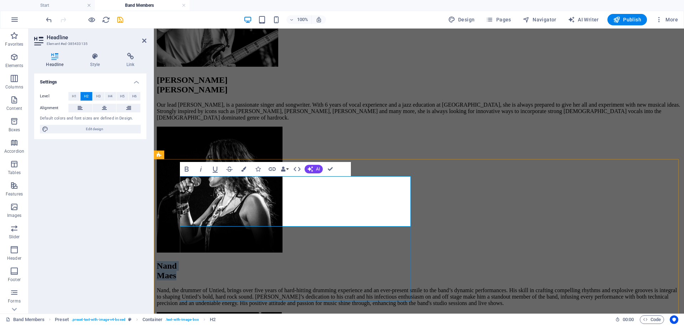
click at [286, 261] on h2 "[PERSON_NAME]" at bounding box center [419, 270] width 525 height 19
click at [287, 261] on h2 "[PERSON_NAME]" at bounding box center [419, 270] width 525 height 19
click at [244, 166] on button "Colors" at bounding box center [244, 169] width 14 height 14
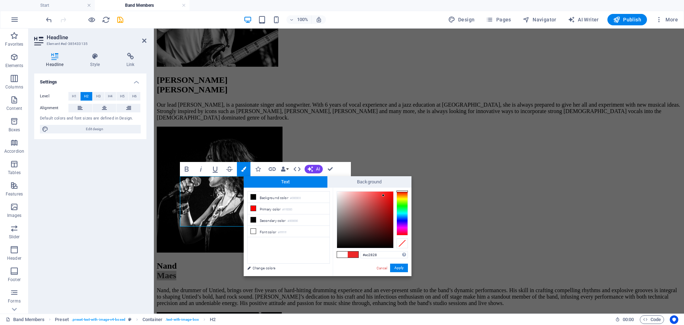
drag, startPoint x: 382, startPoint y: 195, endPoint x: 390, endPoint y: 194, distance: 8.2
click at [385, 195] on div at bounding box center [365, 219] width 56 height 56
click at [393, 192] on div at bounding box center [365, 219] width 56 height 56
type input "#ff0000"
click at [393, 191] on div at bounding box center [393, 191] width 2 height 2
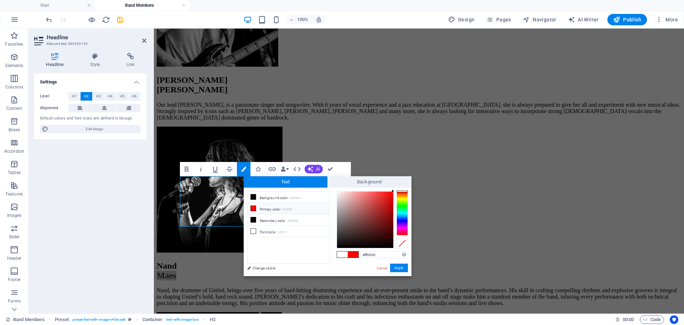
click at [393, 191] on div at bounding box center [393, 191] width 2 height 2
click at [403, 266] on button "Apply" at bounding box center [399, 267] width 18 height 9
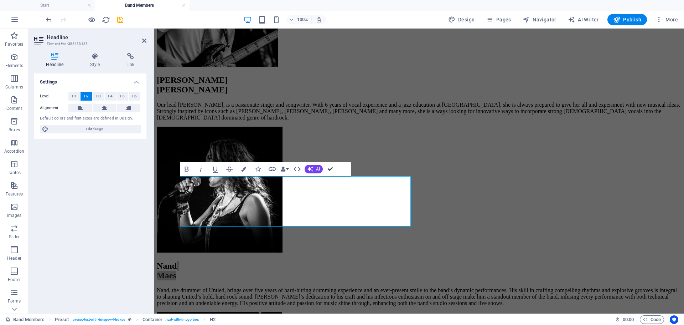
drag, startPoint x: 331, startPoint y: 169, endPoint x: 263, endPoint y: 149, distance: 70.5
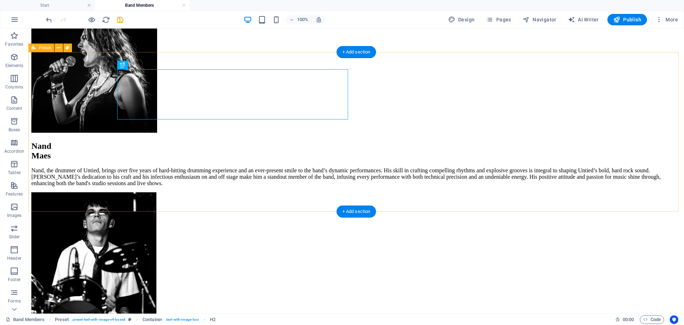
scroll to position [356, 0]
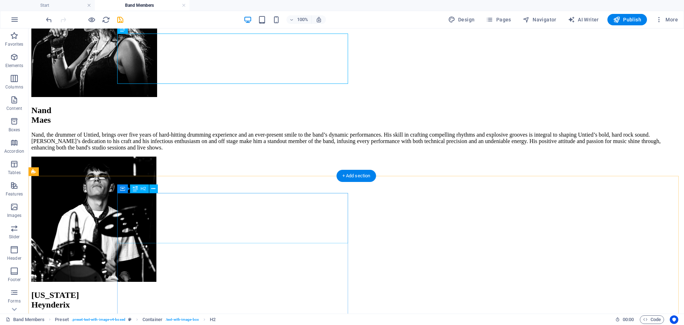
click at [239, 290] on div "[US_STATE][PERSON_NAME]" at bounding box center [356, 299] width 650 height 19
click at [172, 290] on h2 "[US_STATE][PERSON_NAME]" at bounding box center [356, 299] width 650 height 19
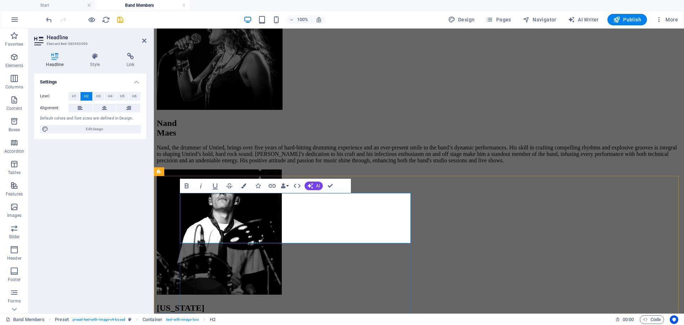
click at [298, 303] on h2 "[US_STATE][PERSON_NAME]" at bounding box center [419, 312] width 525 height 19
click at [239, 185] on button "Colors" at bounding box center [244, 186] width 14 height 14
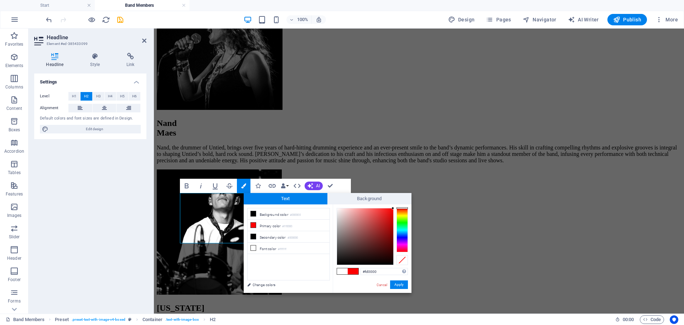
drag, startPoint x: 385, startPoint y: 216, endPoint x: 395, endPoint y: 208, distance: 11.9
click at [395, 208] on div at bounding box center [372, 236] width 71 height 57
type input "#ff0000"
click at [393, 207] on div at bounding box center [393, 207] width 2 height 2
click at [403, 284] on button "Apply" at bounding box center [399, 284] width 18 height 9
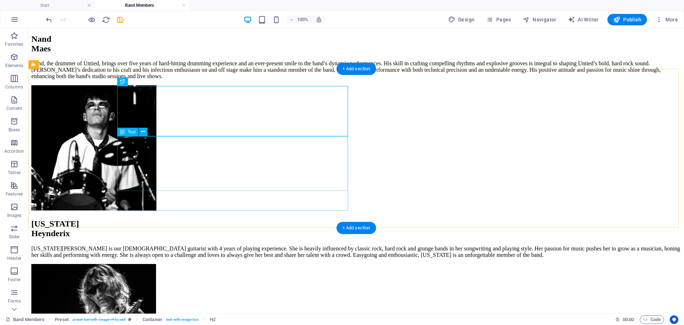
scroll to position [531, 0]
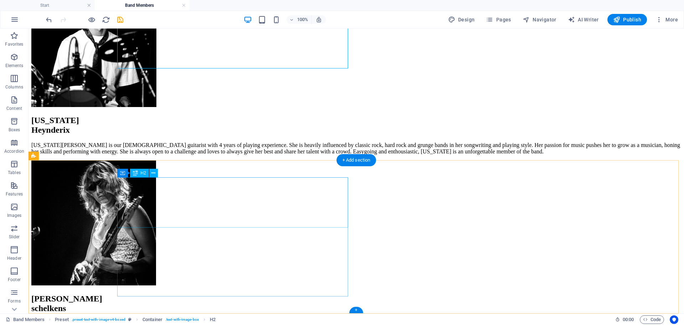
click at [227, 294] on div "[PERSON_NAME]" at bounding box center [356, 303] width 650 height 19
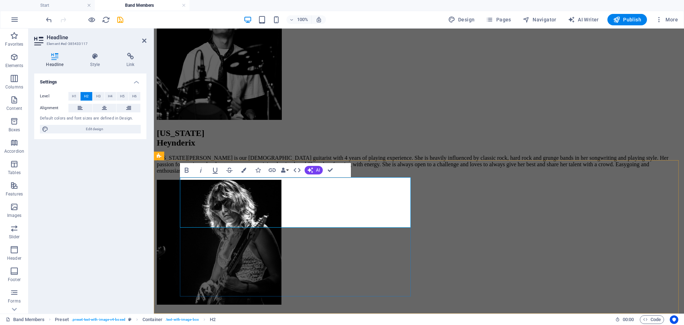
click at [278, 313] on h2 "[PERSON_NAME]" at bounding box center [419, 322] width 525 height 19
click at [244, 170] on icon "button" at bounding box center [243, 169] width 5 height 5
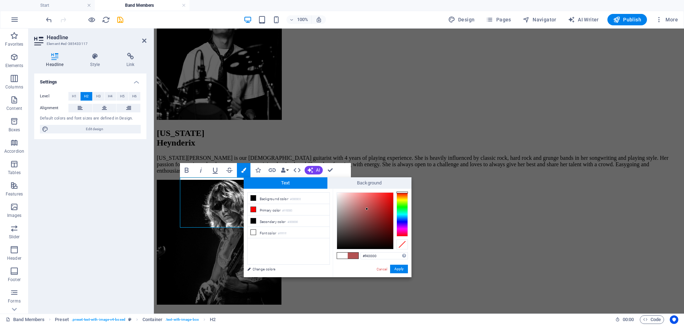
drag, startPoint x: 367, startPoint y: 209, endPoint x: 396, endPoint y: 194, distance: 32.4
click at [396, 194] on div at bounding box center [372, 220] width 71 height 57
type input "#fc0000"
click at [394, 193] on div at bounding box center [393, 192] width 2 height 2
click at [401, 268] on button "Apply" at bounding box center [399, 268] width 18 height 9
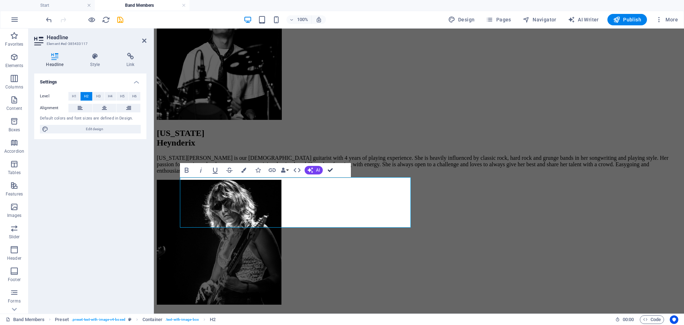
drag, startPoint x: 331, startPoint y: 169, endPoint x: 291, endPoint y: 144, distance: 47.2
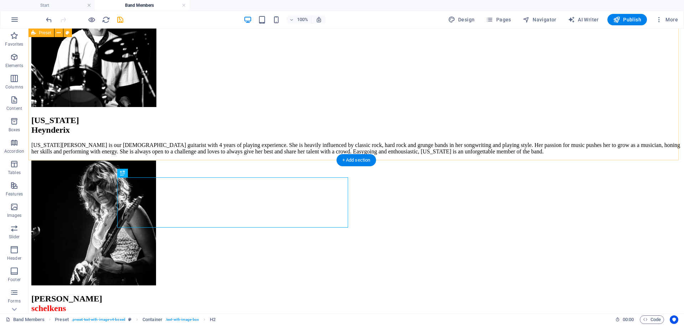
click at [61, 115] on div "[US_STATE][PERSON_NAME] [US_STATE][PERSON_NAME] is our [DEMOGRAPHIC_DATA] guita…" at bounding box center [356, 200] width 650 height 171
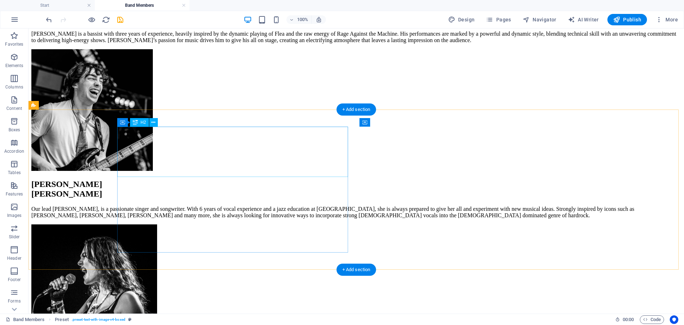
scroll to position [0, 0]
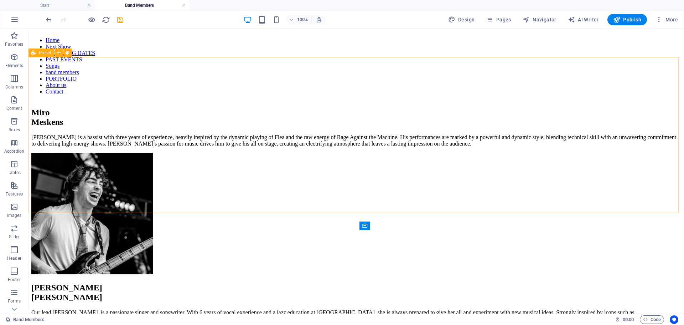
click at [45, 51] on span "Preset" at bounding box center [45, 53] width 12 height 4
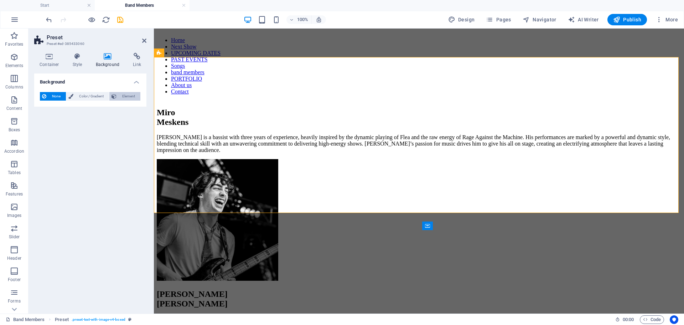
click at [120, 97] on span "Element" at bounding box center [129, 96] width 20 height 9
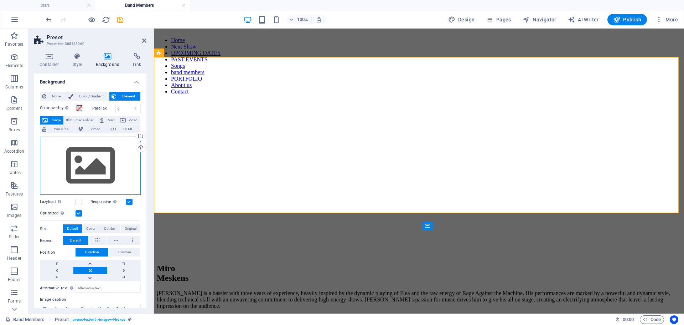
click at [85, 152] on div "Drag files here, click to choose files or select files from Files or our free s…" at bounding box center [90, 165] width 101 height 58
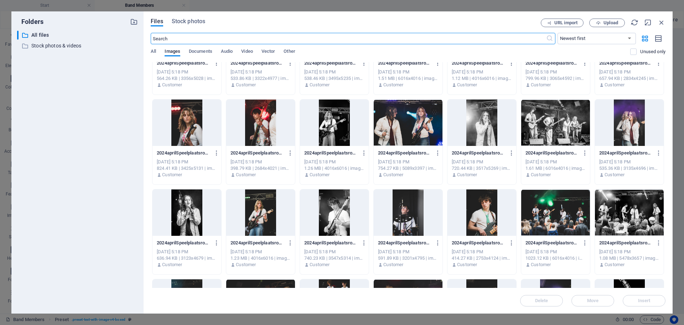
scroll to position [178, 0]
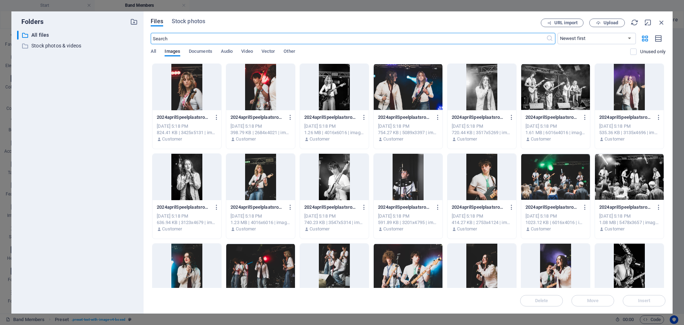
click at [349, 189] on div at bounding box center [334, 177] width 69 height 46
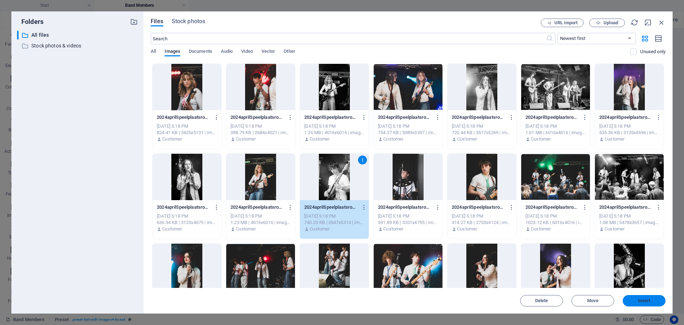
click at [646, 297] on button "Insert" at bounding box center [644, 300] width 43 height 11
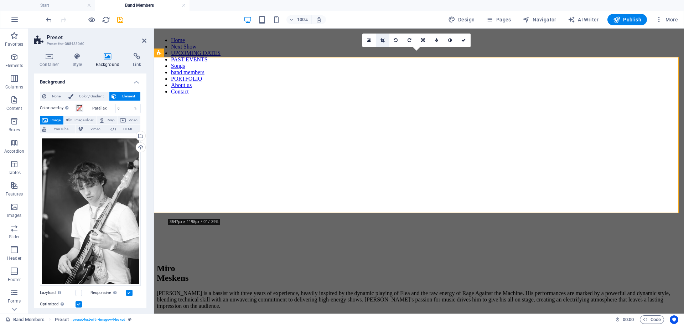
click at [382, 42] on icon at bounding box center [383, 40] width 4 height 4
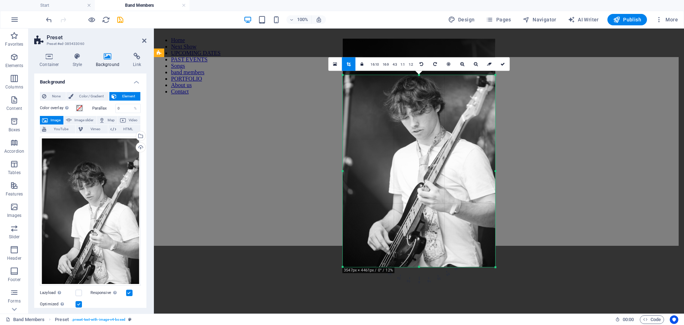
drag, startPoint x: 495, startPoint y: 57, endPoint x: 496, endPoint y: 93, distance: 36.7
click at [495, 93] on div "180 170 160 150 140 130 120 110 100 90 80 70 60 50 40 30 20 10 0 -10 -20 -30 -4…" at bounding box center [419, 171] width 153 height 192
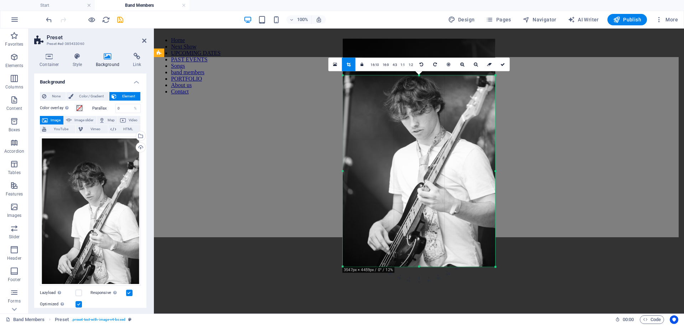
drag, startPoint x: 273, startPoint y: 125, endPoint x: 273, endPoint y: 139, distance: 14.3
click at [273, 139] on div "Drag here to replace the existing content. Press “Ctrl” if you want to create a…" at bounding box center [419, 171] width 530 height 285
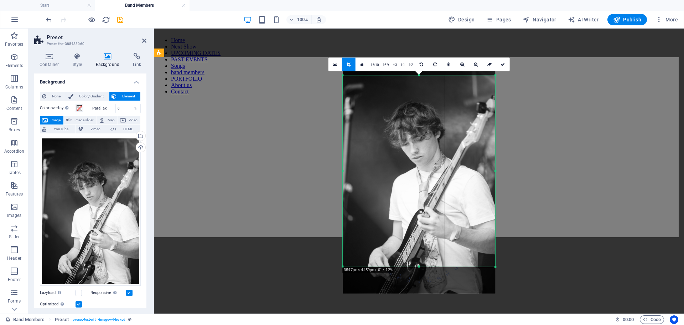
drag, startPoint x: 383, startPoint y: 111, endPoint x: 383, endPoint y: 152, distance: 41.0
click at [383, 151] on div at bounding box center [419, 179] width 153 height 228
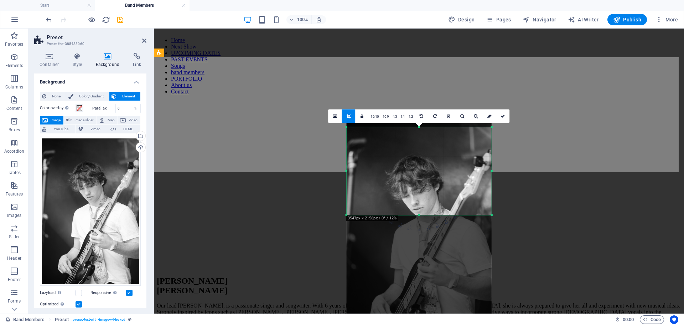
drag, startPoint x: 498, startPoint y: 268, endPoint x: 490, endPoint y: 163, distance: 105.4
click at [490, 163] on div "180 170 160 150 140 130 120 110 100 90 80 70 60 50 40 30 20 10 0 -10 -20 -30 -4…" at bounding box center [419, 171] width 145 height 88
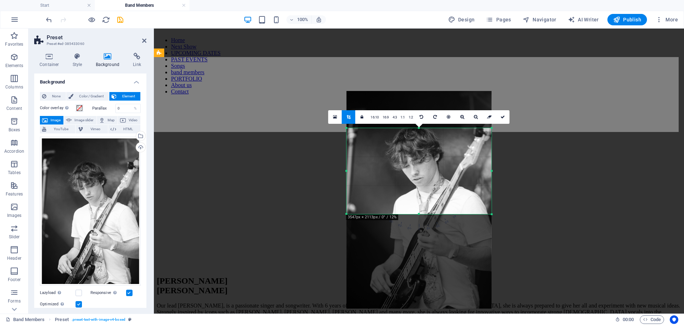
drag, startPoint x: 432, startPoint y: 167, endPoint x: 432, endPoint y: 132, distance: 34.9
click at [432, 132] on div at bounding box center [419, 199] width 145 height 217
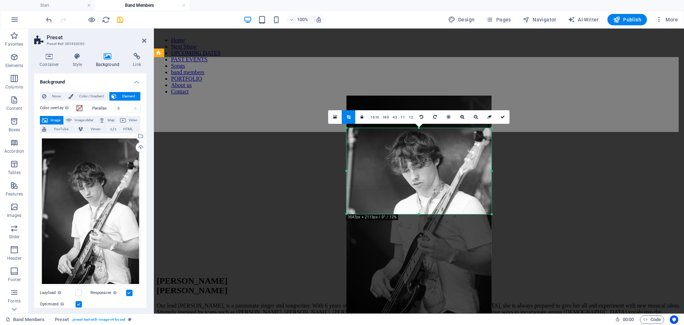
click at [443, 136] on div at bounding box center [419, 204] width 145 height 217
drag, startPoint x: 348, startPoint y: 85, endPoint x: 502, endPoint y: 113, distance: 156.9
click at [502, 113] on link at bounding box center [503, 117] width 14 height 14
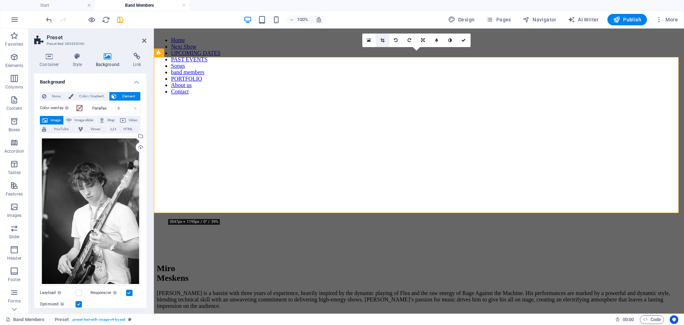
click at [386, 41] on link at bounding box center [383, 40] width 14 height 14
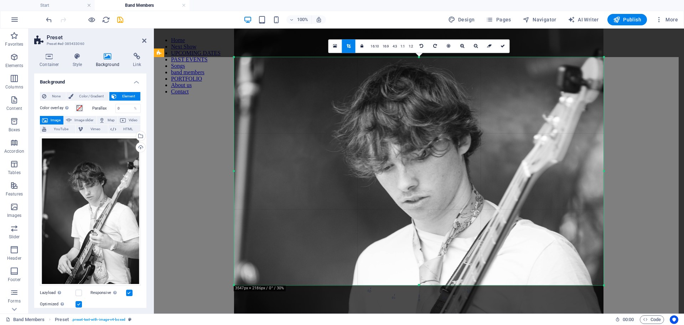
drag, startPoint x: 613, startPoint y: 287, endPoint x: 576, endPoint y: 308, distance: 42.4
click at [599, 324] on html "Untied Start Band Members Favorites Elements Columns Content Boxes Accordion Ta…" at bounding box center [342, 162] width 684 height 325
drag, startPoint x: 421, startPoint y: 284, endPoint x: 406, endPoint y: 299, distance: 20.7
click at [415, 324] on html "Untied Start Band Members Favorites Elements Columns Content Boxes Accordion Ta…" at bounding box center [342, 162] width 684 height 325
click at [499, 46] on link at bounding box center [503, 46] width 14 height 14
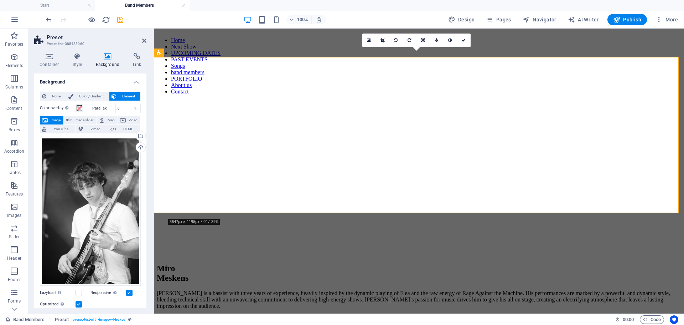
click at [174, 100] on figure at bounding box center [419, 100] width 525 height 0
click at [381, 37] on link at bounding box center [383, 40] width 14 height 14
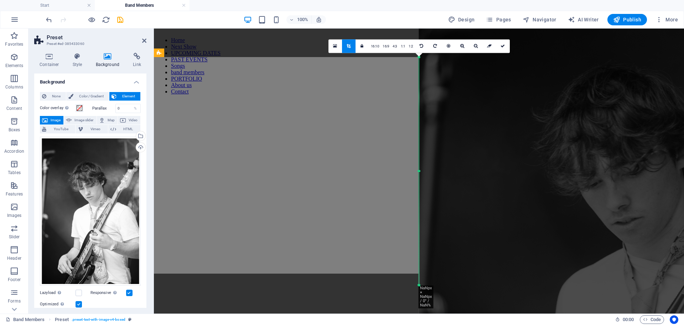
drag, startPoint x: 419, startPoint y: 171, endPoint x: 444, endPoint y: 169, distance: 25.0
click at [419, 167] on div "180 170 160 150 140 130 120 110 100 90 80 70 60 50 40 30 20 10 0 -10 -20 -30 -4…" at bounding box center [419, 171] width 0 height 228
drag, startPoint x: 350, startPoint y: 17, endPoint x: 504, endPoint y: 46, distance: 156.6
click at [504, 46] on icon at bounding box center [503, 46] width 4 height 4
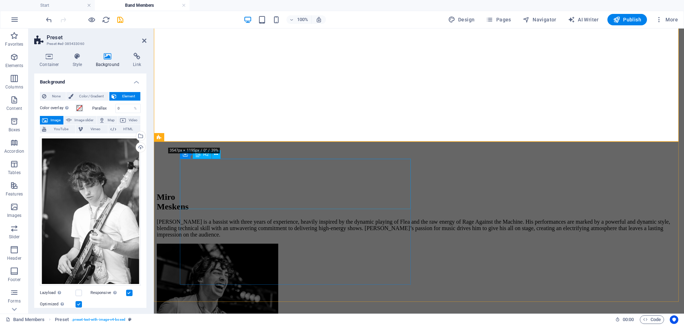
scroll to position [0, 0]
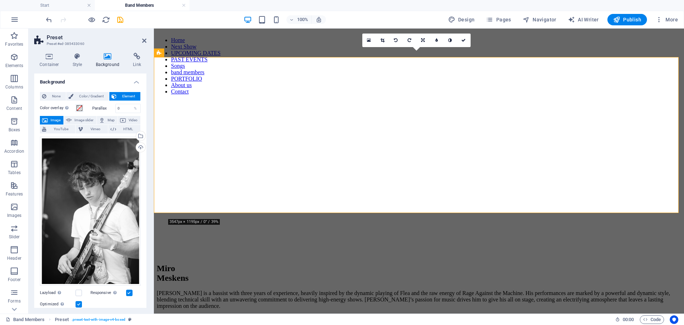
click at [49, 91] on div "None Color / Gradient Element Stretch background to full-width Color overlay Pl…" at bounding box center [90, 257] width 112 height 342
click at [50, 93] on span "None" at bounding box center [55, 96] width 15 height 9
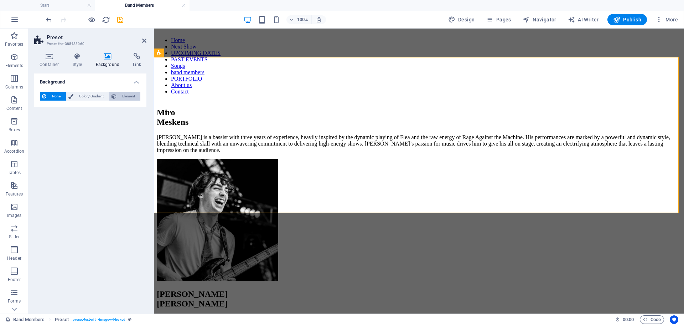
click at [116, 94] on icon at bounding box center [114, 96] width 5 height 9
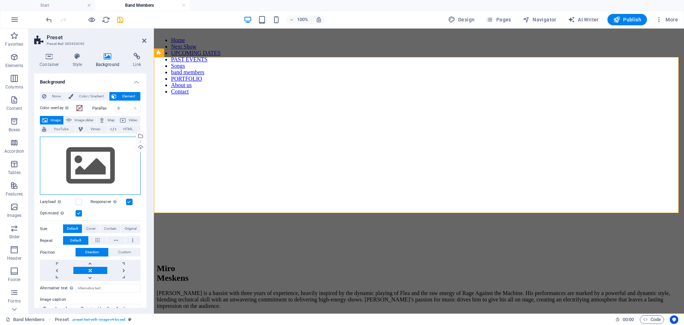
click at [72, 153] on div "Drag files here, click to choose files or select files from Files or our free s…" at bounding box center [90, 165] width 101 height 58
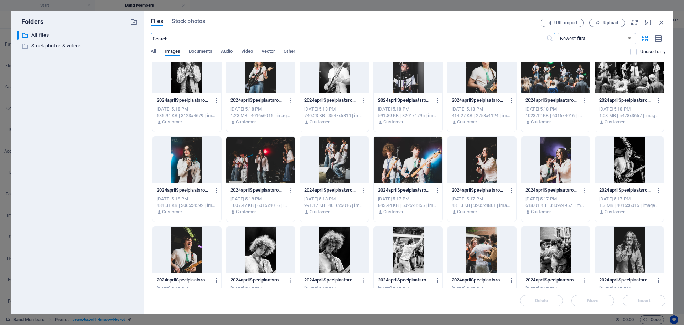
scroll to position [321, 0]
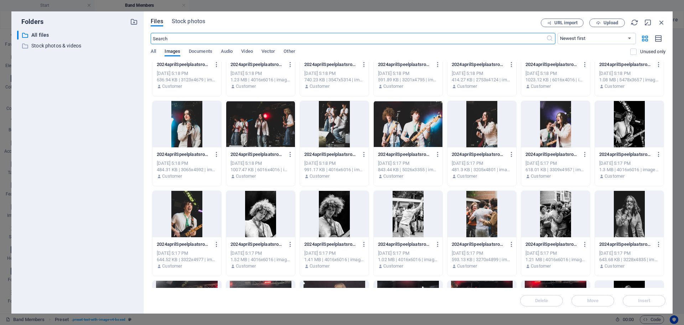
click at [428, 205] on div at bounding box center [408, 214] width 69 height 46
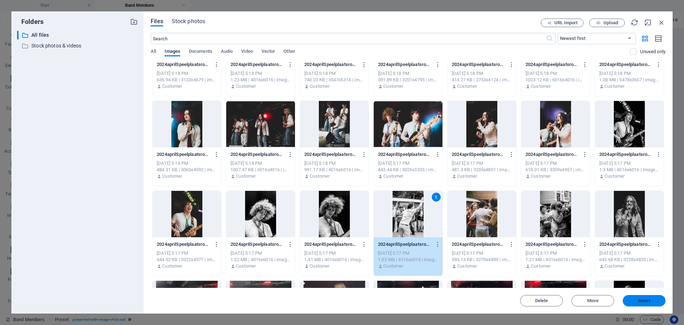
click at [638, 299] on span "Insert" at bounding box center [644, 300] width 37 height 4
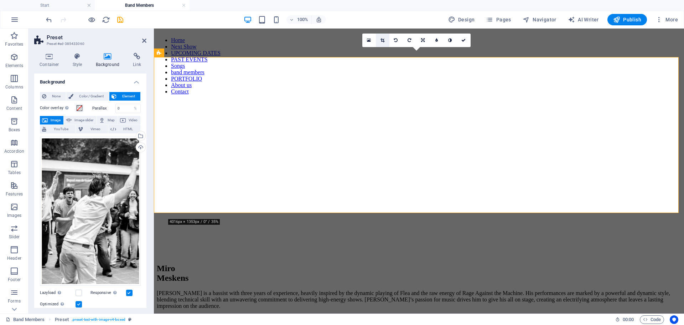
click at [386, 40] on link at bounding box center [383, 40] width 14 height 14
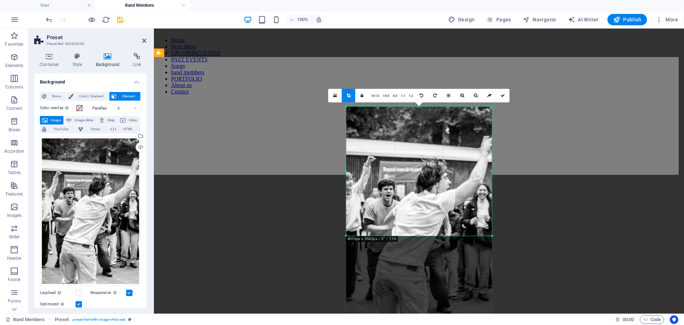
drag, startPoint x: 497, startPoint y: 285, endPoint x: 490, endPoint y: 186, distance: 99.7
click at [490, 186] on div "180 170 160 150 140 130 120 110 100 90 80 70 60 50 40 30 20 10 0 -10 -20 -30 -4…" at bounding box center [419, 170] width 146 height 129
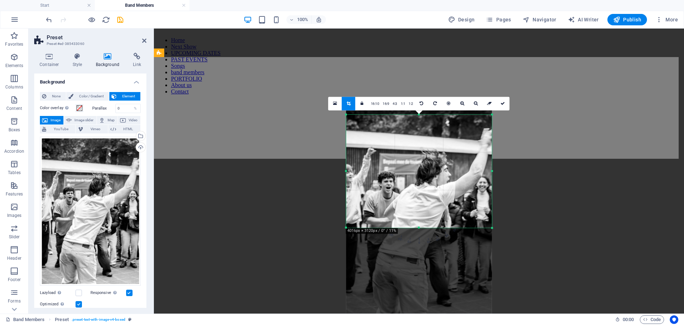
drag, startPoint x: 491, startPoint y: 105, endPoint x: 491, endPoint y: 121, distance: 15.7
click at [491, 121] on div "180 170 160 150 140 130 120 110 100 90 80 70 60 50 40 30 20 10 0 -10 -20 -30 -4…" at bounding box center [419, 170] width 146 height 113
click at [504, 102] on icon at bounding box center [503, 103] width 4 height 4
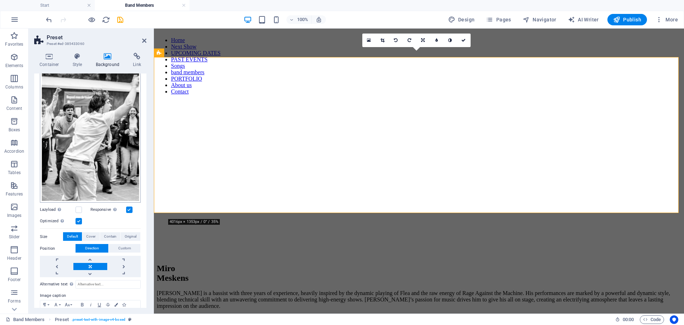
scroll to position [47, 0]
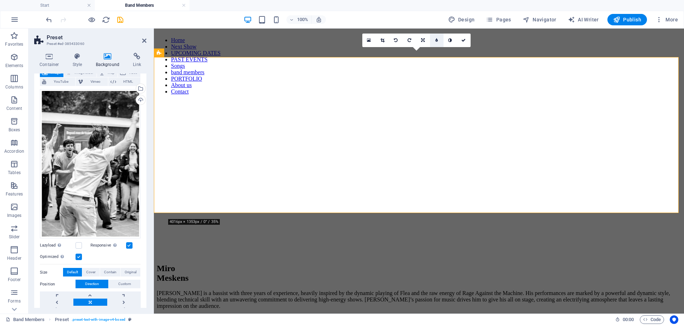
click at [437, 42] on link at bounding box center [437, 40] width 14 height 14
click at [438, 42] on input "5" at bounding box center [443, 39] width 11 height 13
click at [433, 41] on link at bounding box center [432, 40] width 14 height 14
click at [438, 40] on link at bounding box center [437, 40] width 14 height 14
type input "4"
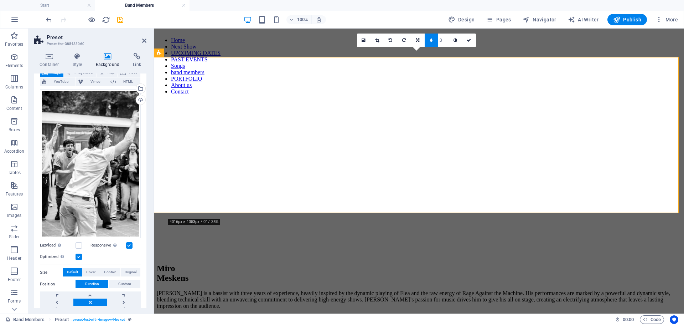
type input "4"
type input "5"
type input "4"
type input "3"
type input "2"
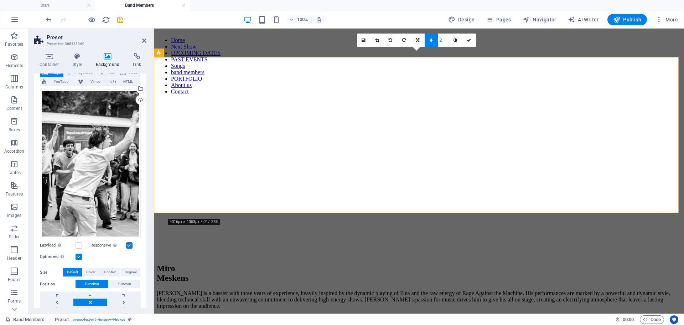
type input "3"
type input "4"
type input "5"
type input "6"
type input "7"
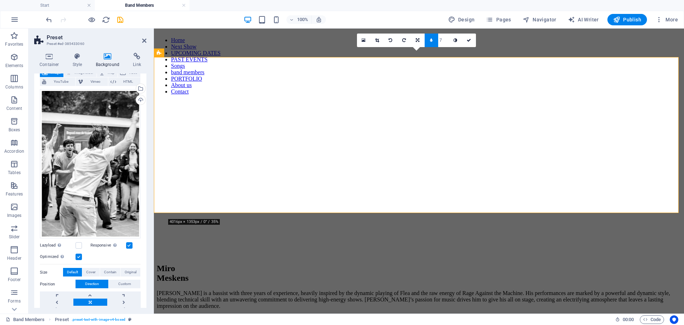
type input "6"
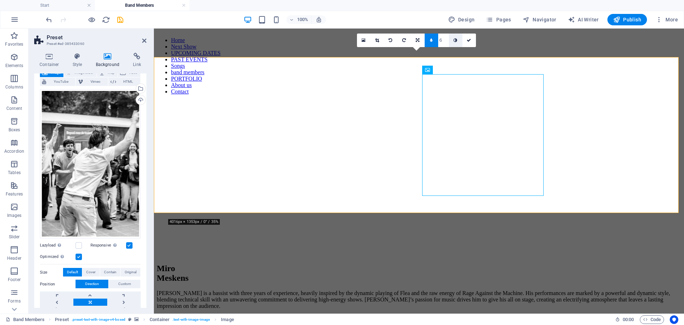
click at [459, 41] on link at bounding box center [456, 40] width 14 height 14
click at [456, 43] on link at bounding box center [456, 40] width 14 height 14
click at [454, 40] on icon at bounding box center [456, 40] width 4 height 4
type input "5"
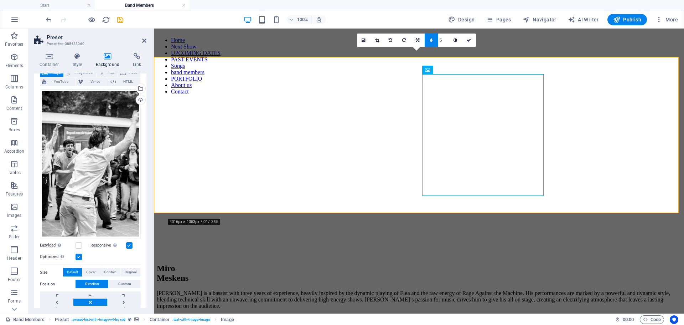
type input "4"
type input "3"
type input "1"
type input "2"
type input "3"
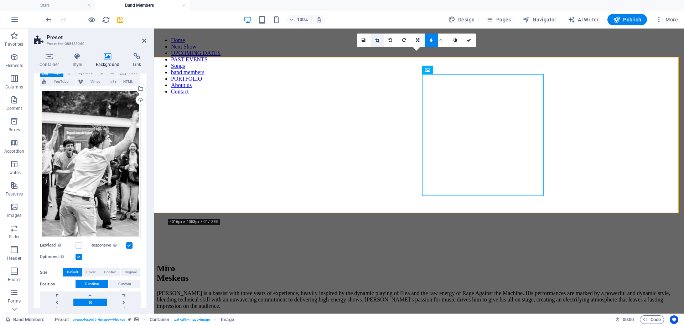
click at [376, 41] on icon at bounding box center [377, 40] width 4 height 4
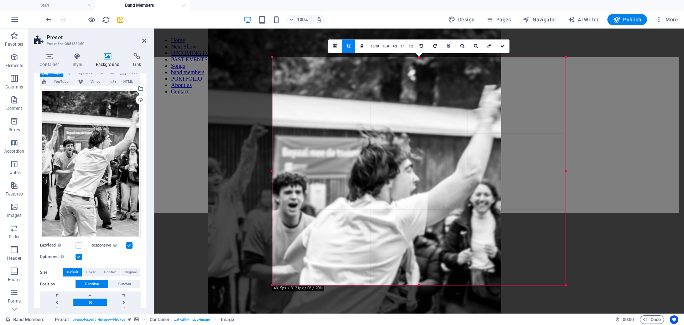
drag, startPoint x: 445, startPoint y: 200, endPoint x: 371, endPoint y: 199, distance: 74.1
click at [371, 199] on div at bounding box center [354, 245] width 293 height 439
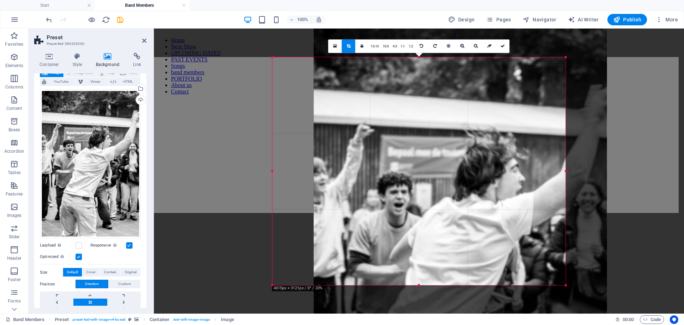
drag, startPoint x: 424, startPoint y: 200, endPoint x: 429, endPoint y: 200, distance: 5.3
click at [429, 200] on div at bounding box center [460, 245] width 293 height 439
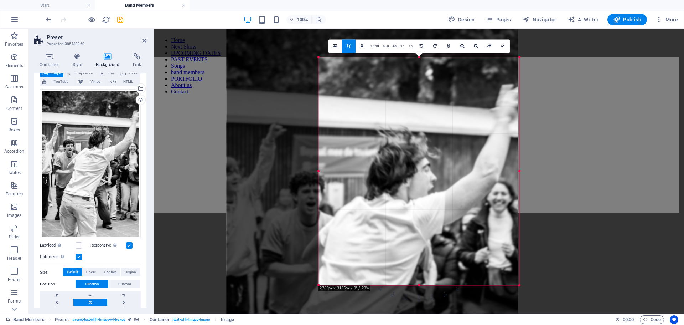
drag, startPoint x: 273, startPoint y: 285, endPoint x: 367, endPoint y: 294, distance: 94.6
click at [367, 285] on div "180 170 160 150 140 130 120 110 100 90 80 70 60 50 40 30 20 10 0 -10 -20 -30 -4…" at bounding box center [419, 171] width 201 height 228
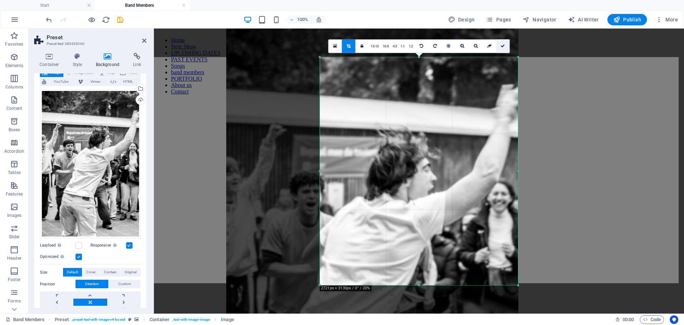
click at [501, 48] on link at bounding box center [503, 46] width 14 height 14
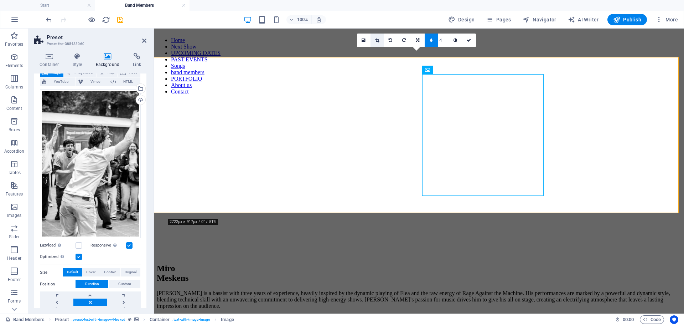
click at [381, 39] on link at bounding box center [378, 40] width 14 height 14
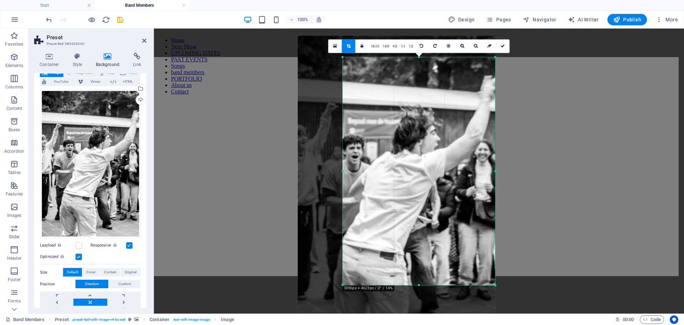
drag, startPoint x: 352, startPoint y: 248, endPoint x: 334, endPoint y: 324, distance: 78.1
click at [334, 313] on section "Favorites Elements Columns Content Boxes Accordion Tables Features Images Slide…" at bounding box center [342, 171] width 684 height 285
click at [501, 49] on link at bounding box center [503, 46] width 14 height 14
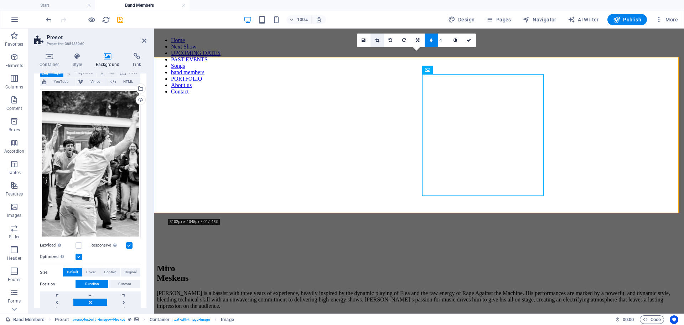
click at [376, 38] on icon at bounding box center [377, 40] width 4 height 4
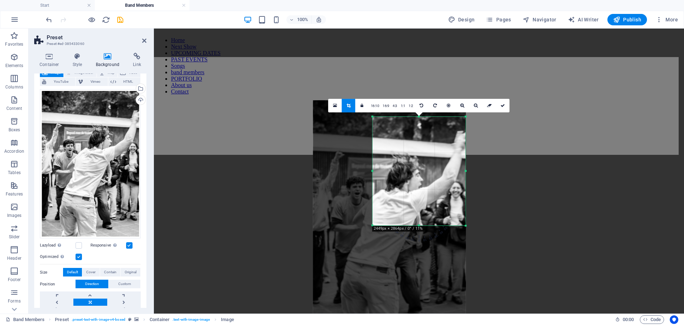
drag, startPoint x: 360, startPoint y: 258, endPoint x: 385, endPoint y: 191, distance: 71.4
click at [385, 191] on div "180 170 160 150 140 130 120 110 100 90 80 70 60 50 40 30 20 10 0 -10 -20 -30 -4…" at bounding box center [419, 171] width 93 height 109
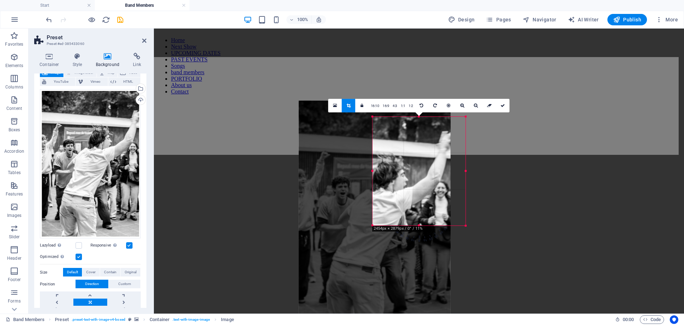
drag, startPoint x: 407, startPoint y: 178, endPoint x: 402, endPoint y: 178, distance: 5.0
click at [402, 178] on div at bounding box center [375, 214] width 152 height 228
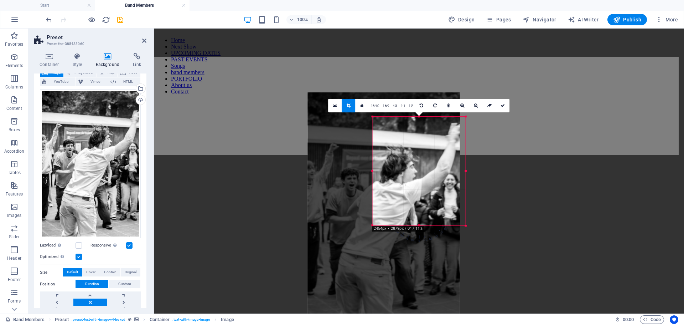
drag, startPoint x: 367, startPoint y: 249, endPoint x: 360, endPoint y: 242, distance: 9.8
click at [360, 242] on div at bounding box center [384, 206] width 152 height 228
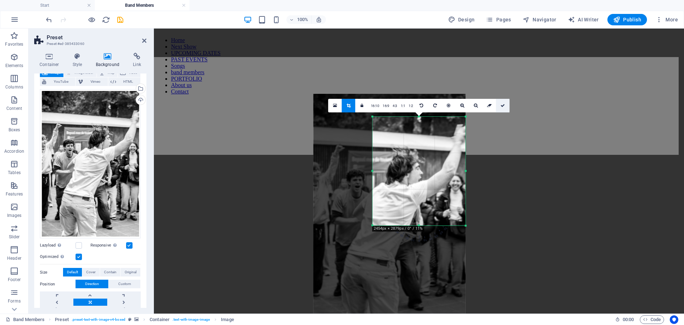
click at [505, 105] on icon at bounding box center [503, 105] width 4 height 4
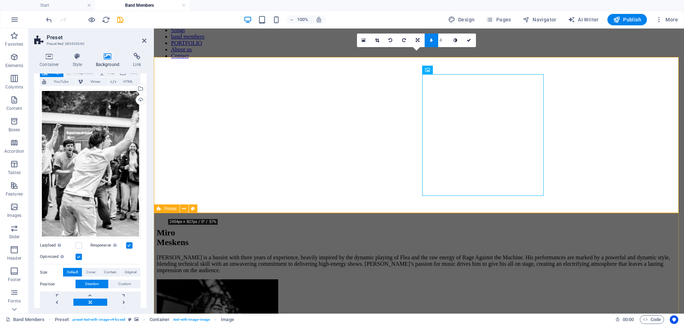
scroll to position [0, 0]
